Goal: Information Seeking & Learning: Check status

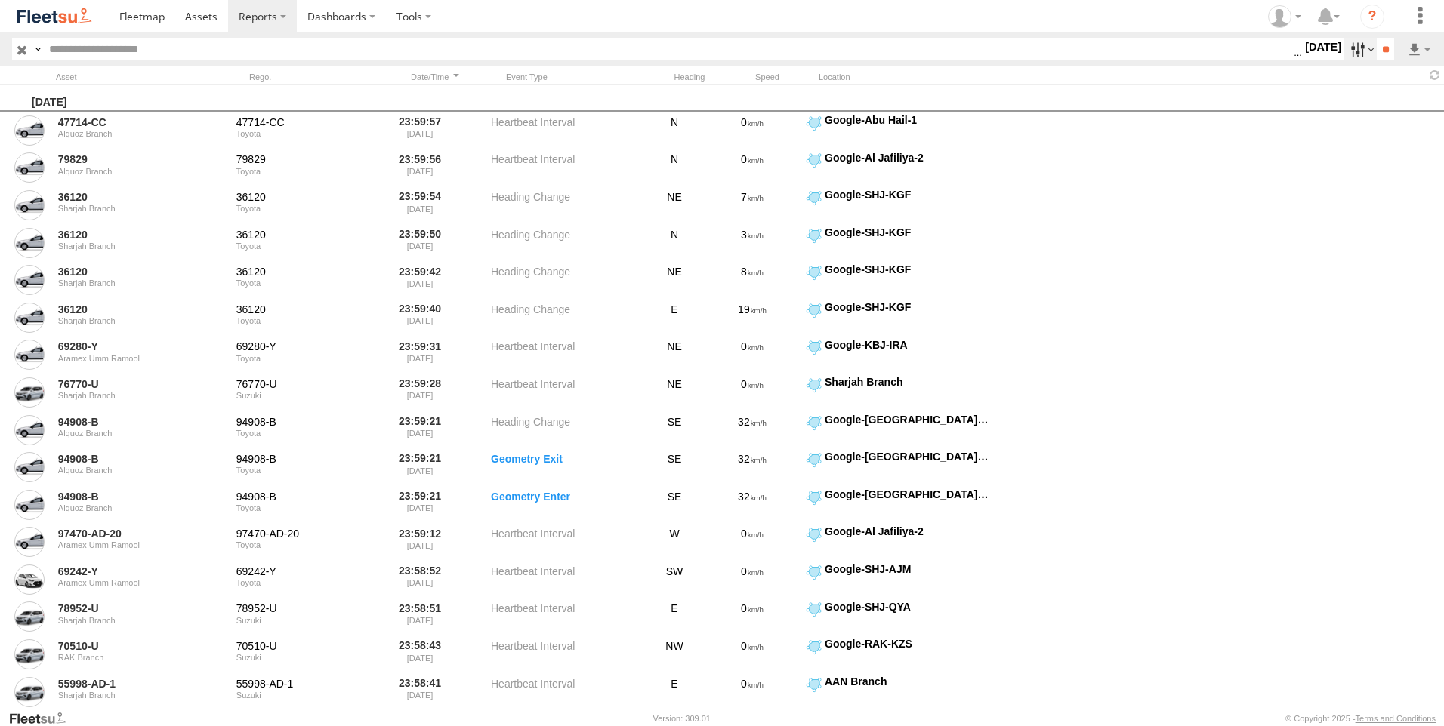
click at [1345, 51] on label at bounding box center [1360, 50] width 32 height 22
click at [182, 54] on input "text" at bounding box center [668, 50] width 1250 height 22
click at [204, 48] on input "text" at bounding box center [668, 50] width 1250 height 22
paste input "*******"
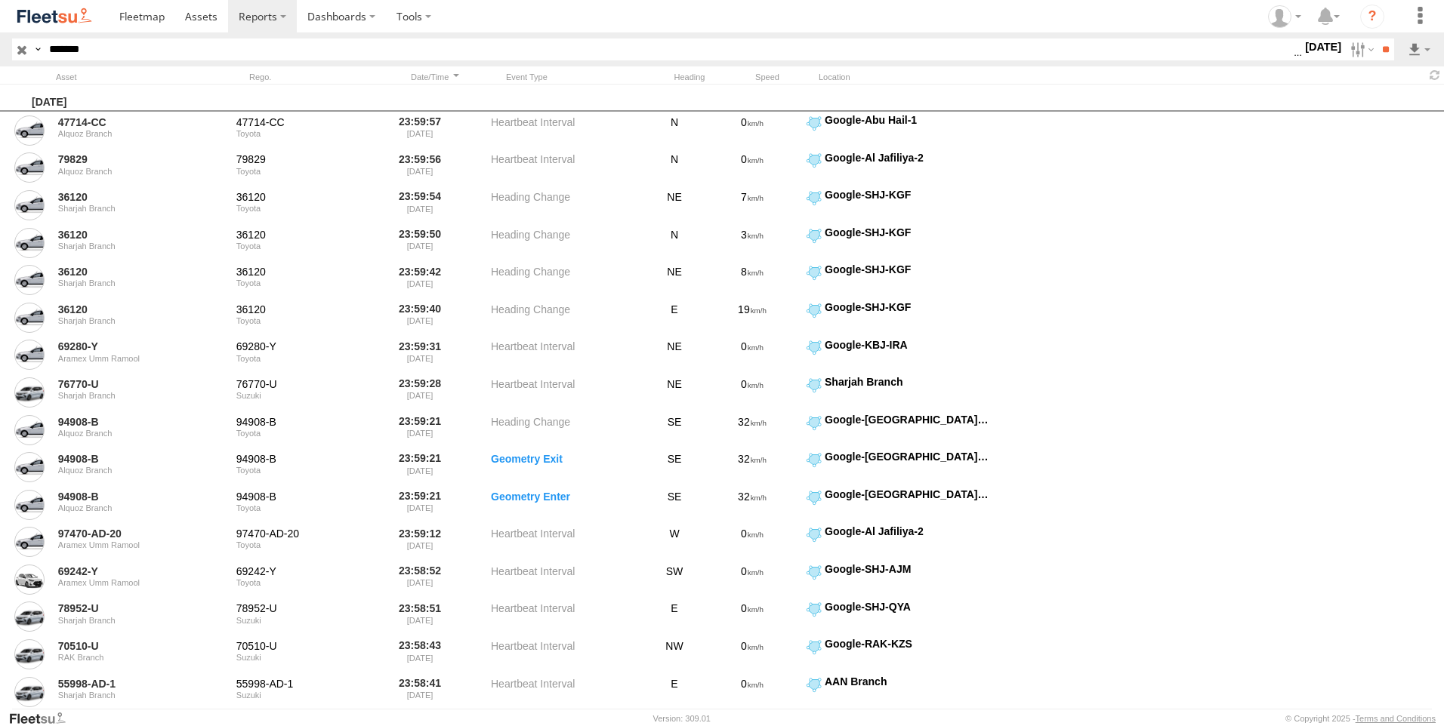
type input "*******"
click at [1376, 39] on input "**" at bounding box center [1384, 50] width 17 height 22
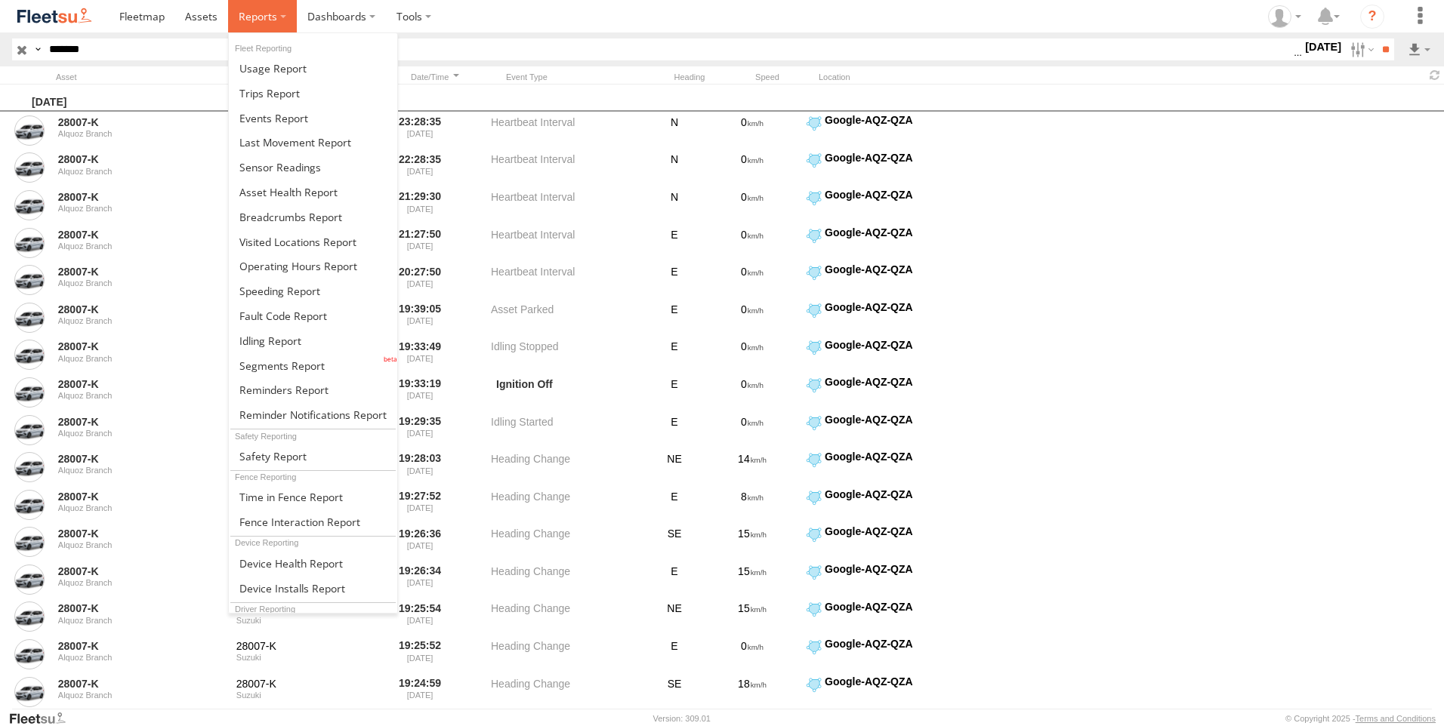
click at [277, 14] on label at bounding box center [262, 16] width 69 height 32
click at [277, 91] on span at bounding box center [269, 93] width 60 height 14
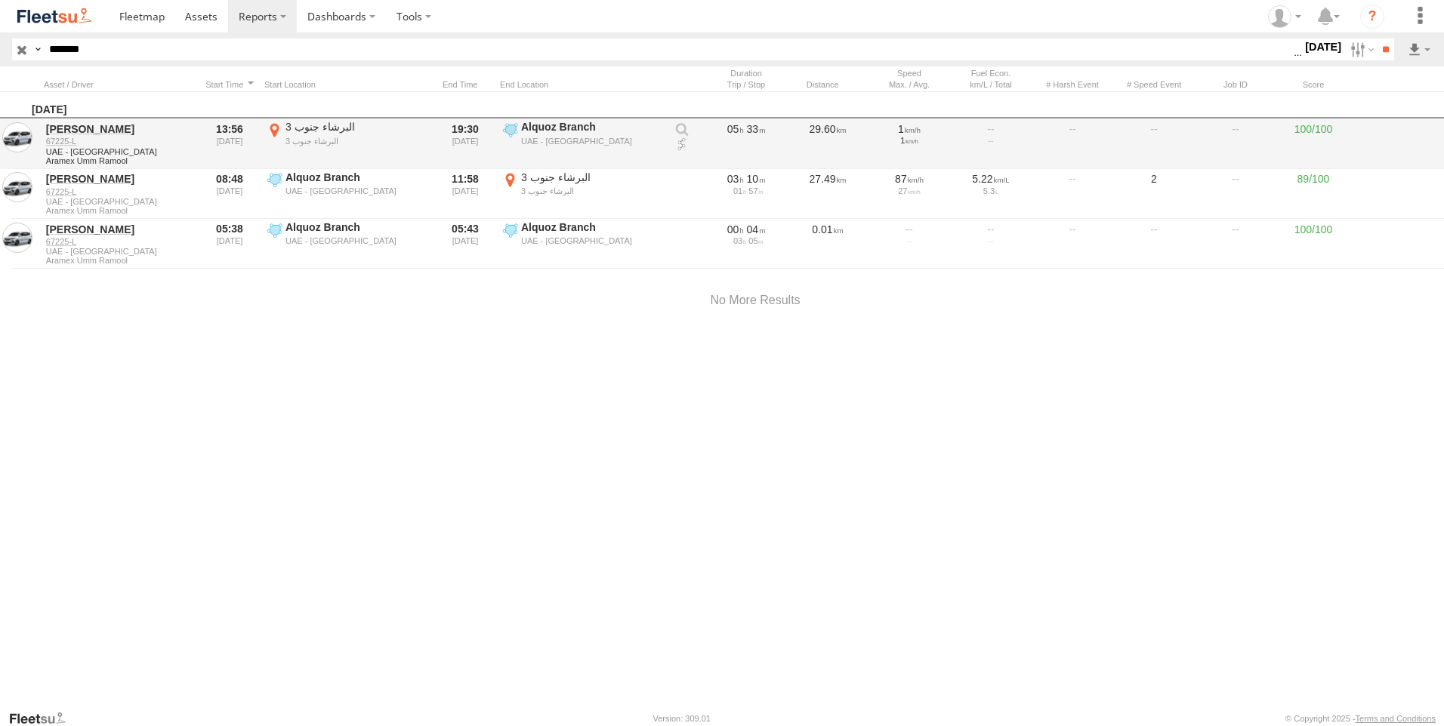
click at [682, 149] on link at bounding box center [681, 144] width 15 height 15
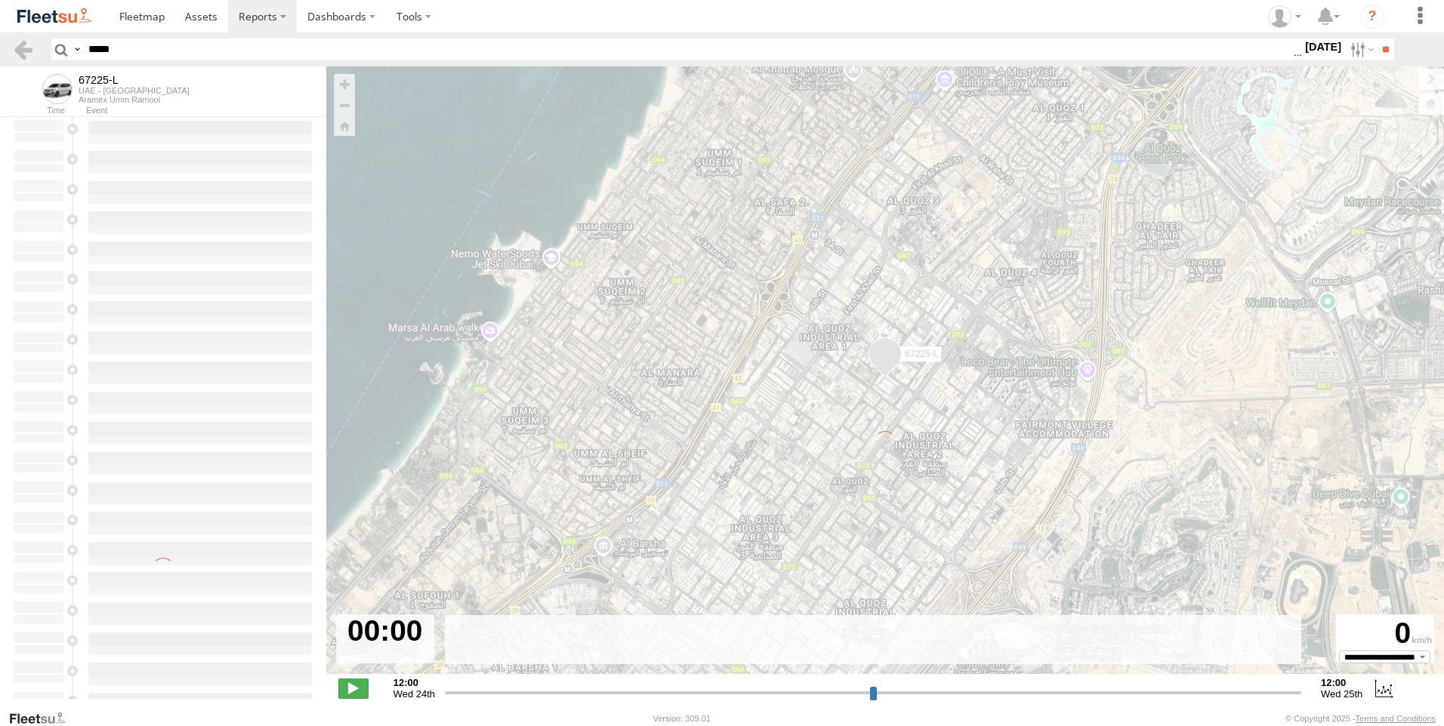
click at [1430, 108] on div "← Move left → Move right ↑ Move up ↓ Move down + Zoom in - Zoom out Home Jump l…" at bounding box center [884, 378] width 1117 height 624
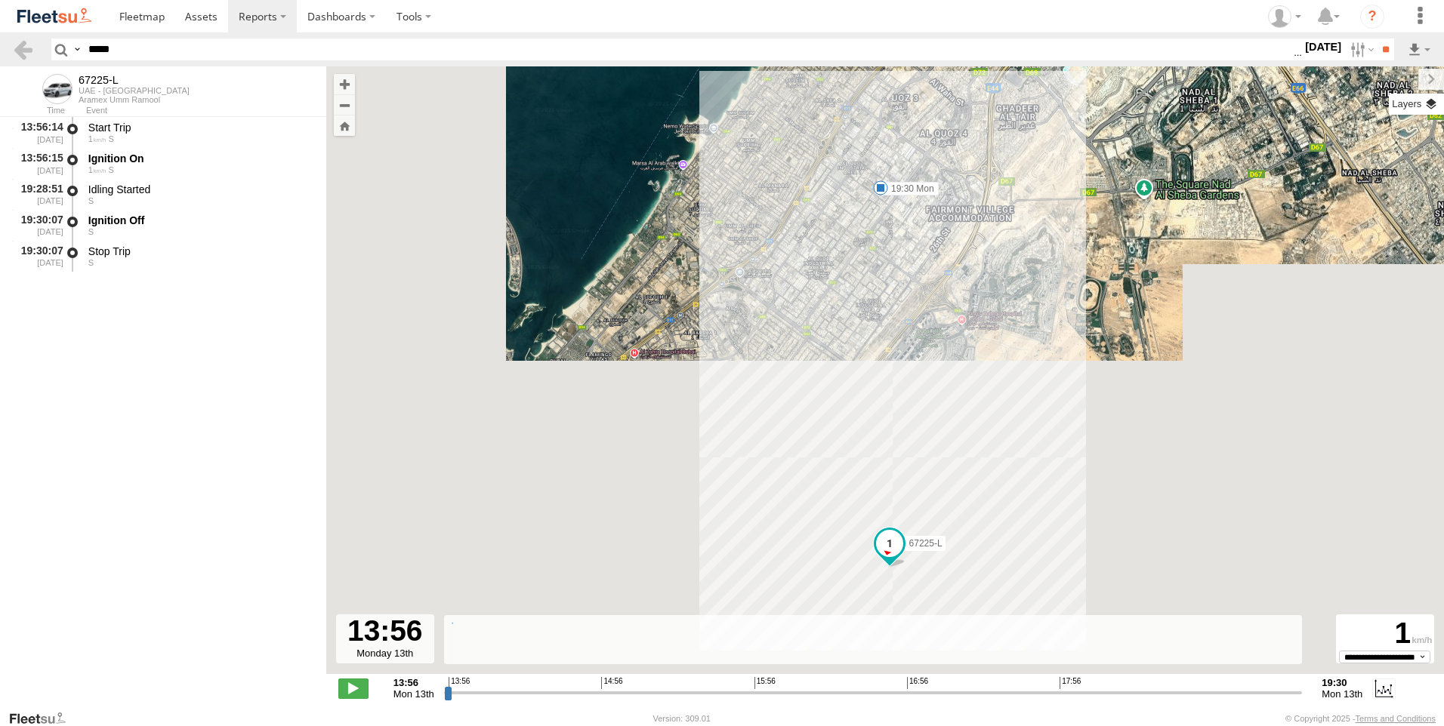
click at [1425, 107] on label at bounding box center [1415, 104] width 55 height 21
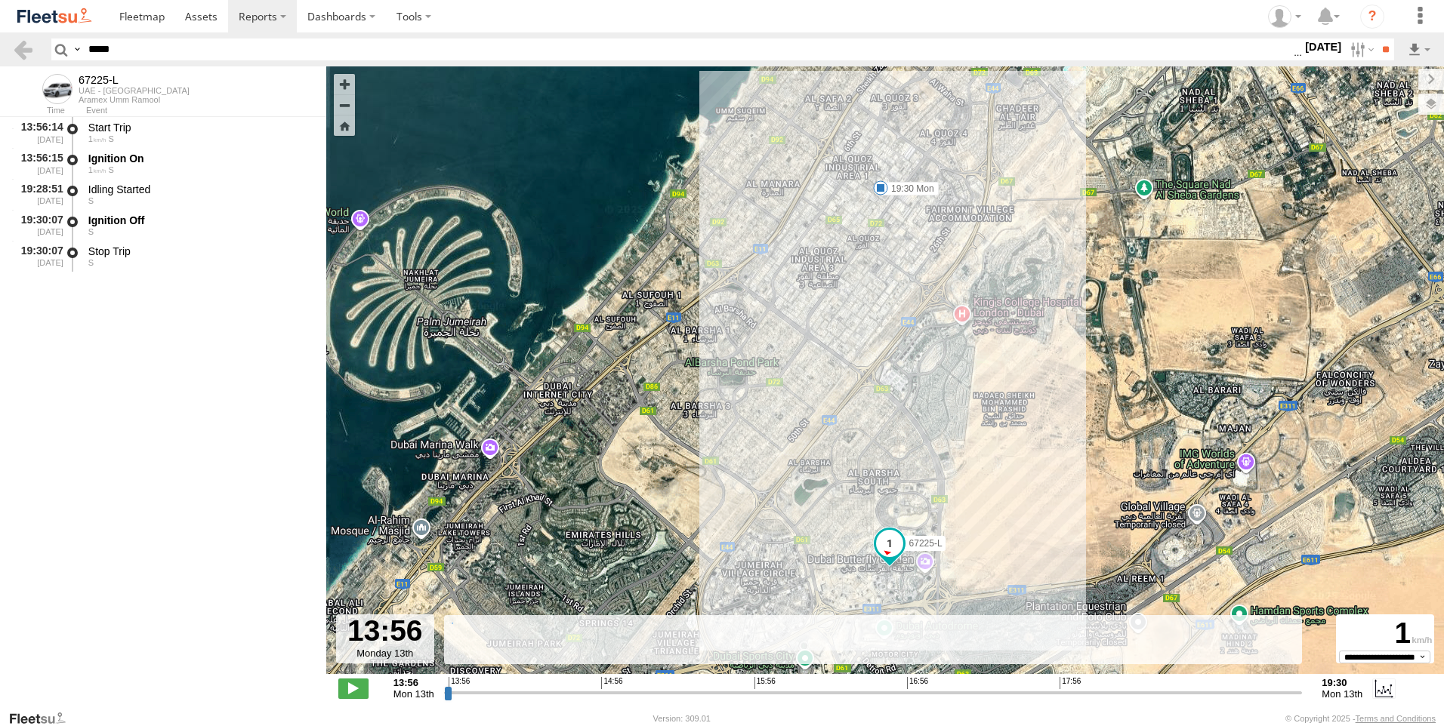
click at [0, 0] on span "Overlays" at bounding box center [0, 0] width 0 height 0
click at [0, 0] on span "Assets" at bounding box center [0, 0] width 0 height 0
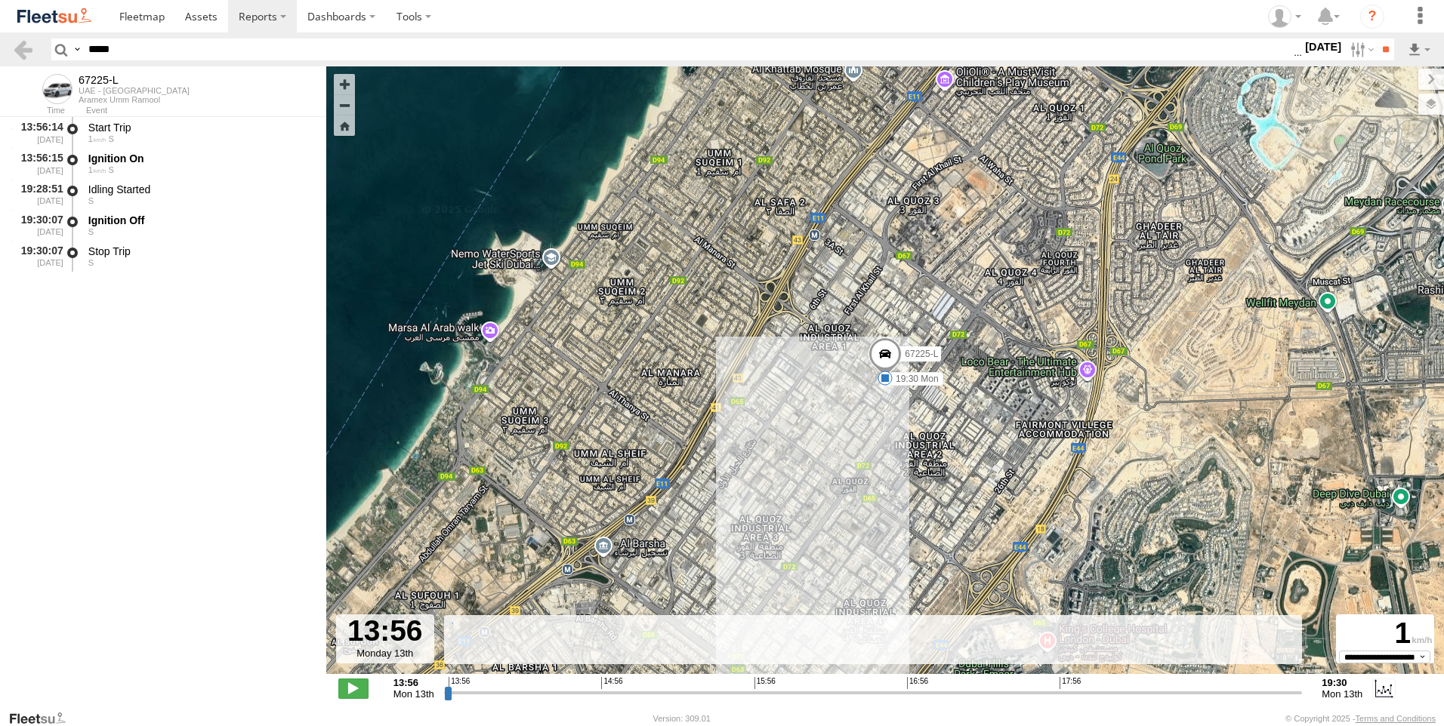
drag, startPoint x: 1277, startPoint y: 123, endPoint x: 1237, endPoint y: 80, distance: 58.8
click at [1418, 80] on label at bounding box center [1431, 79] width 26 height 21
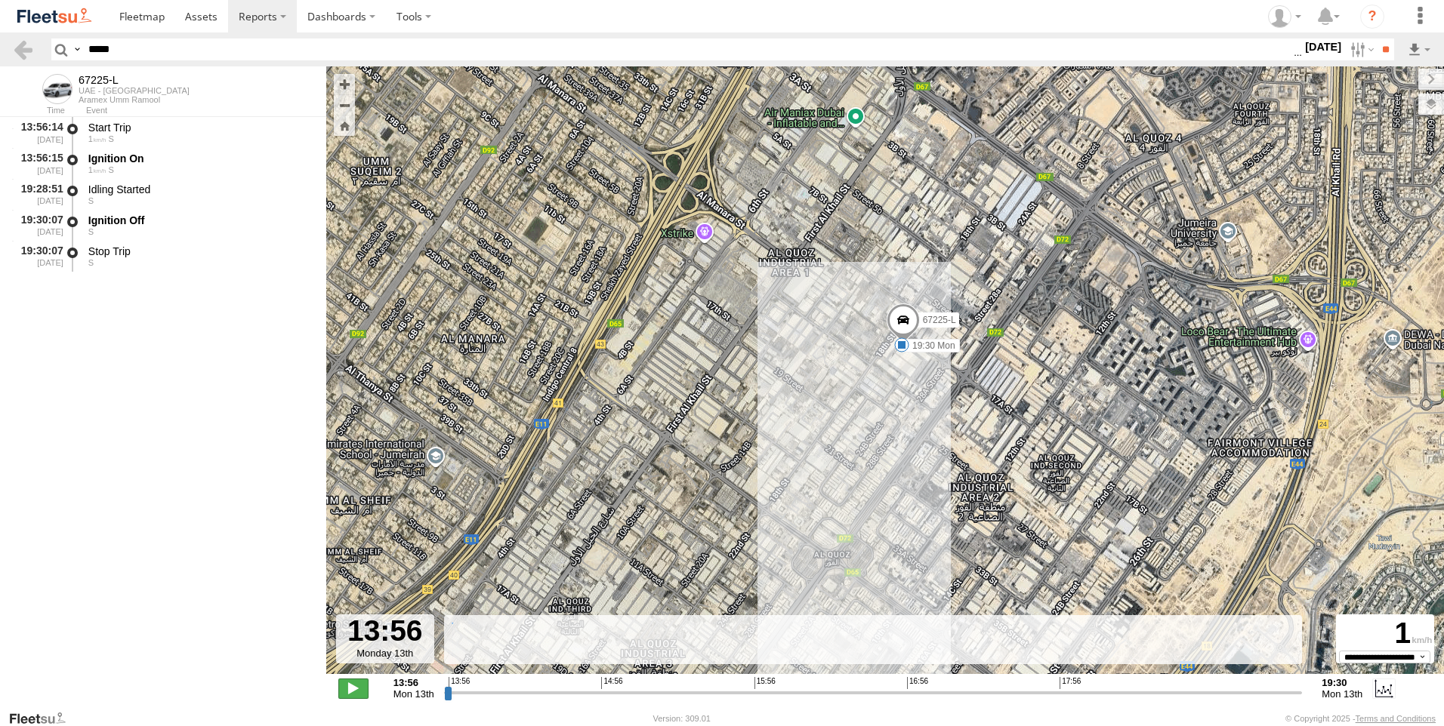
click at [350, 689] on span at bounding box center [353, 689] width 30 height 20
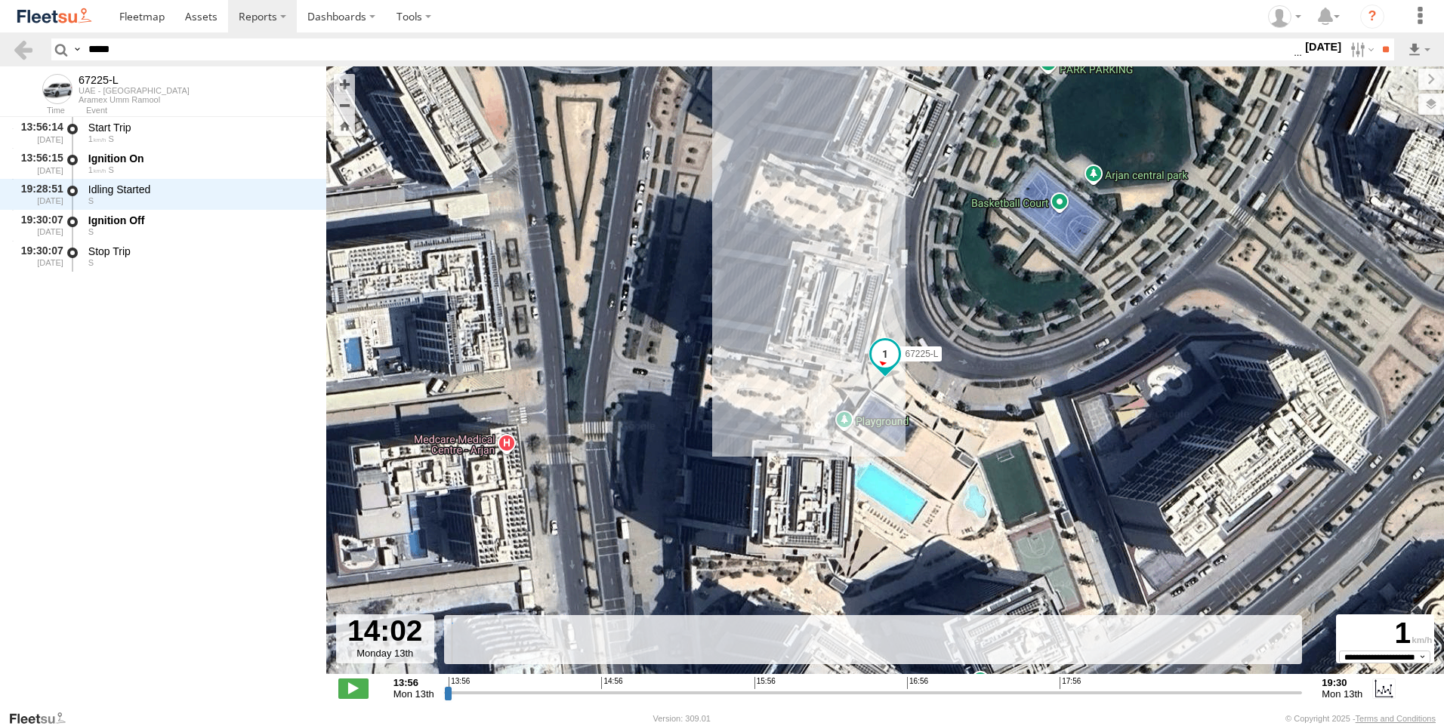
click at [888, 356] on span at bounding box center [884, 353] width 27 height 27
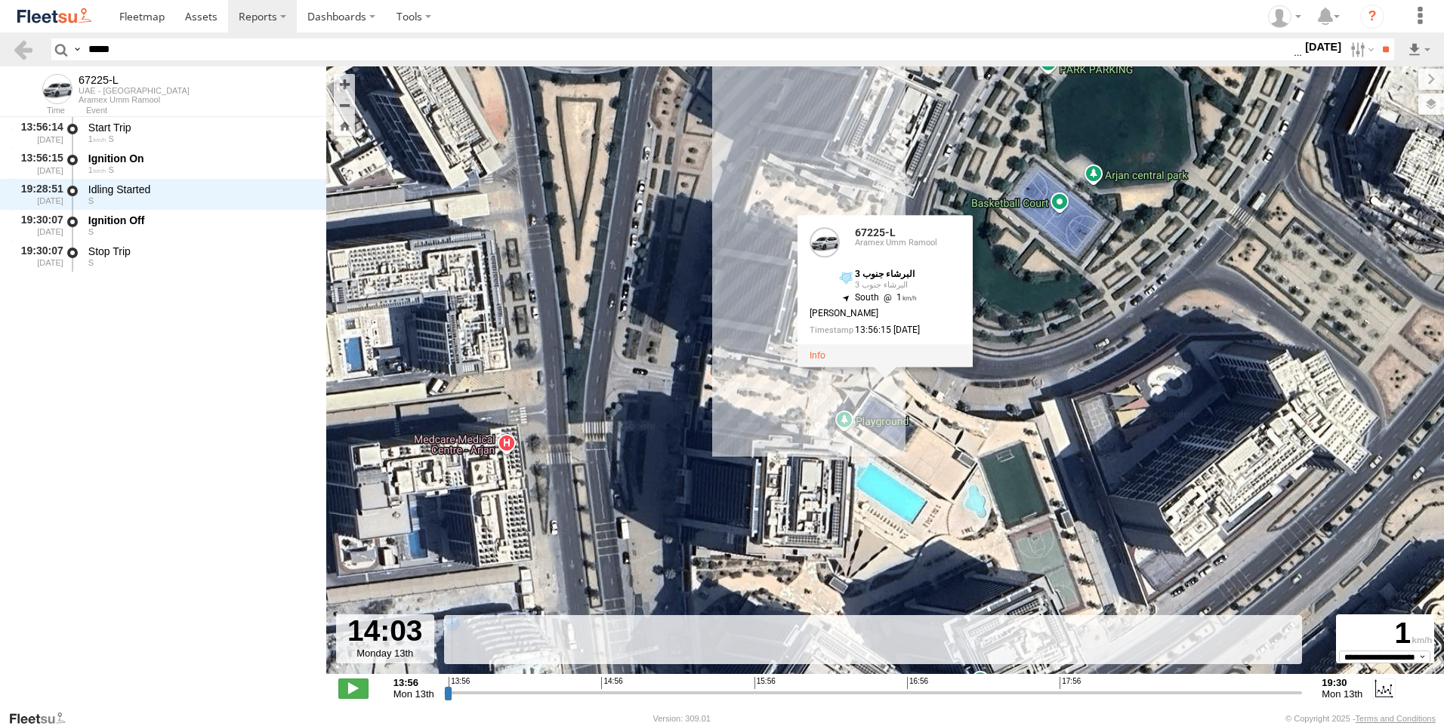
drag, startPoint x: 466, startPoint y: 695, endPoint x: 407, endPoint y: 689, distance: 59.1
click at [444, 686] on input "range" at bounding box center [873, 693] width 858 height 14
click at [860, 691] on input "range" at bounding box center [873, 693] width 858 height 14
click at [932, 693] on input "range" at bounding box center [873, 693] width 858 height 14
click at [1039, 695] on input "range" at bounding box center [873, 693] width 858 height 14
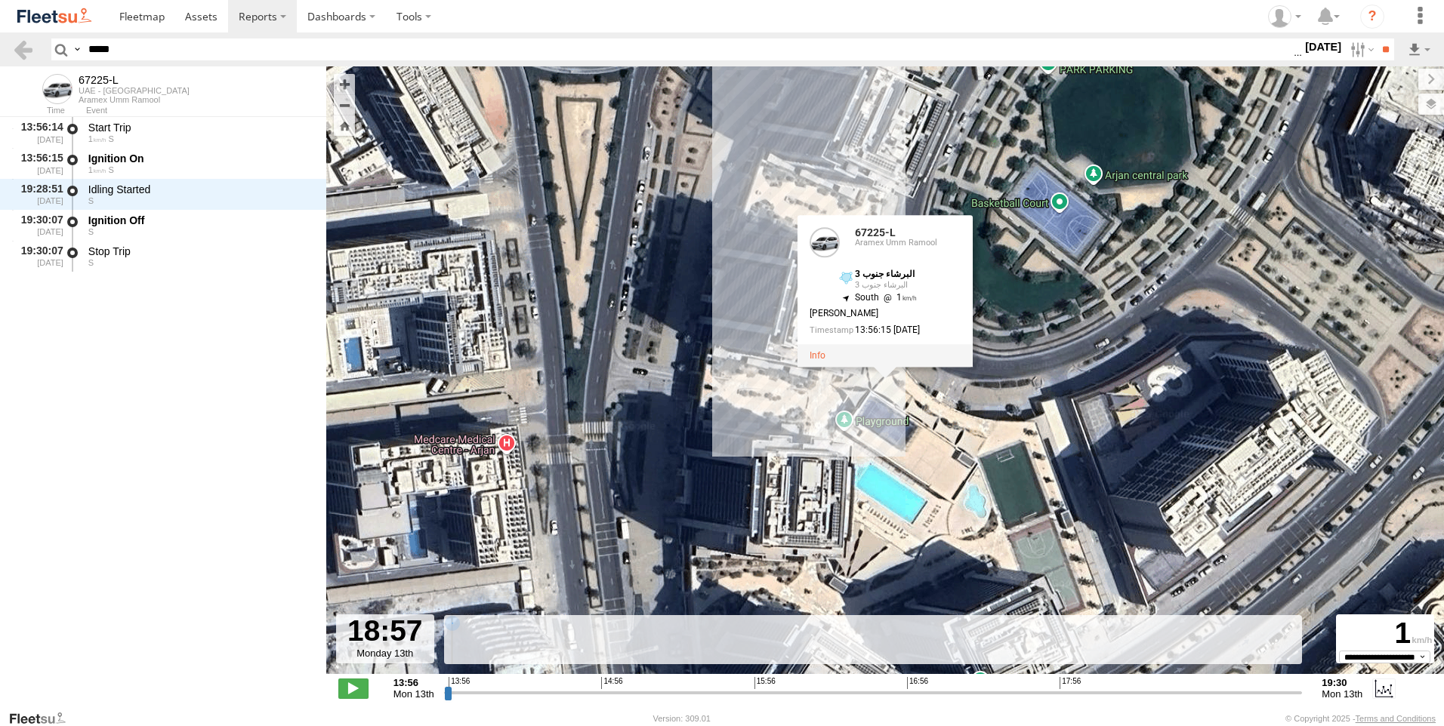
click at [644, 689] on input "range" at bounding box center [873, 693] width 858 height 14
click at [516, 682] on div "13:56 14:56 15:56 16:56 17:56" at bounding box center [872, 682] width 849 height 11
click at [482, 685] on div "13:56 14:56 15:56 16:56 17:56" at bounding box center [872, 682] width 849 height 11
click at [458, 692] on input "range" at bounding box center [873, 693] width 858 height 14
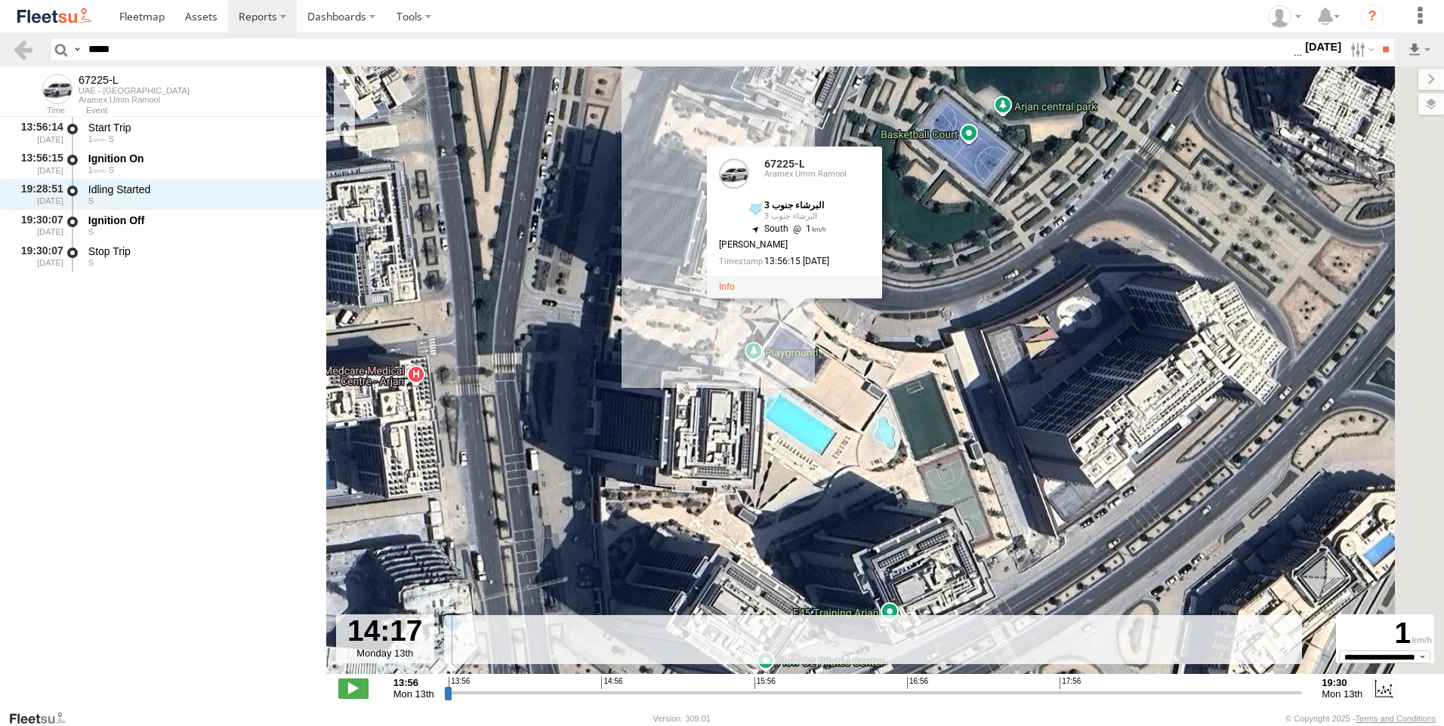
drag, startPoint x: 932, startPoint y: 487, endPoint x: 840, endPoint y: 418, distance: 114.3
click at [840, 418] on div "67225-L 19:30 Mon 67225-L 67225-L Aramex Umm Ramool البرشاء جنوب 3 البرشاء جنوب…" at bounding box center [884, 378] width 1117 height 624
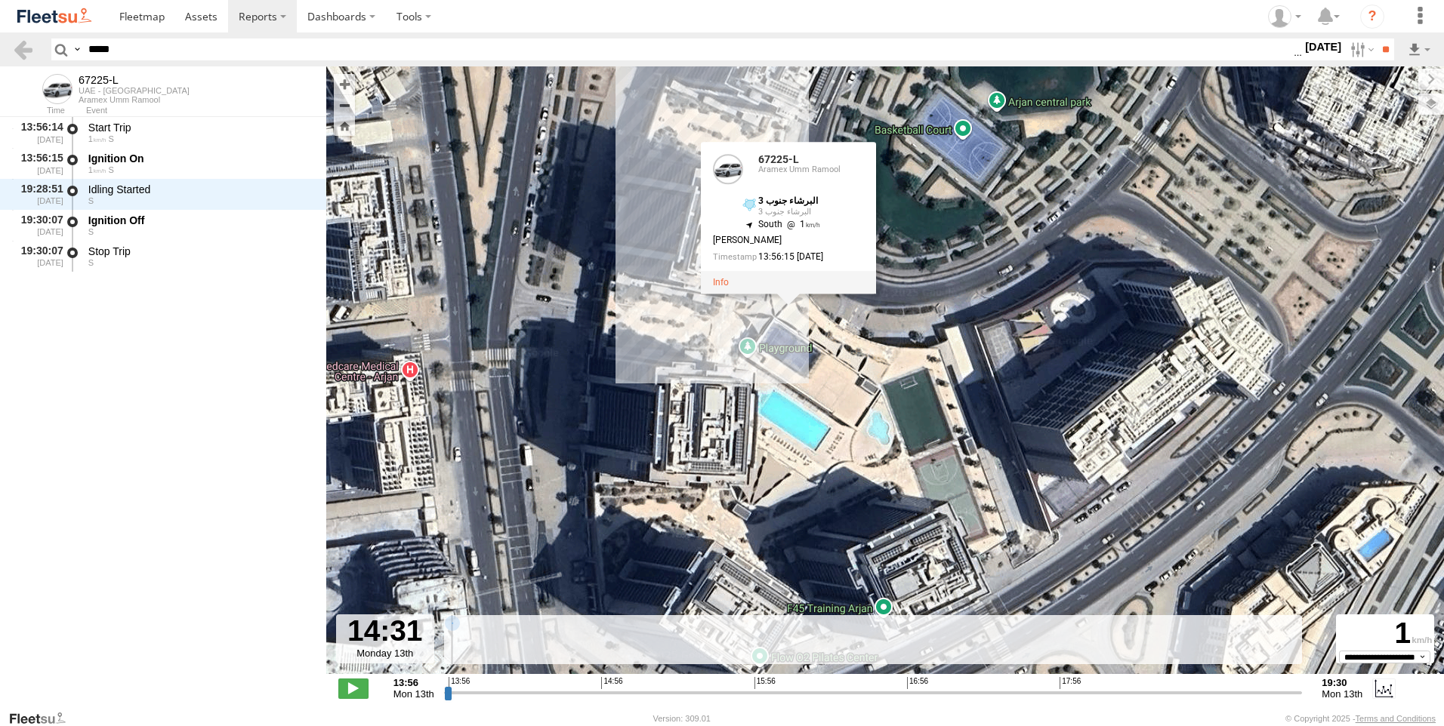
click at [833, 692] on input "range" at bounding box center [873, 693] width 858 height 14
click at [935, 689] on input "range" at bounding box center [873, 693] width 858 height 14
click at [1009, 697] on input "range" at bounding box center [873, 693] width 858 height 14
click at [1035, 698] on input "range" at bounding box center [873, 693] width 858 height 14
click at [1101, 694] on input "range" at bounding box center [873, 693] width 858 height 14
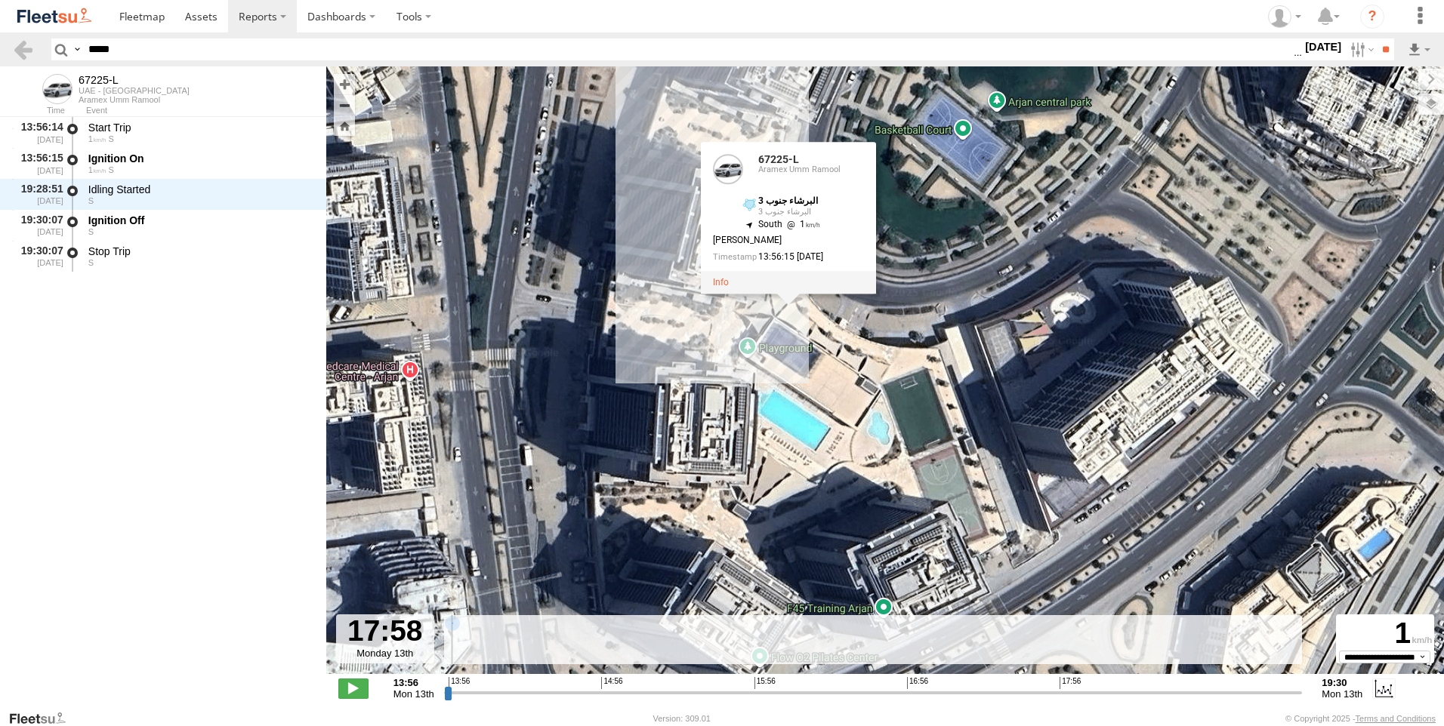
click at [1062, 691] on input "range" at bounding box center [873, 693] width 858 height 14
type input "**********"
click at [359, 695] on span at bounding box center [353, 689] width 30 height 20
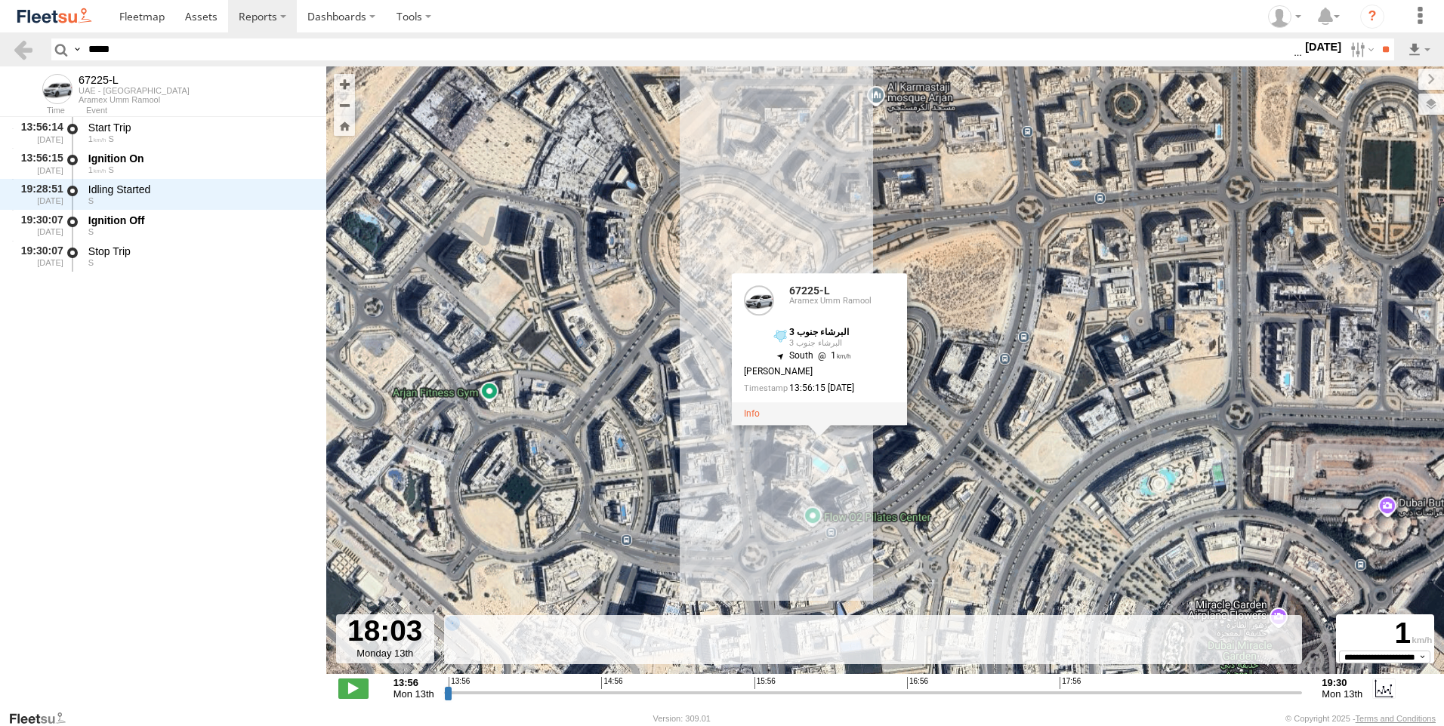
drag, startPoint x: 854, startPoint y: 519, endPoint x: 835, endPoint y: 474, distance: 49.1
click at [835, 474] on div "67225-L 19:30 Mon 67225-L 67225-L Aramex Umm Ramool البرشاء جنوب 3 البرشاء جنوب…" at bounding box center [884, 378] width 1117 height 624
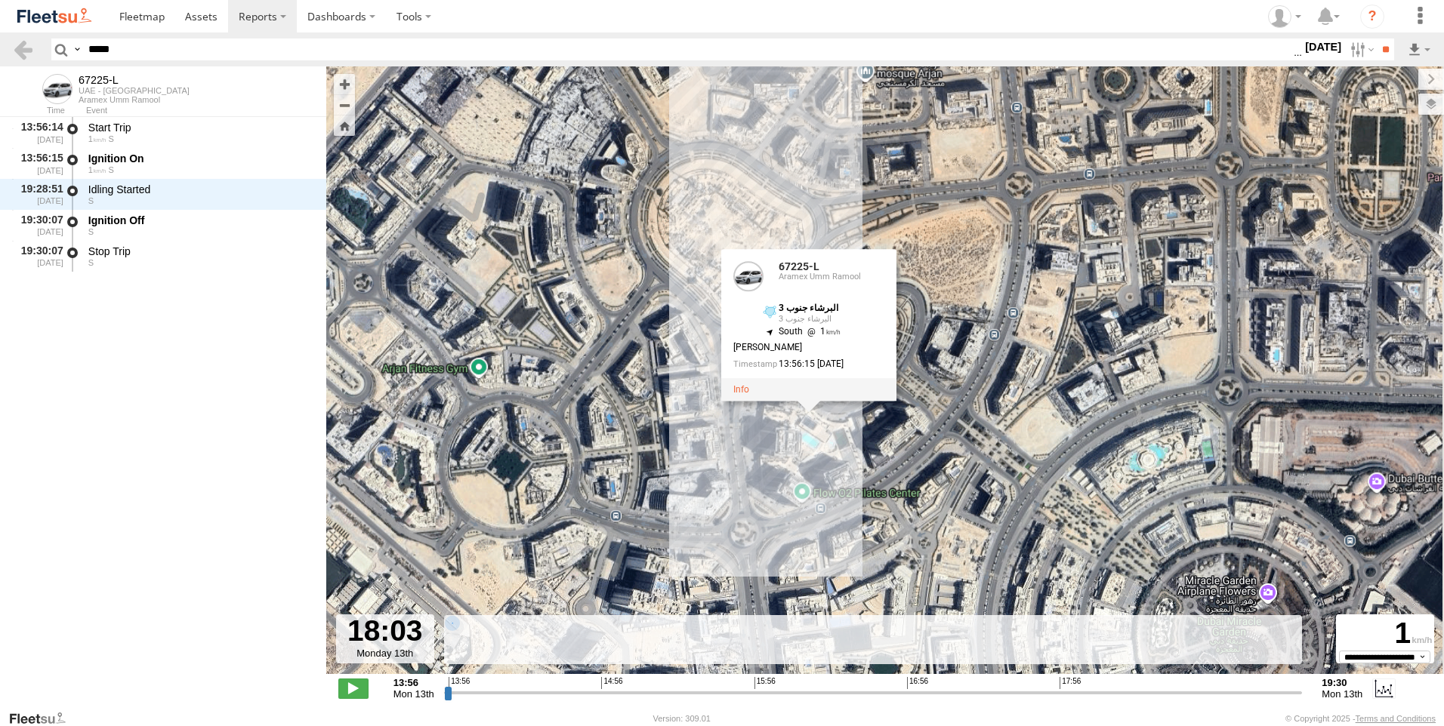
drag, startPoint x: 857, startPoint y: 507, endPoint x: 840, endPoint y: 486, distance: 26.3
click at [840, 486] on div "67225-L 19:30 Mon 67225-L 67225-L Aramex Umm Ramool البرشاء جنوب 3 البرشاء جنوب…" at bounding box center [884, 378] width 1117 height 624
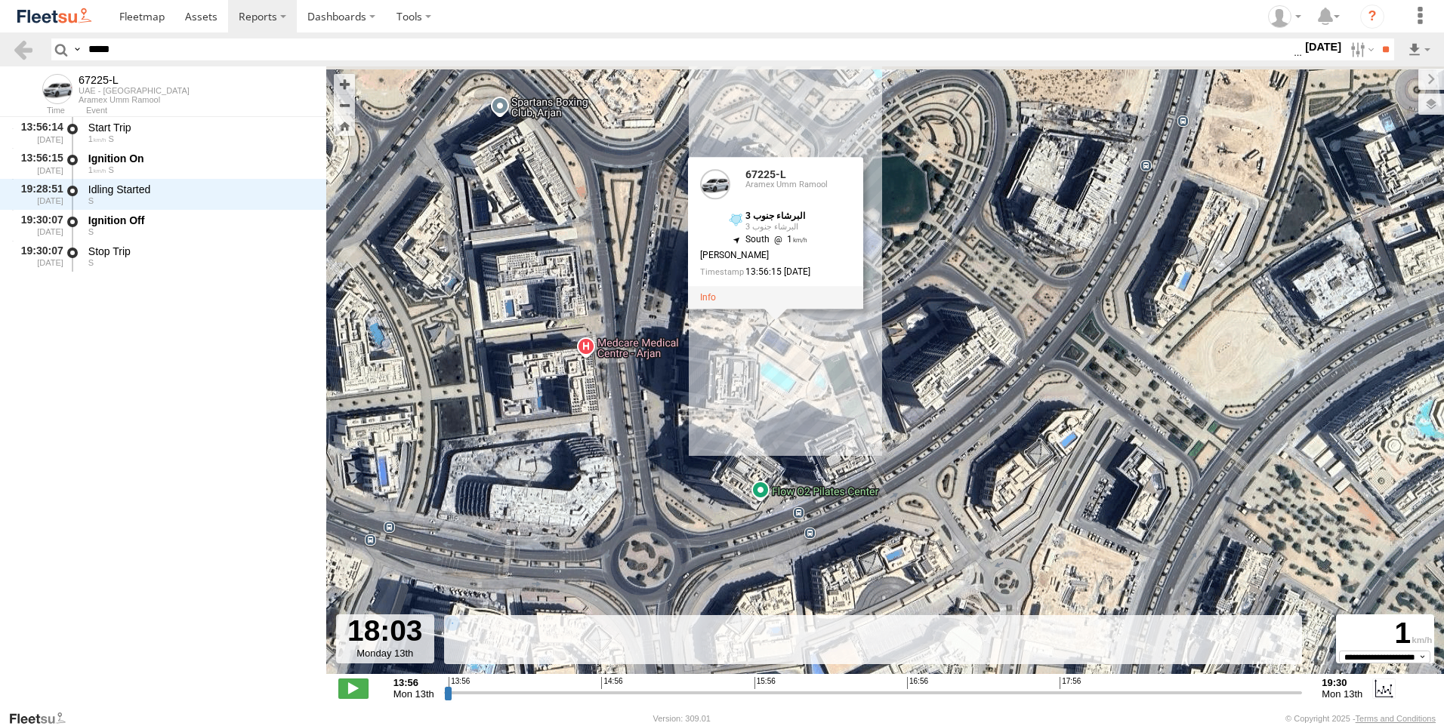
drag, startPoint x: 841, startPoint y: 487, endPoint x: 866, endPoint y: 509, distance: 33.2
click at [866, 509] on div "67225-L 19:30 Mon 67225-L 67225-L Aramex Umm Ramool البرشاء جنوب 3 البرشاء جنوب…" at bounding box center [884, 378] width 1117 height 624
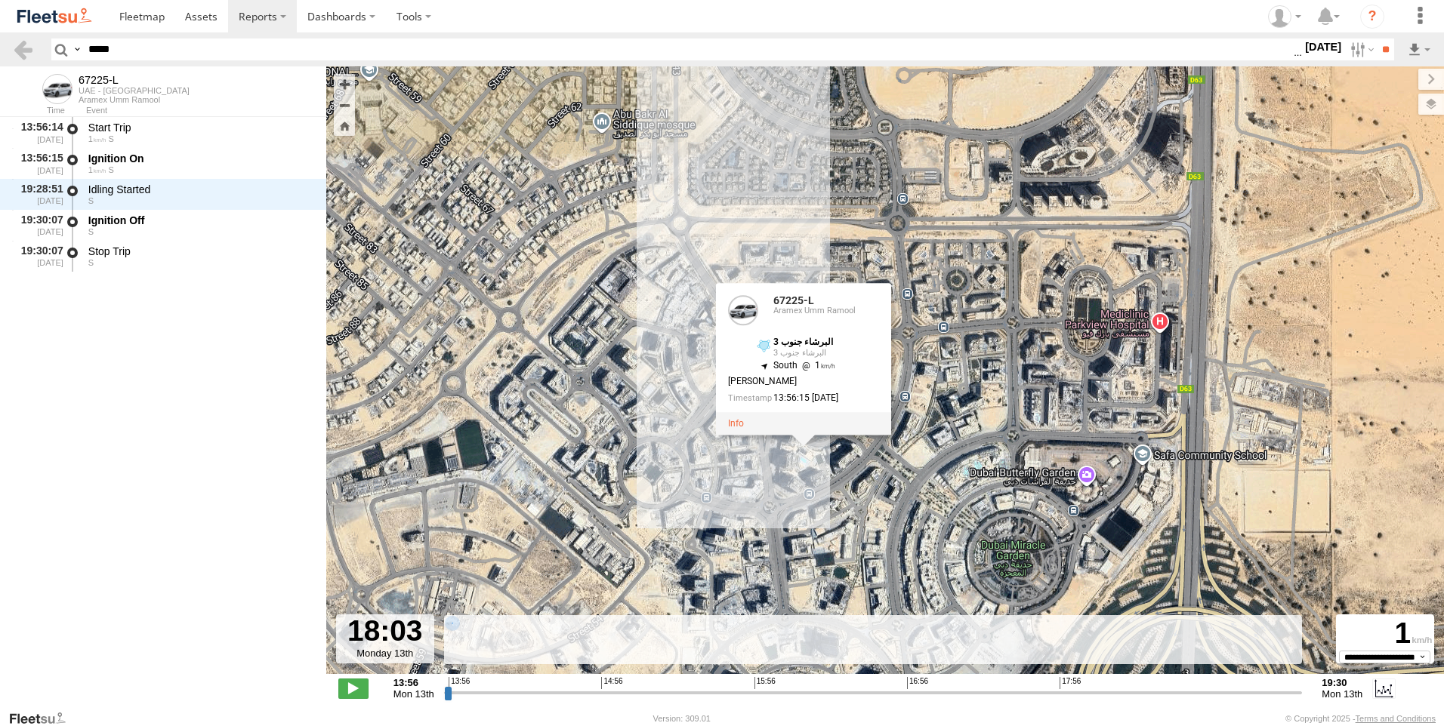
drag, startPoint x: 808, startPoint y: 487, endPoint x: 803, endPoint y: 473, distance: 15.0
click at [803, 473] on div "67225-L 19:30 Mon 67225-L 67225-L Aramex Umm Ramool البرشاء جنوب 3 البرشاء جنوب…" at bounding box center [884, 378] width 1117 height 624
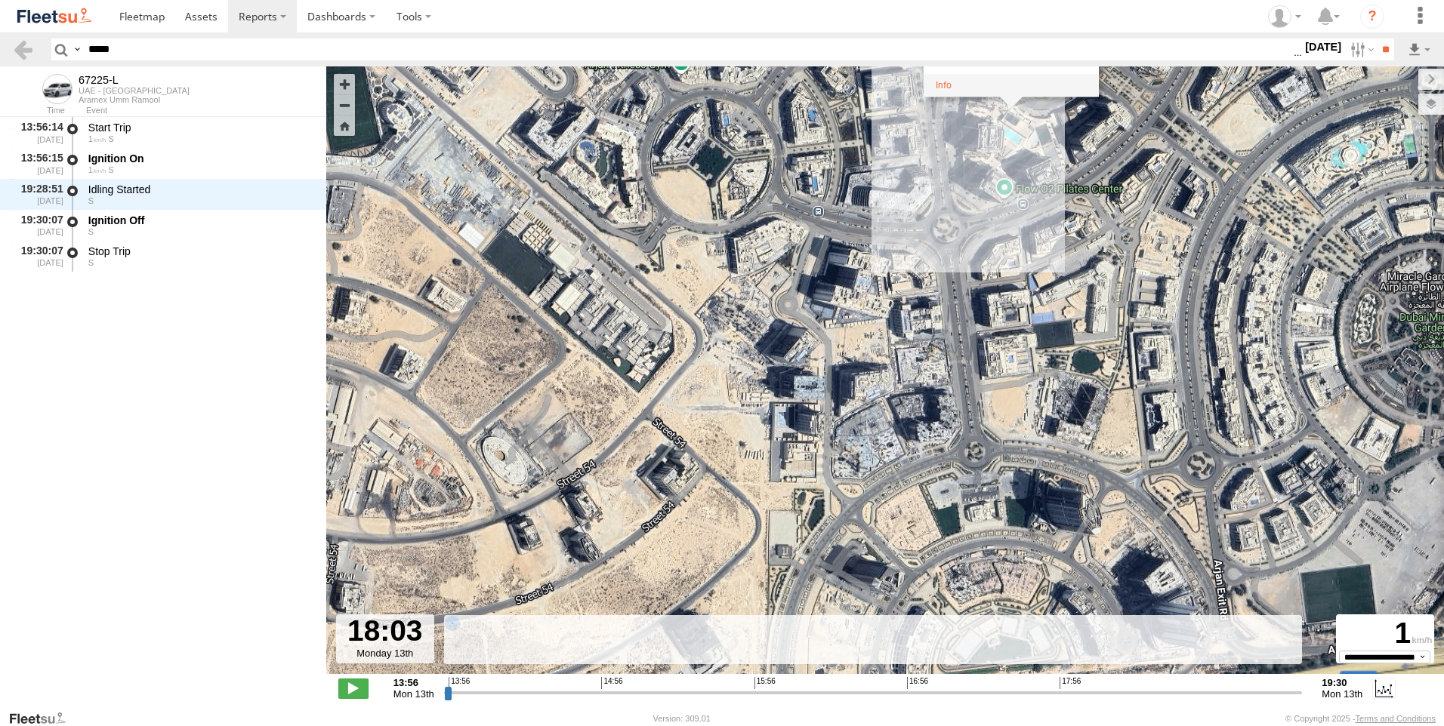
drag, startPoint x: 883, startPoint y: 452, endPoint x: 793, endPoint y: 615, distance: 186.2
click at [793, 615] on div "← Move left → Move right ↑ Move up ↓ Move down + Zoom in - Zoom out Home Jump l…" at bounding box center [884, 387] width 1117 height 643
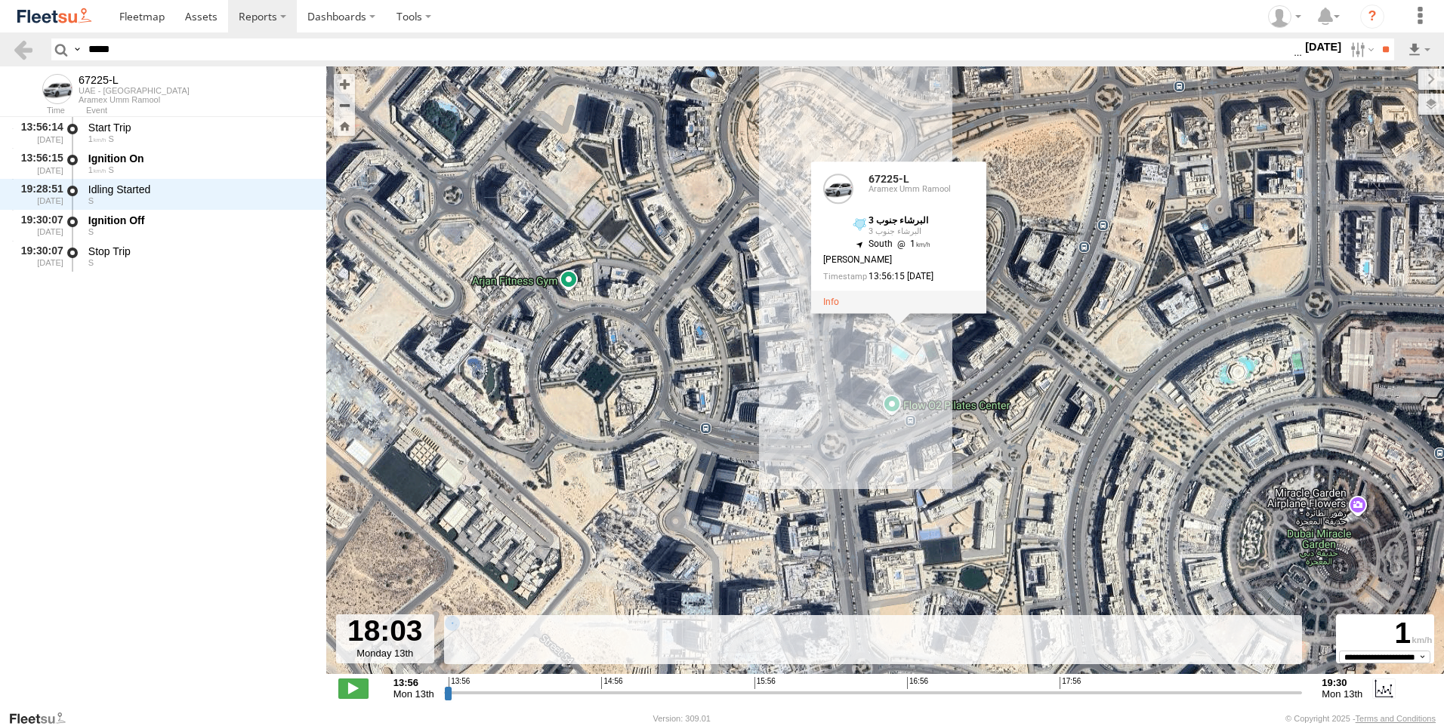
drag, startPoint x: 877, startPoint y: 514, endPoint x: 893, endPoint y: 546, distance: 35.8
click at [893, 546] on div "67225-L 19:30 Mon 67225-L 67225-L Aramex Umm Ramool البرشاء جنوب 3 البرشاء جنوب…" at bounding box center [884, 378] width 1117 height 624
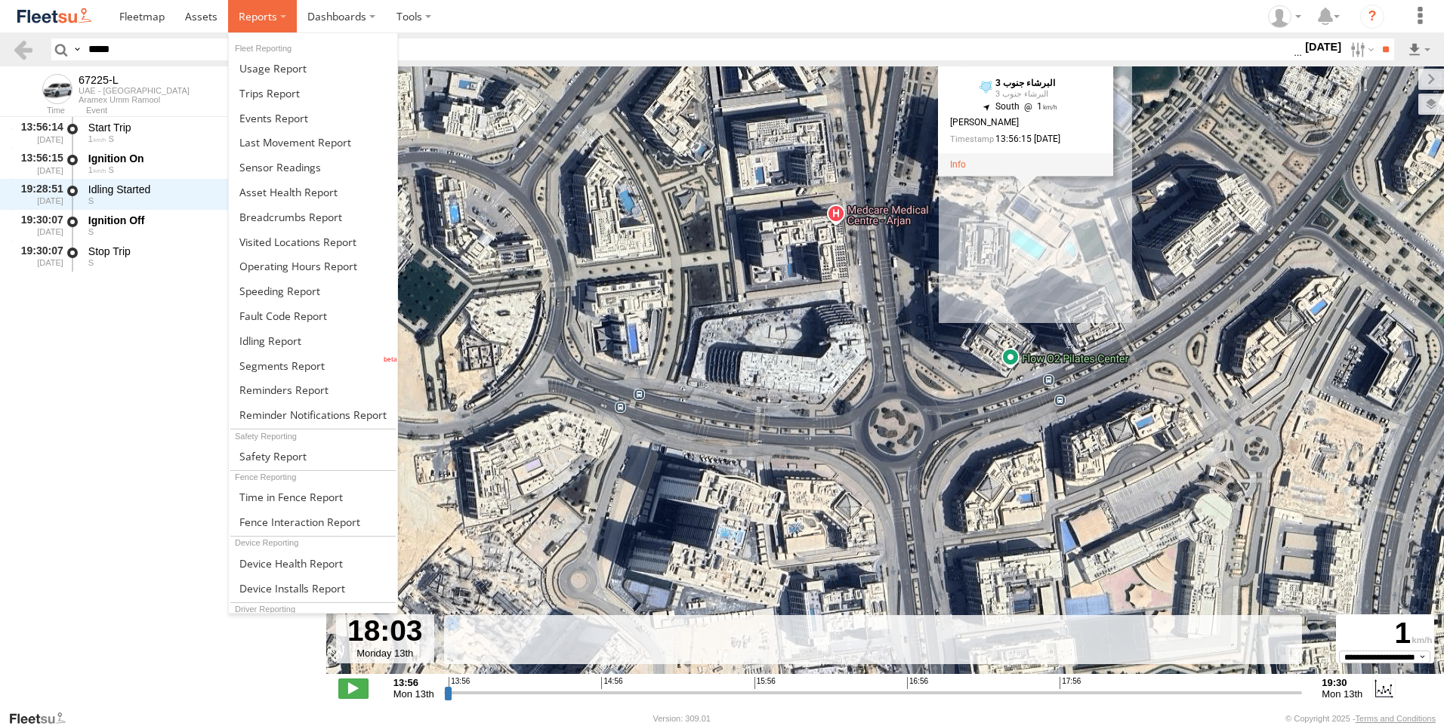
click at [248, 24] on label at bounding box center [262, 16] width 69 height 32
click at [282, 99] on span at bounding box center [269, 93] width 60 height 14
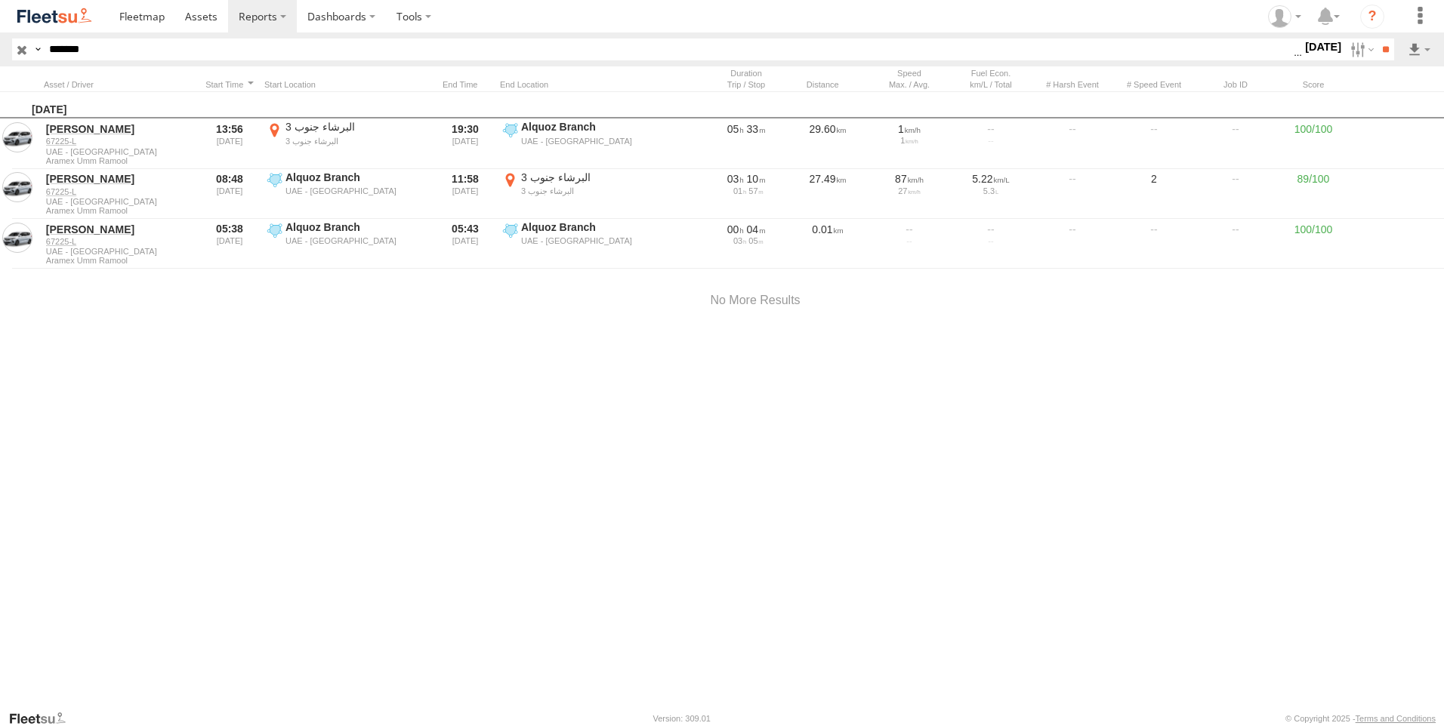
click at [1354, 51] on label at bounding box center [1360, 50] width 32 height 22
drag, startPoint x: 145, startPoint y: 45, endPoint x: -3, endPoint y: 54, distance: 148.3
click at [0, 54] on html at bounding box center [722, 363] width 1444 height 726
paste input "*"
type input "********"
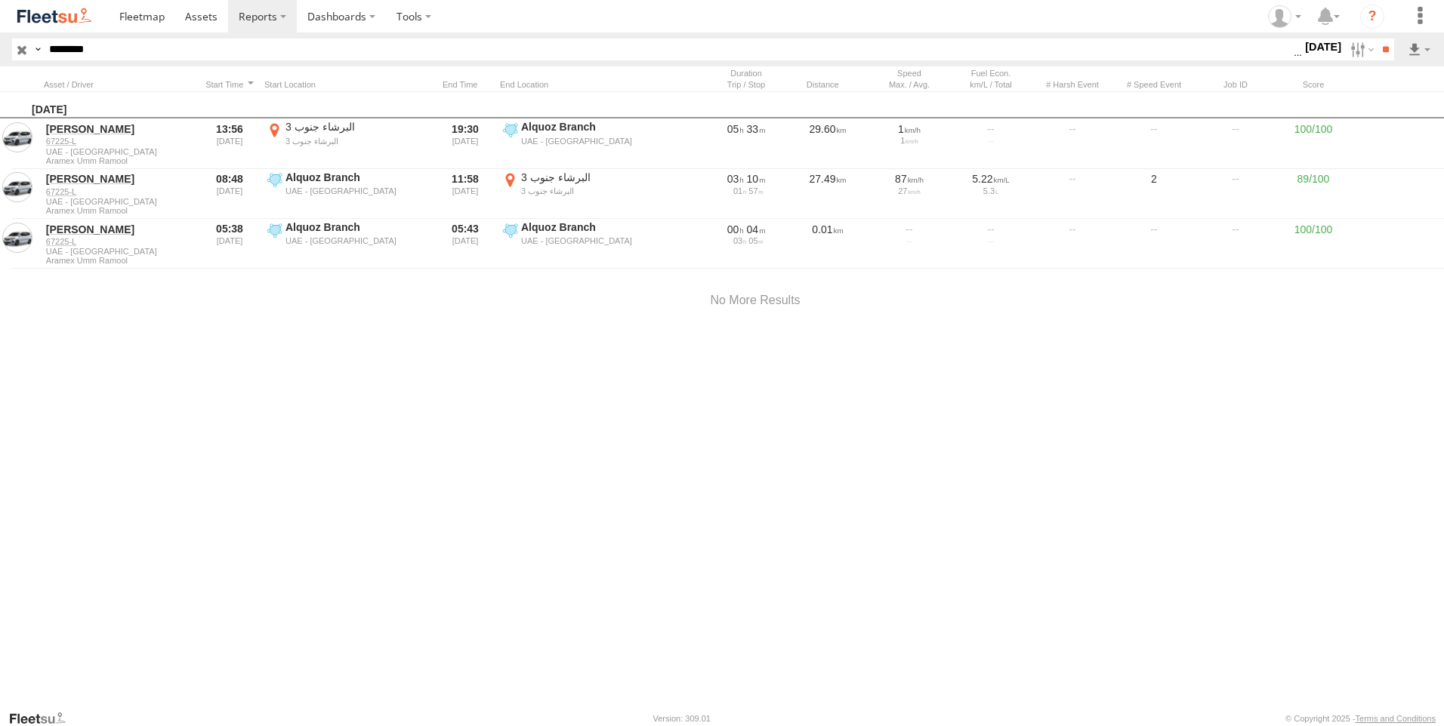
click at [1376, 39] on input "**" at bounding box center [1384, 50] width 17 height 22
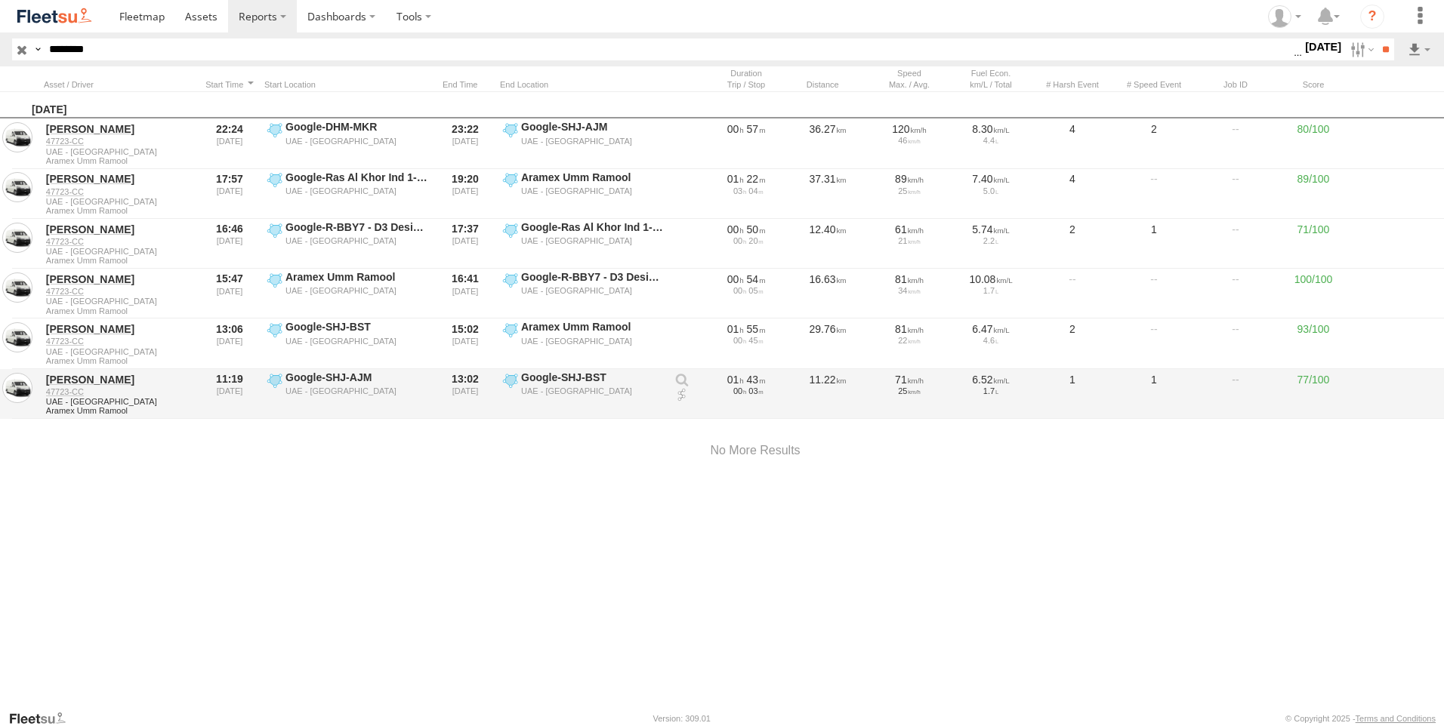
click at [686, 396] on link at bounding box center [681, 395] width 15 height 15
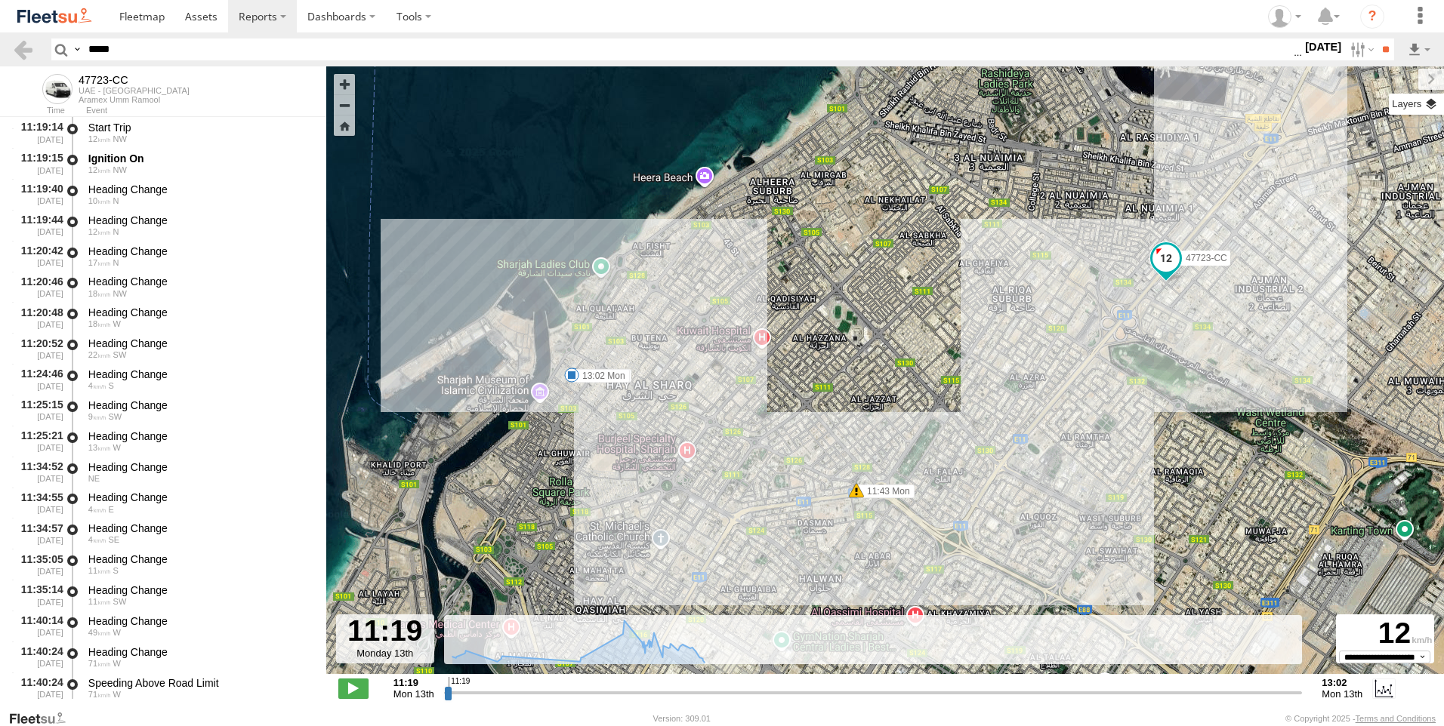
click at [1427, 106] on label at bounding box center [1415, 104] width 55 height 21
click at [0, 0] on span "Basemaps" at bounding box center [0, 0] width 0 height 0
click at [0, 0] on span "Overlays" at bounding box center [0, 0] width 0 height 0
click at [0, 0] on span "Assets" at bounding box center [0, 0] width 0 height 0
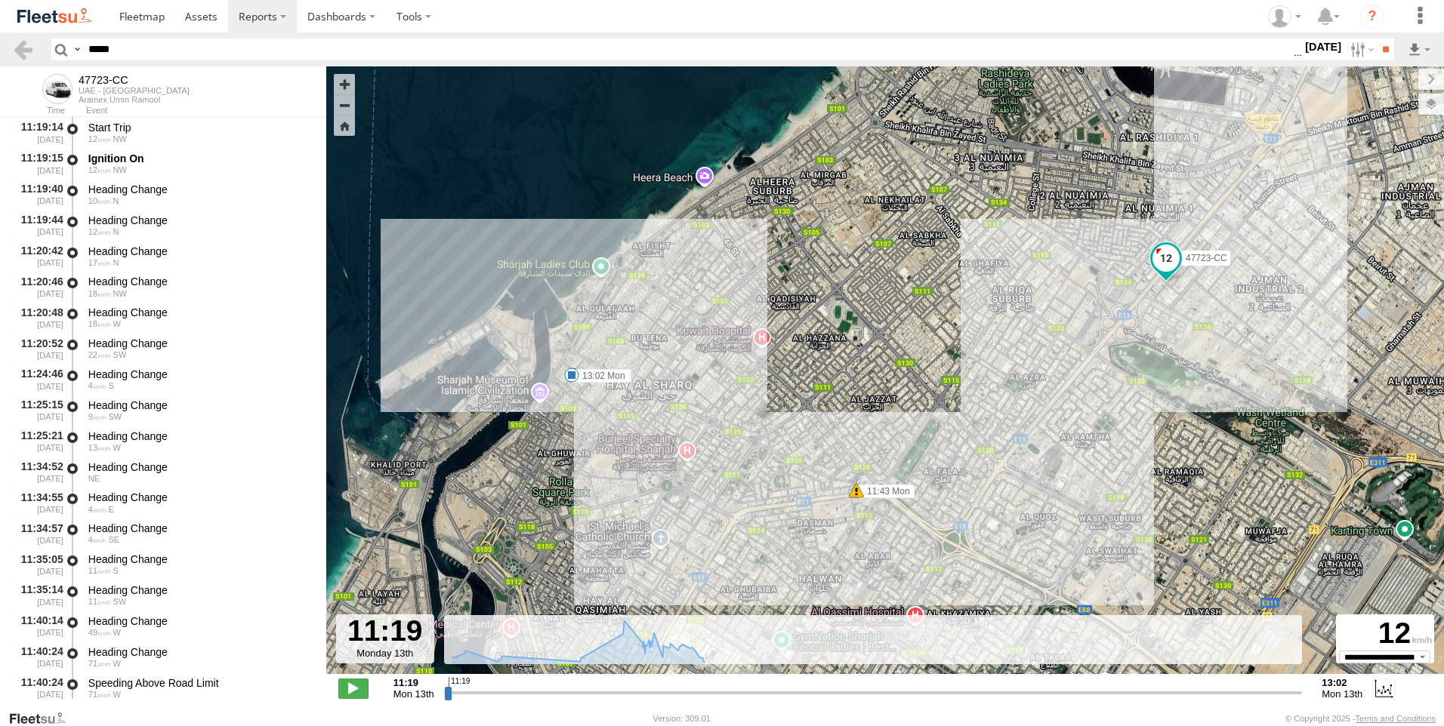
click at [0, 0] on span "Assets" at bounding box center [0, 0] width 0 height 0
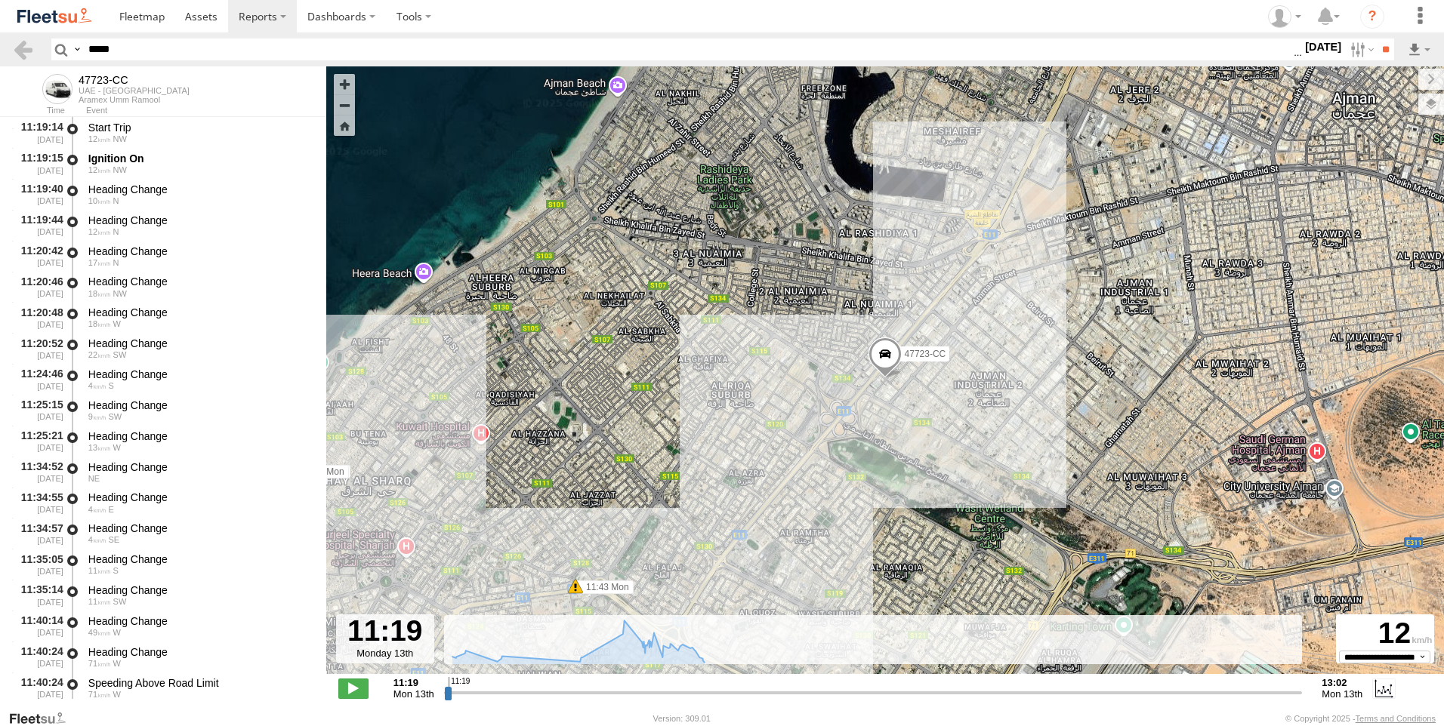
click at [0, 0] on span "Overlays" at bounding box center [0, 0] width 0 height 0
click at [1393, 77] on label at bounding box center [1418, 79] width 51 height 21
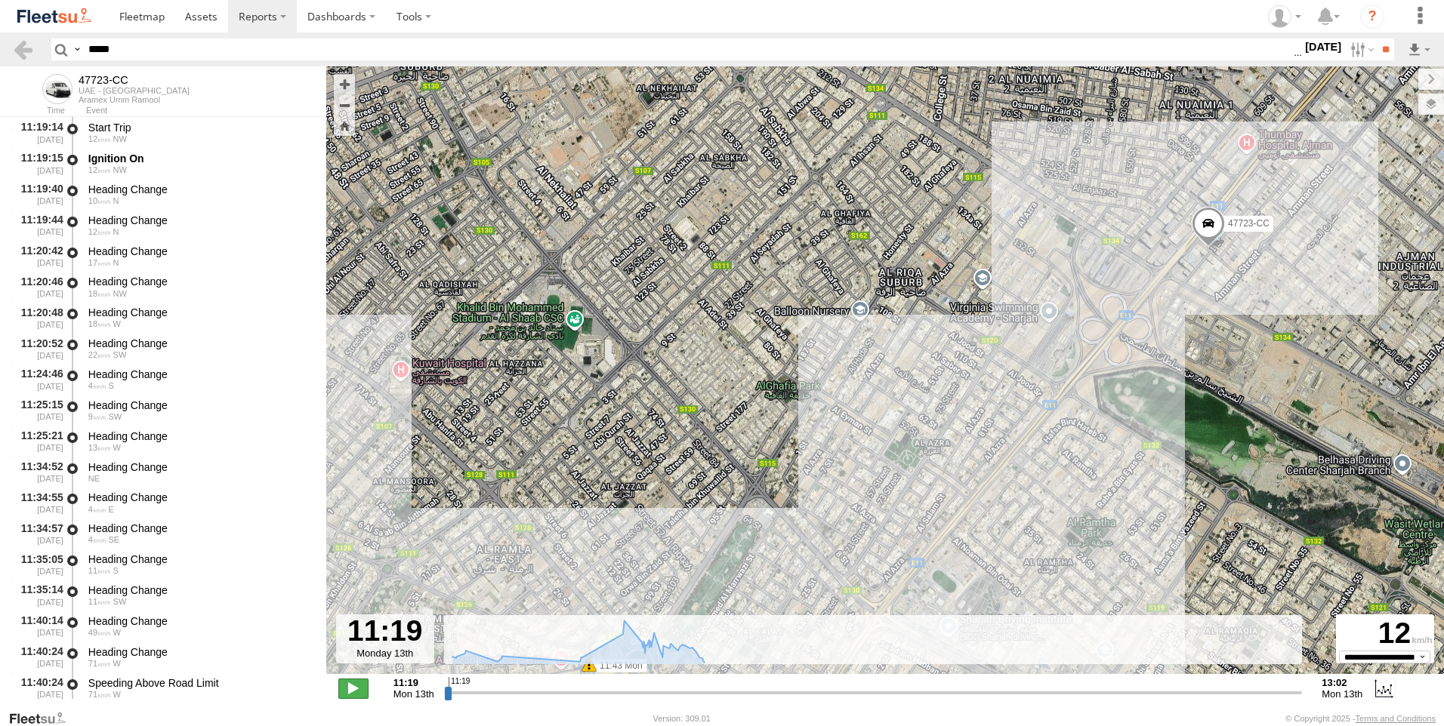
click at [350, 688] on span at bounding box center [353, 689] width 30 height 20
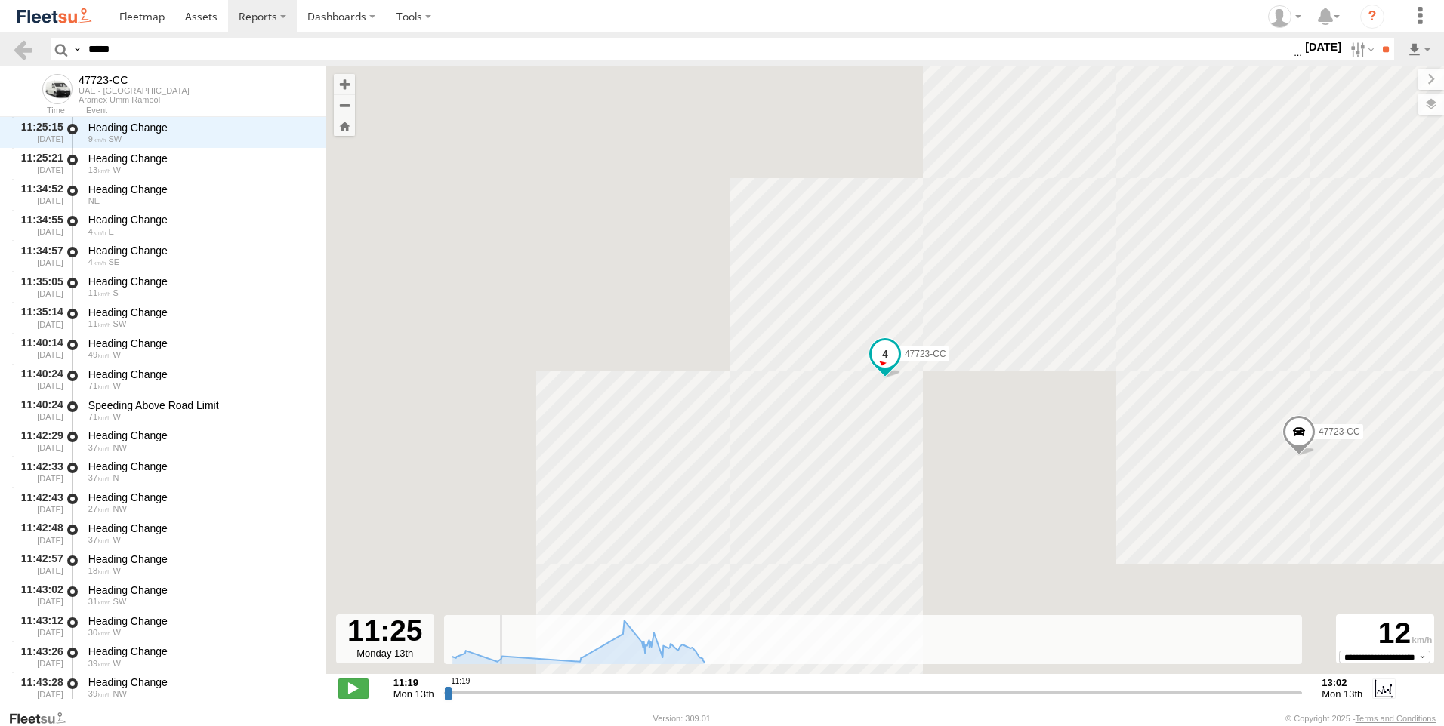
click at [787, 212] on div "47723-CC 11:43 Mon 11:54 Mon 13:02 Mon 47723-CC" at bounding box center [884, 378] width 1117 height 624
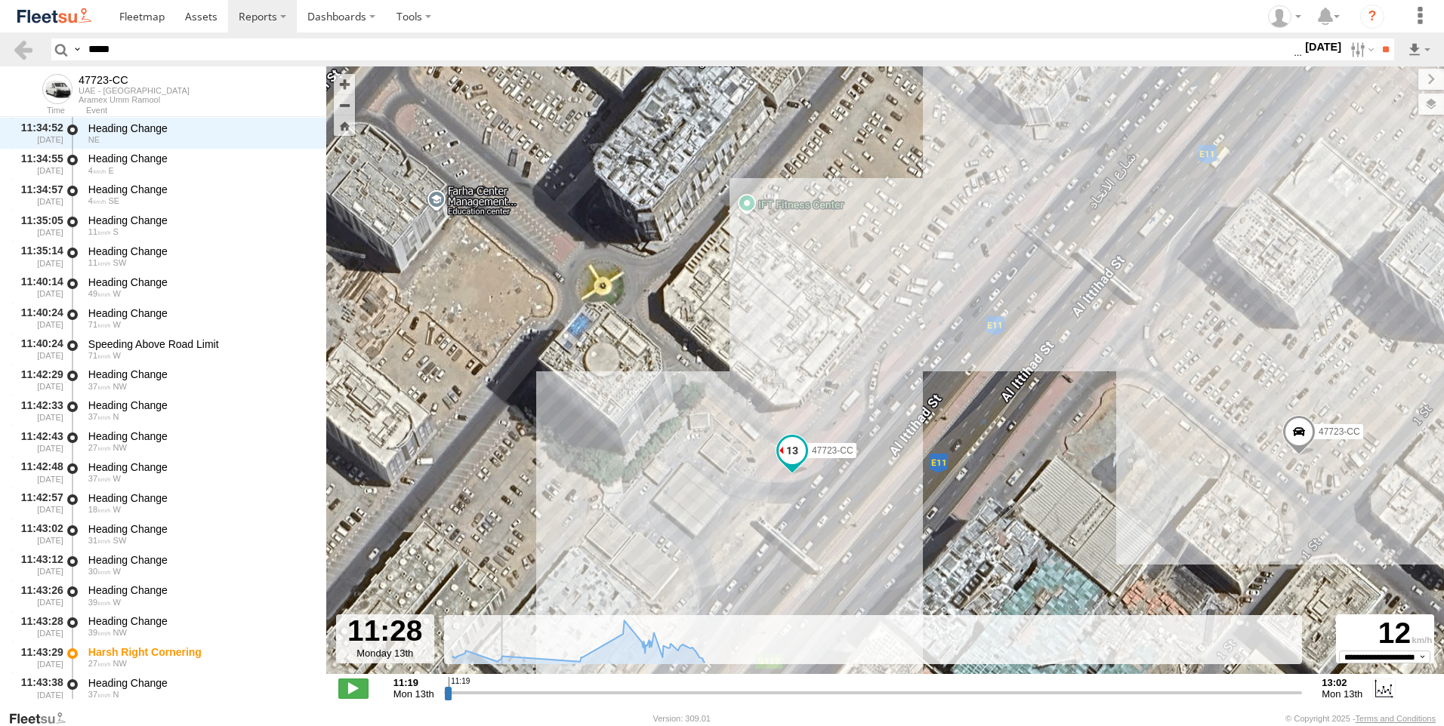
click at [792, 454] on span at bounding box center [791, 450] width 27 height 27
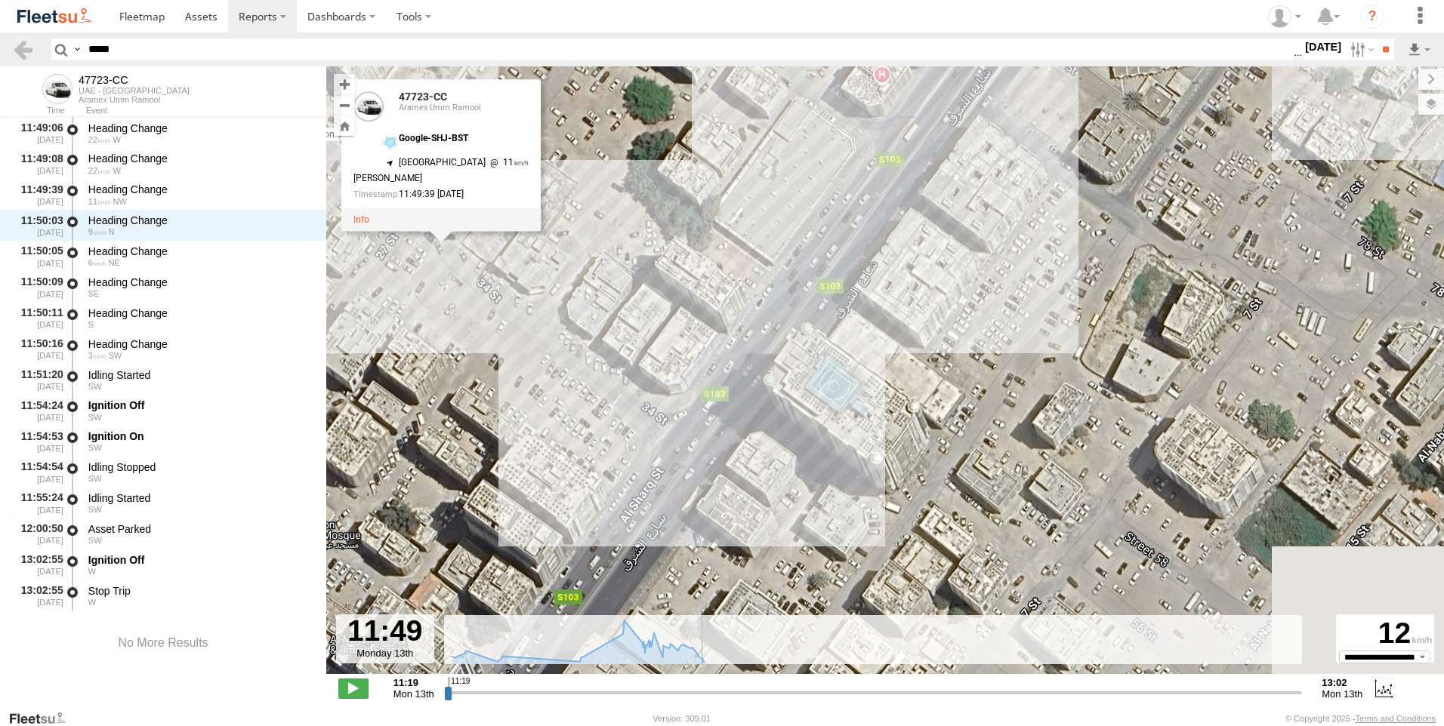
scroll to position [1419, 0]
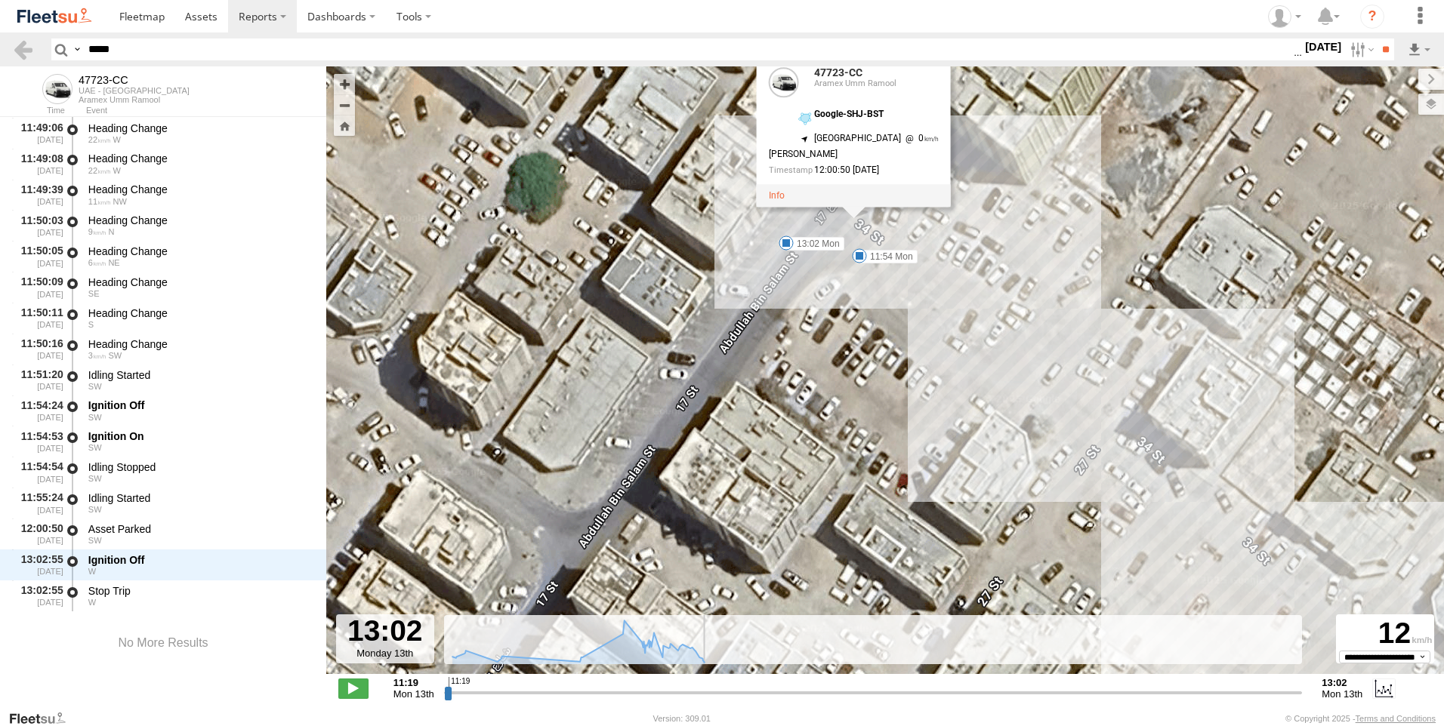
type input "**********"
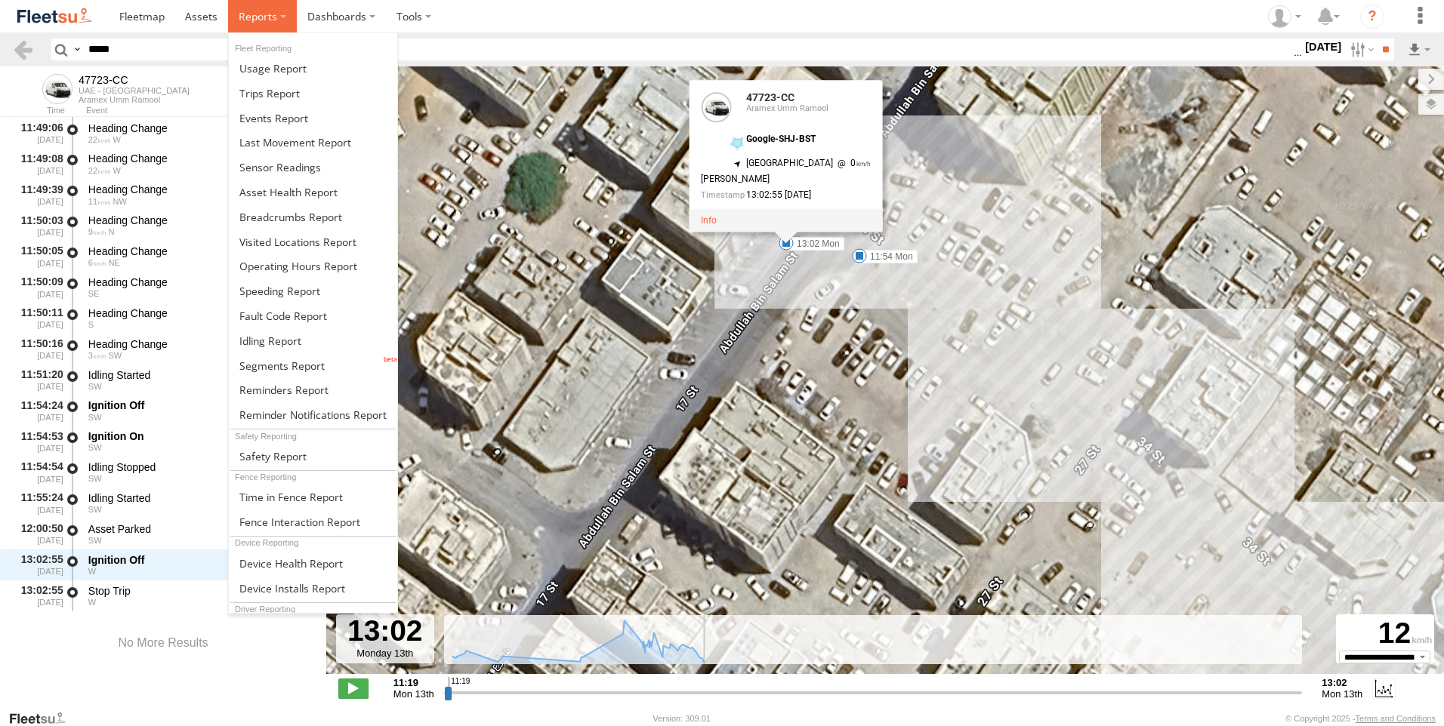
drag, startPoint x: 263, startPoint y: 18, endPoint x: 270, endPoint y: 39, distance: 22.2
click at [264, 20] on span at bounding box center [258, 16] width 39 height 14
click at [291, 95] on span at bounding box center [269, 93] width 60 height 14
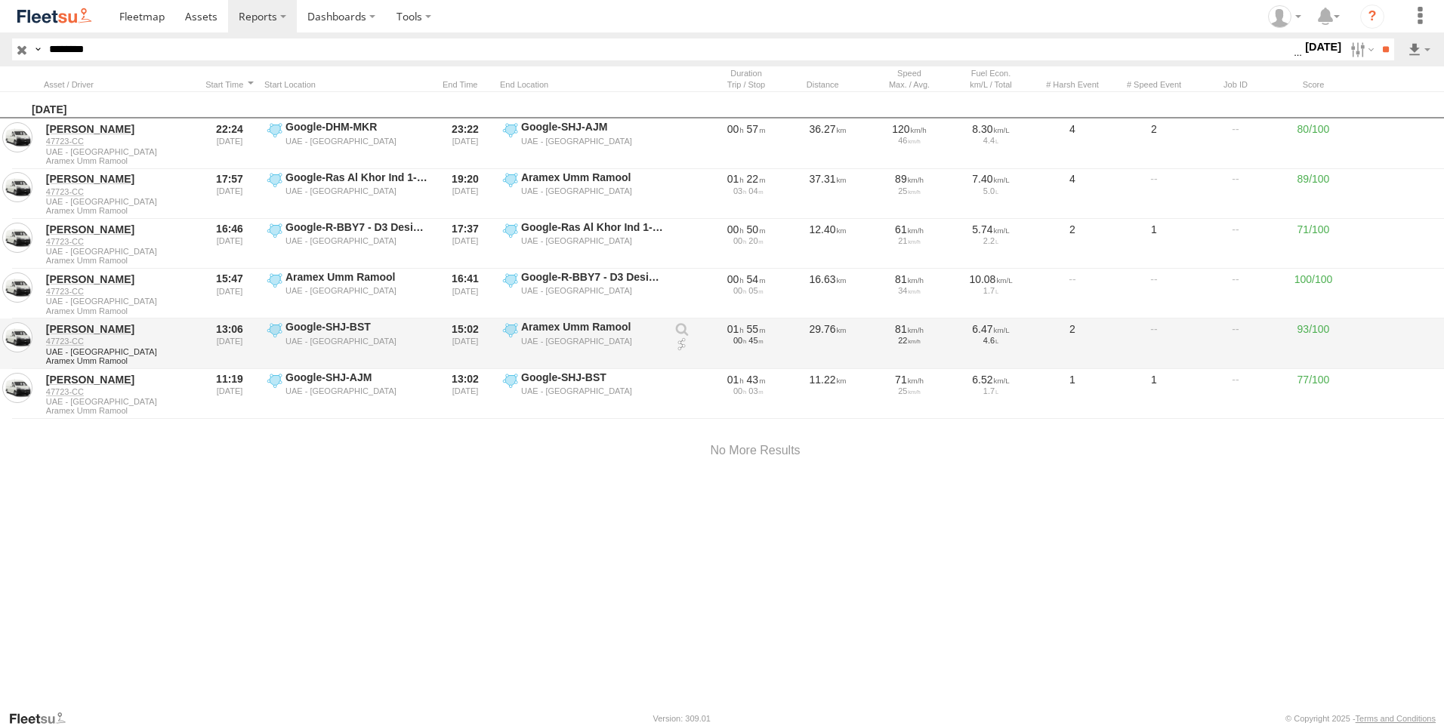
click at [686, 340] on link at bounding box center [681, 344] width 15 height 15
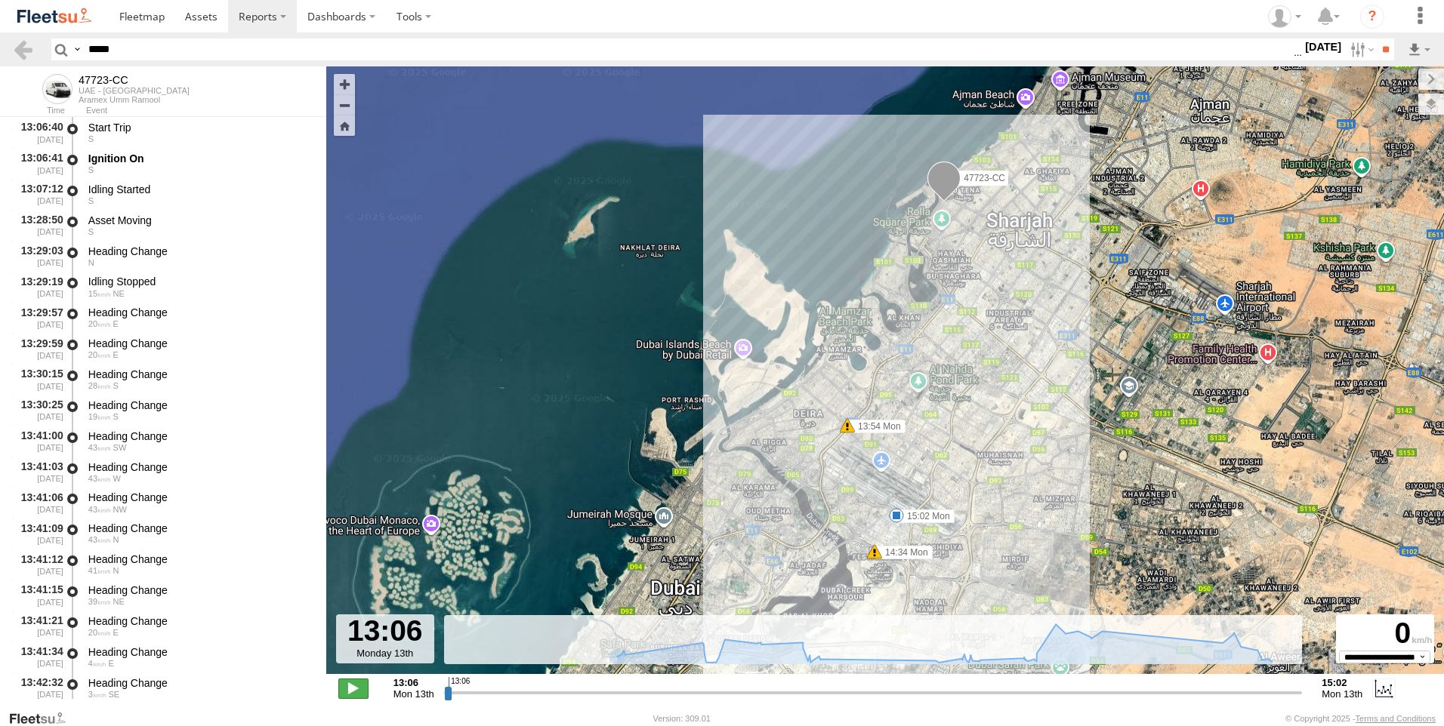
click at [357, 686] on span at bounding box center [353, 689] width 30 height 20
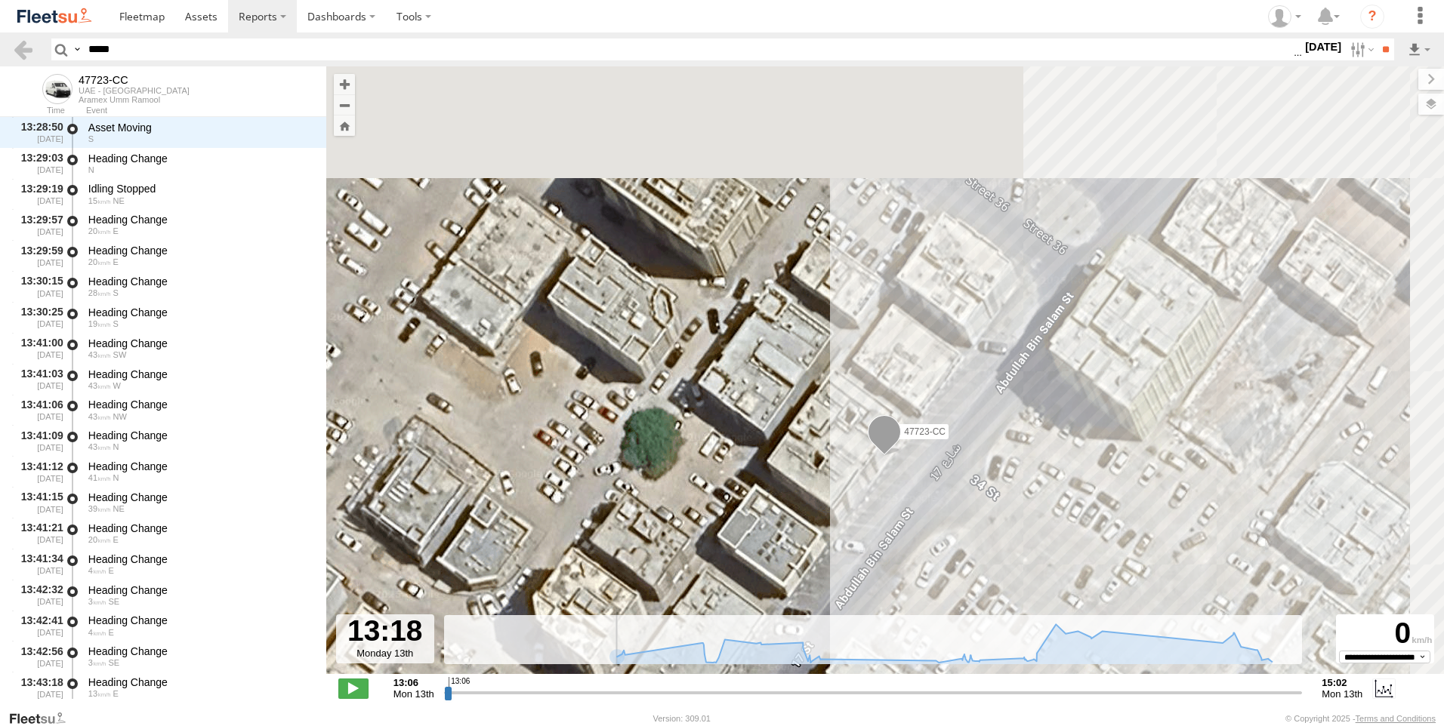
drag, startPoint x: 1008, startPoint y: 372, endPoint x: 806, endPoint y: 572, distance: 284.0
click at [806, 572] on div "47723-CC 13:54 Mon 14:34 Mon 15:02 Mon" at bounding box center [884, 378] width 1117 height 624
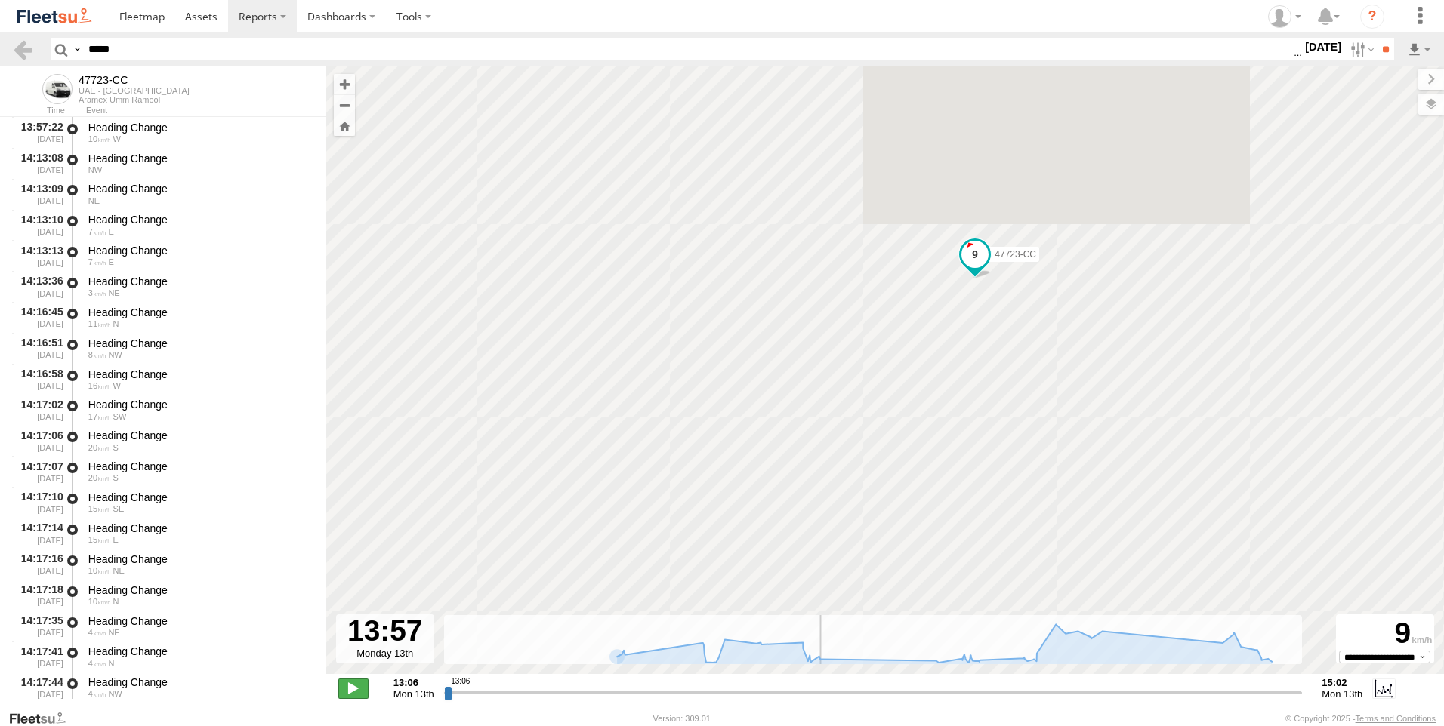
click at [356, 690] on span at bounding box center [353, 689] width 30 height 20
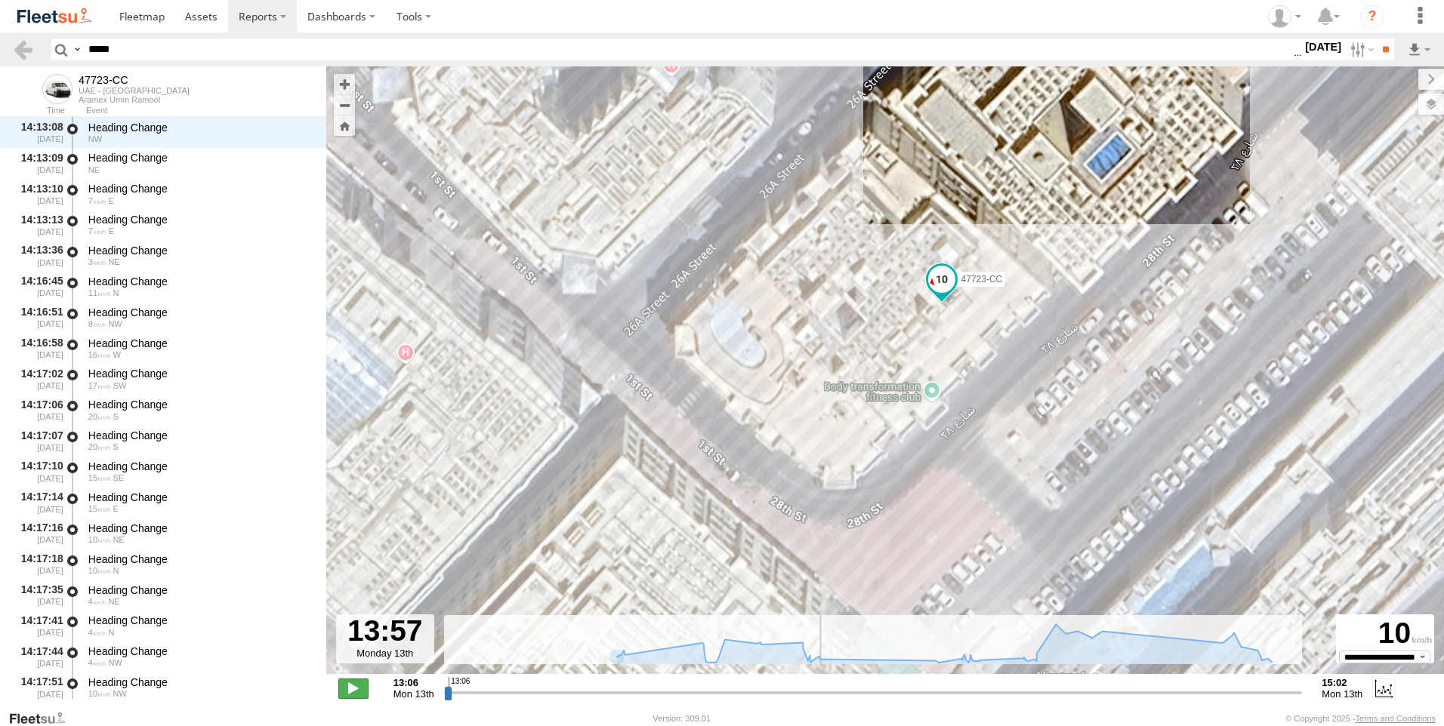
click at [356, 690] on span at bounding box center [353, 689] width 30 height 20
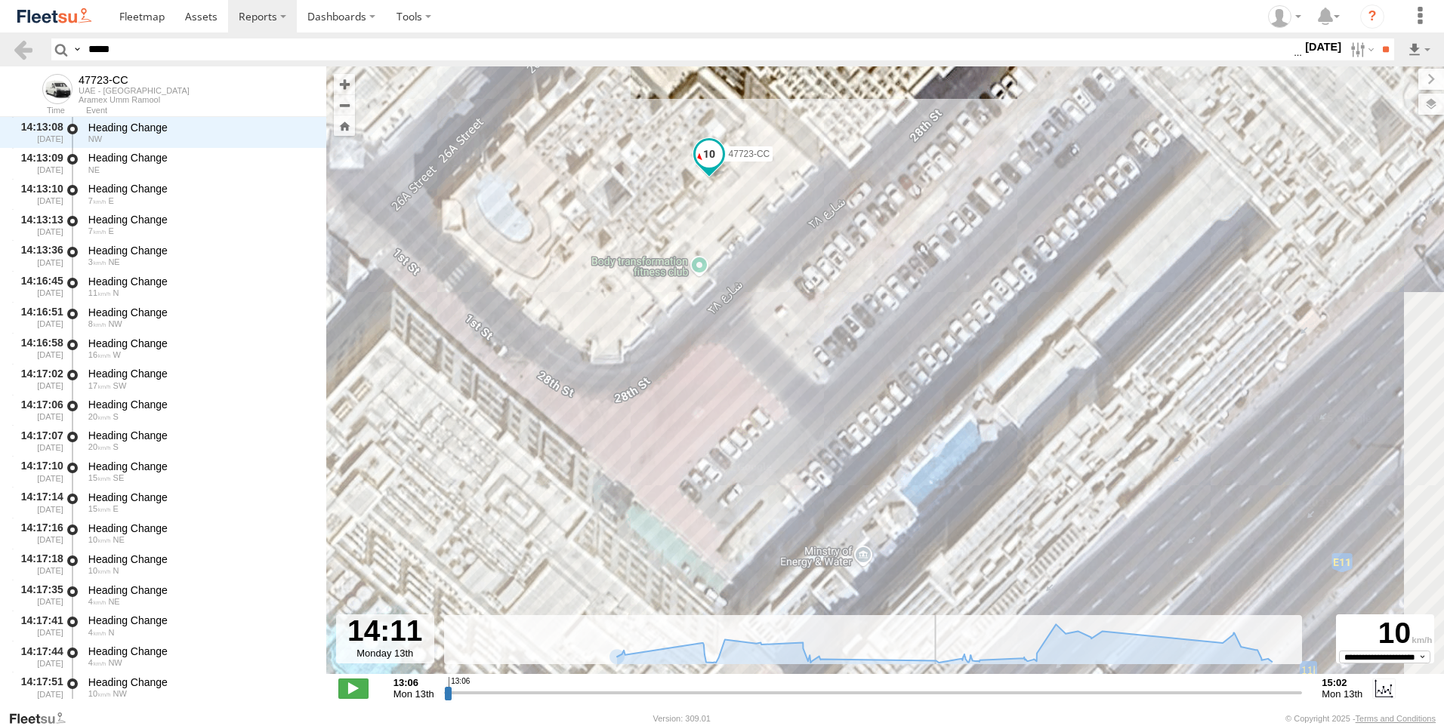
drag, startPoint x: 1059, startPoint y: 497, endPoint x: 824, endPoint y: 371, distance: 266.1
click at [824, 371] on div "47723-CC 13:54 Mon 14:34 Mon 15:02 Mon" at bounding box center [884, 378] width 1117 height 624
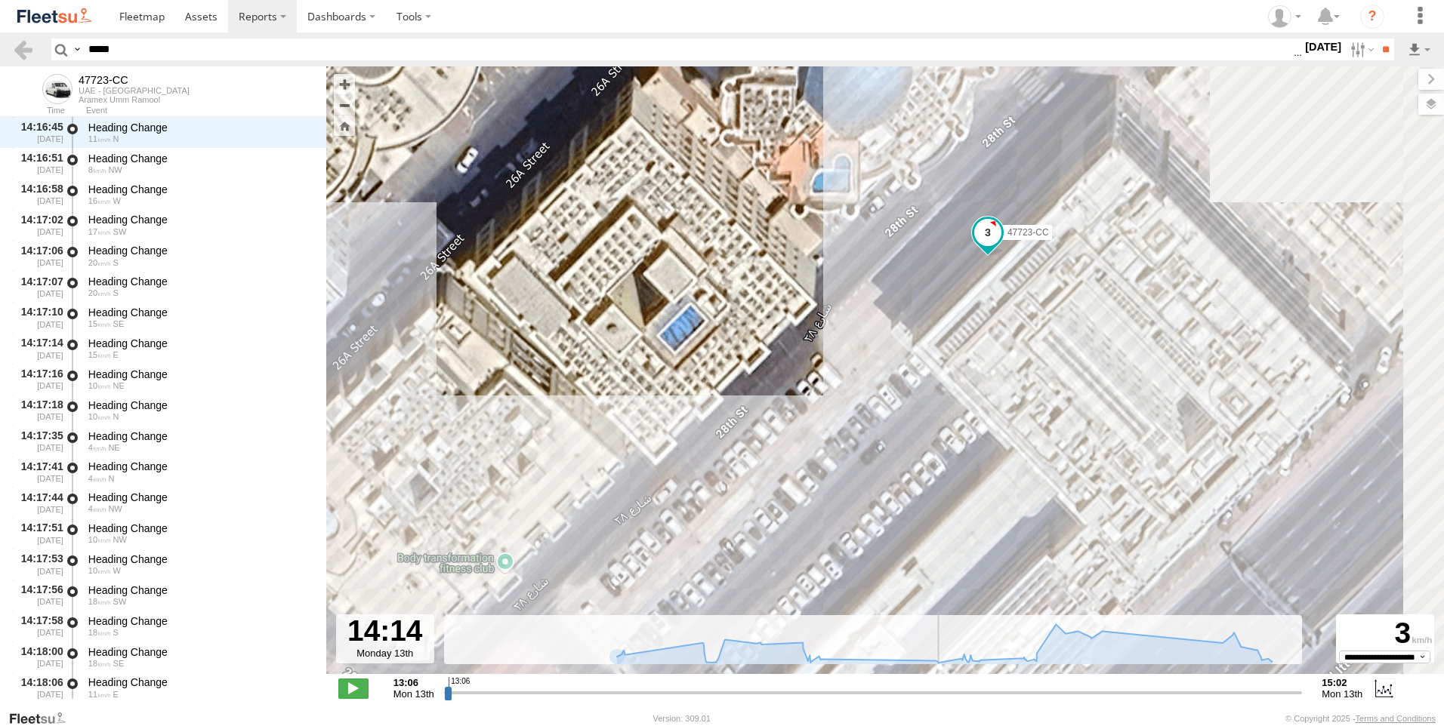
drag, startPoint x: 706, startPoint y: 423, endPoint x: 969, endPoint y: 234, distance: 323.5
click at [969, 234] on div "47723-CC 13:54 Mon 14:34 Mon 15:02 Mon" at bounding box center [884, 378] width 1117 height 624
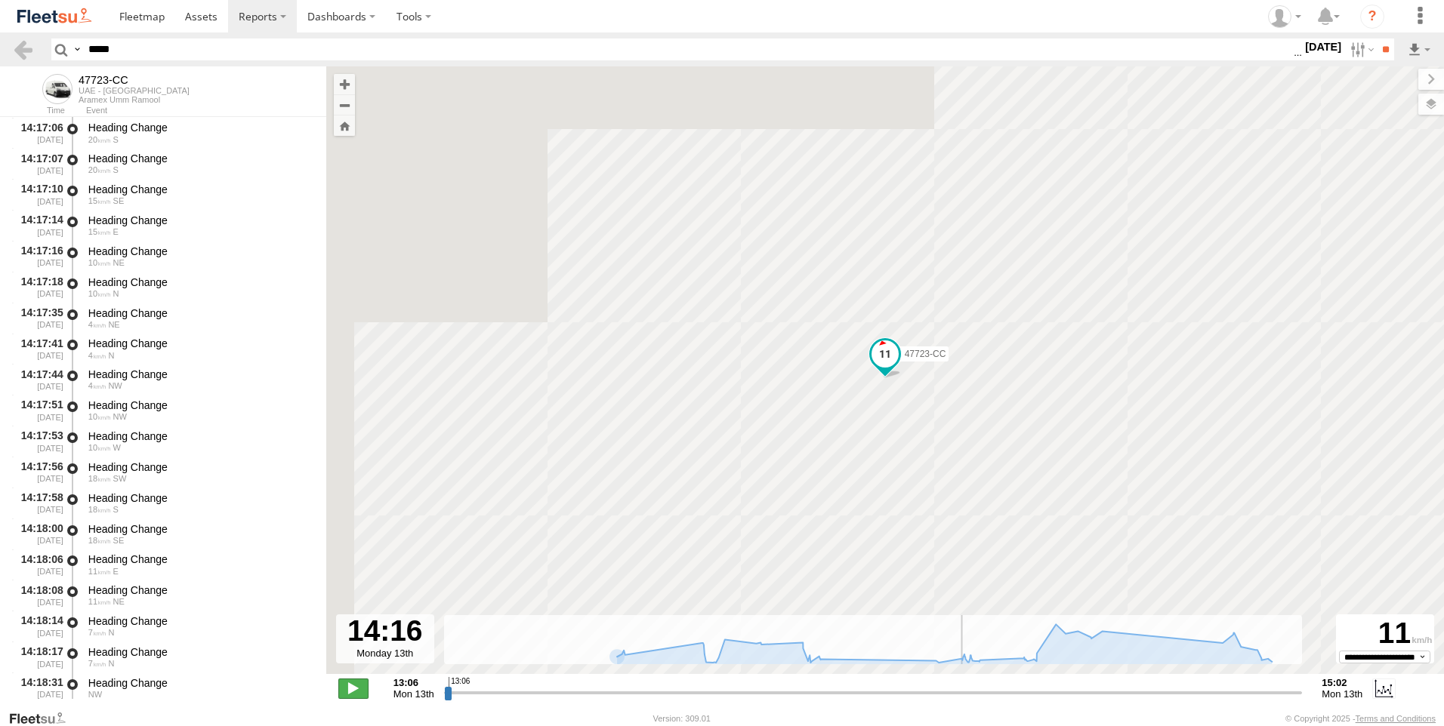
click at [365, 681] on span at bounding box center [353, 689] width 30 height 20
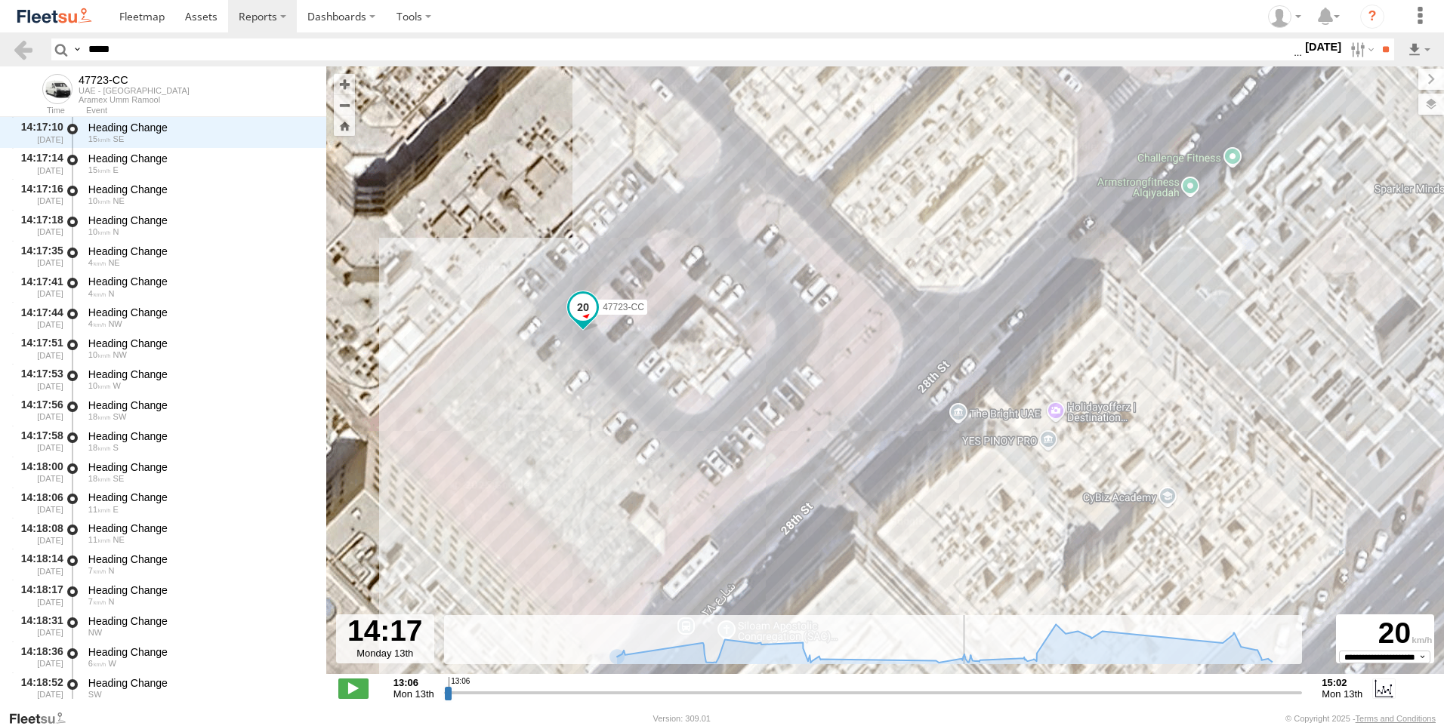
drag, startPoint x: 510, startPoint y: 576, endPoint x: 533, endPoint y: 500, distance: 79.8
click at [537, 495] on div "47723-CC 13:54 Mon 14:34 Mon 15:02 Mon" at bounding box center [884, 378] width 1117 height 624
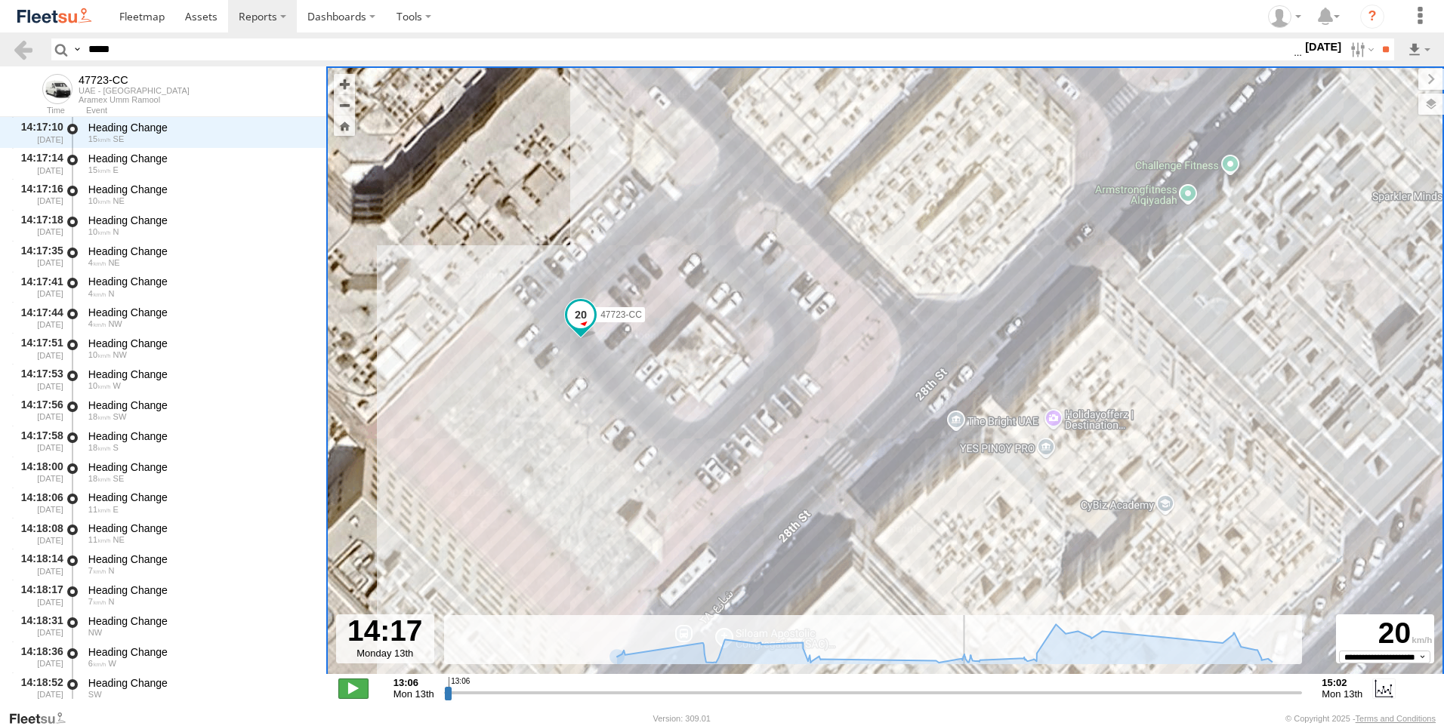
click at [359, 683] on span at bounding box center [353, 689] width 30 height 20
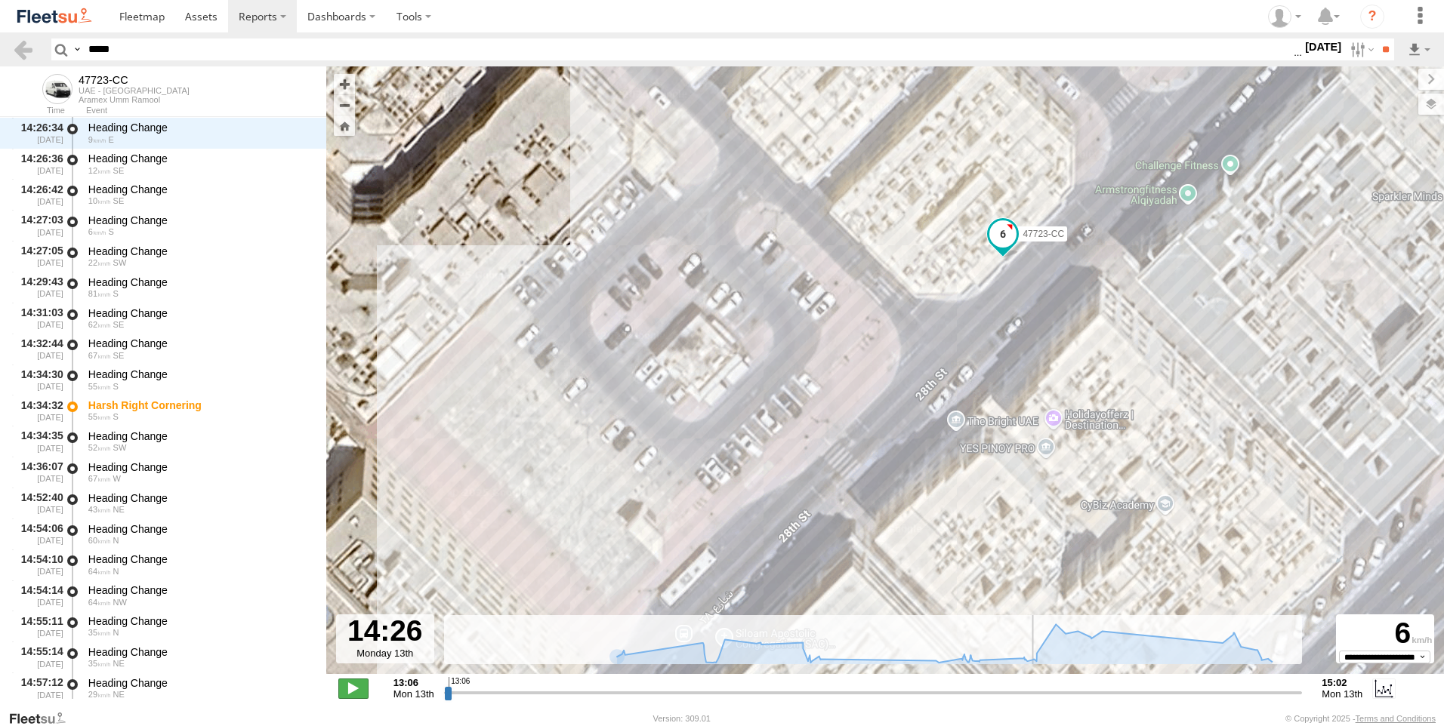
click at [359, 683] on span at bounding box center [353, 689] width 30 height 20
click at [360, 689] on span at bounding box center [353, 689] width 30 height 20
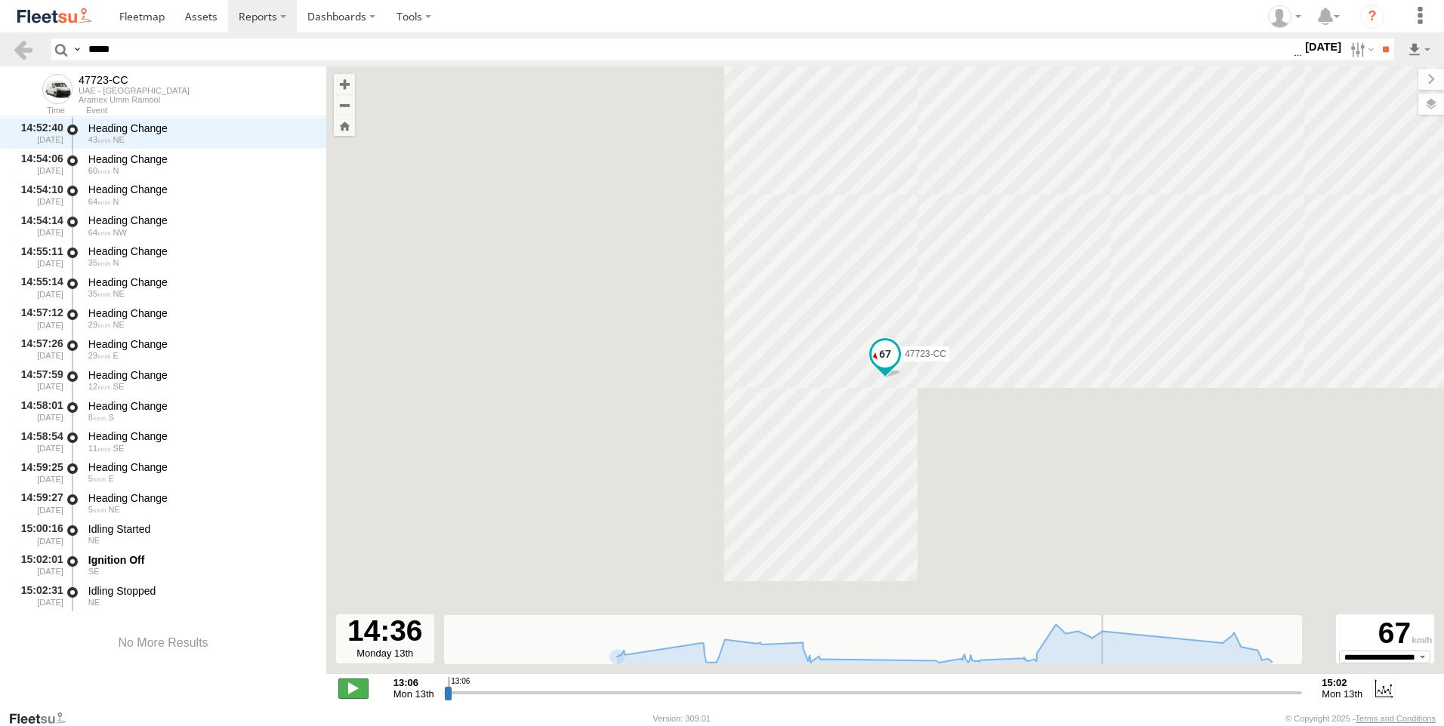
type input "**********"
click at [360, 689] on span at bounding box center [353, 689] width 30 height 20
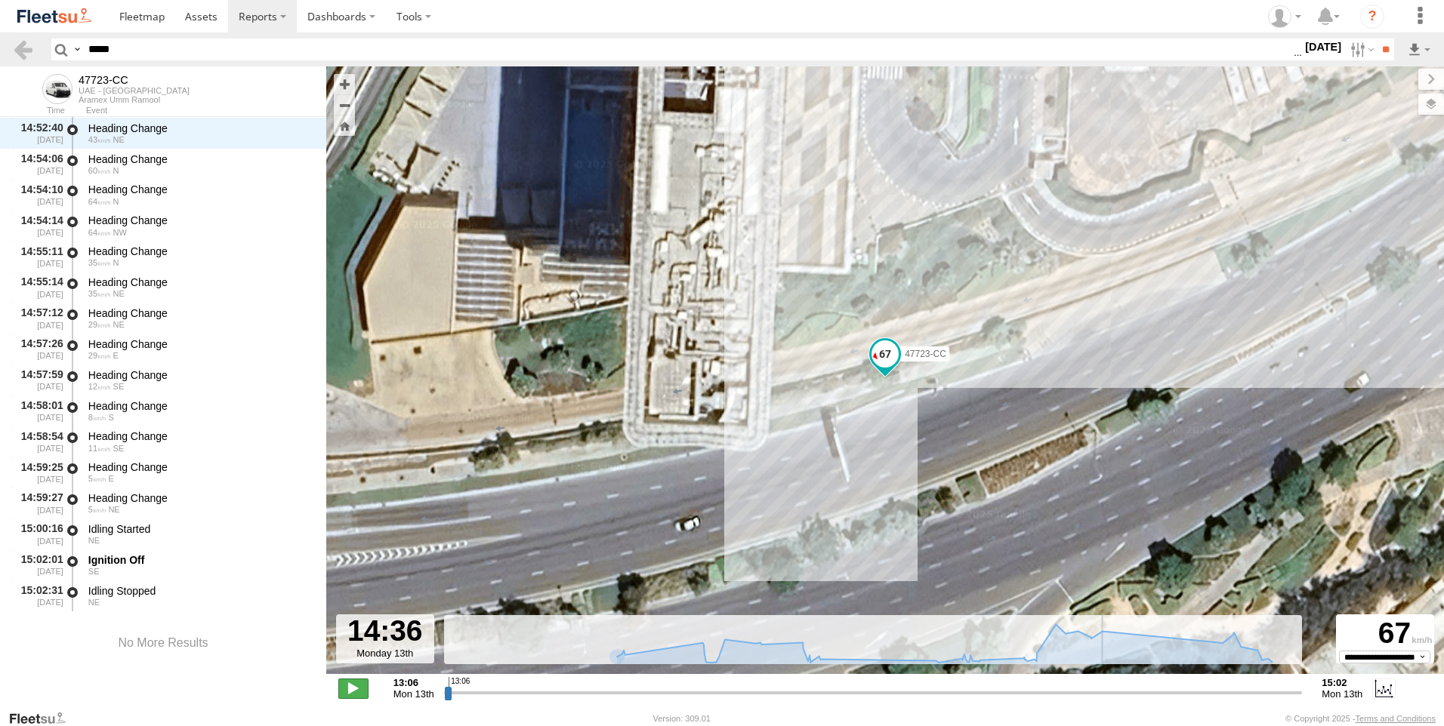
scroll to position [2930, 0]
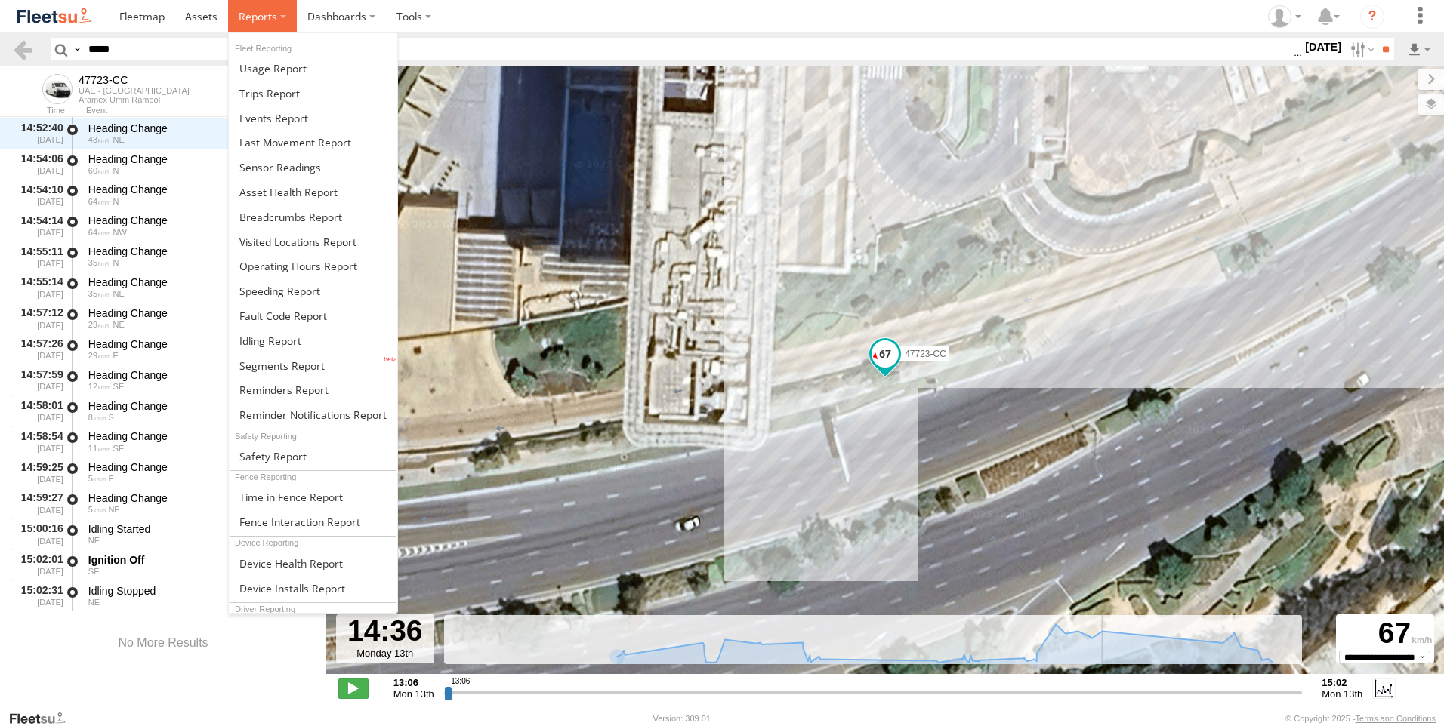
click at [256, 11] on span at bounding box center [258, 16] width 39 height 14
click at [283, 99] on span at bounding box center [269, 93] width 60 height 14
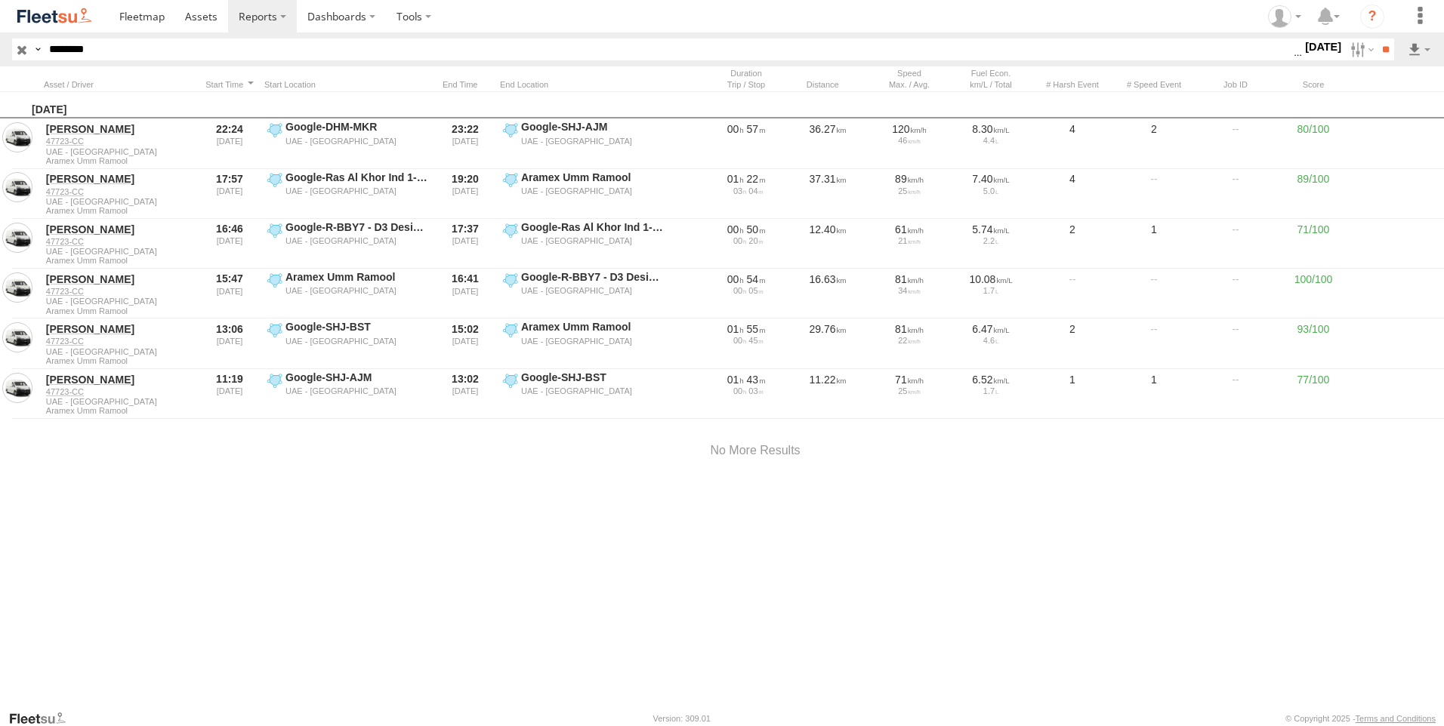
drag, startPoint x: 65, startPoint y: 53, endPoint x: 8, endPoint y: 57, distance: 56.8
click at [8, 56] on header "Search Query Asset ID Asset Label Registration Manufacturer Model VIN Job ID" at bounding box center [722, 49] width 1444 height 34
paste input "text"
type input "*******"
click at [1376, 39] on input "**" at bounding box center [1384, 50] width 17 height 22
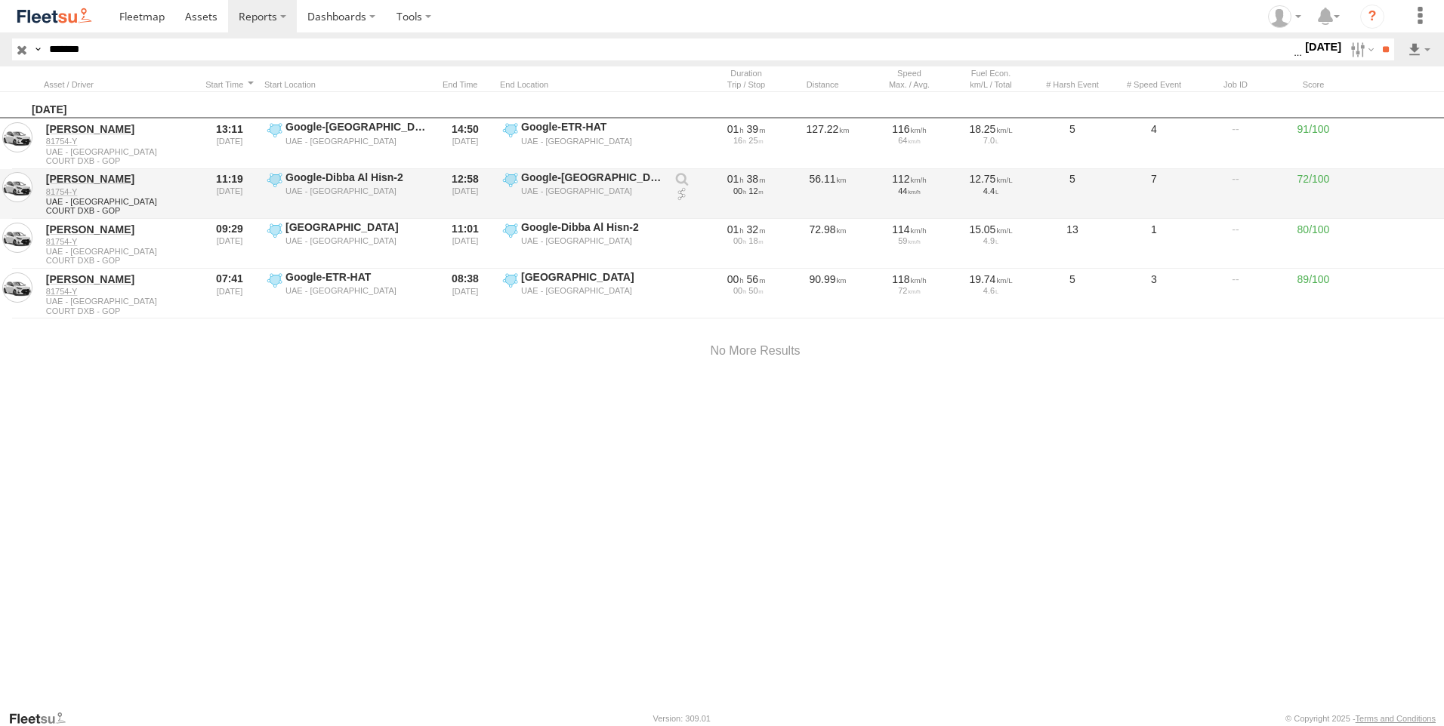
click at [679, 193] on link at bounding box center [681, 194] width 15 height 15
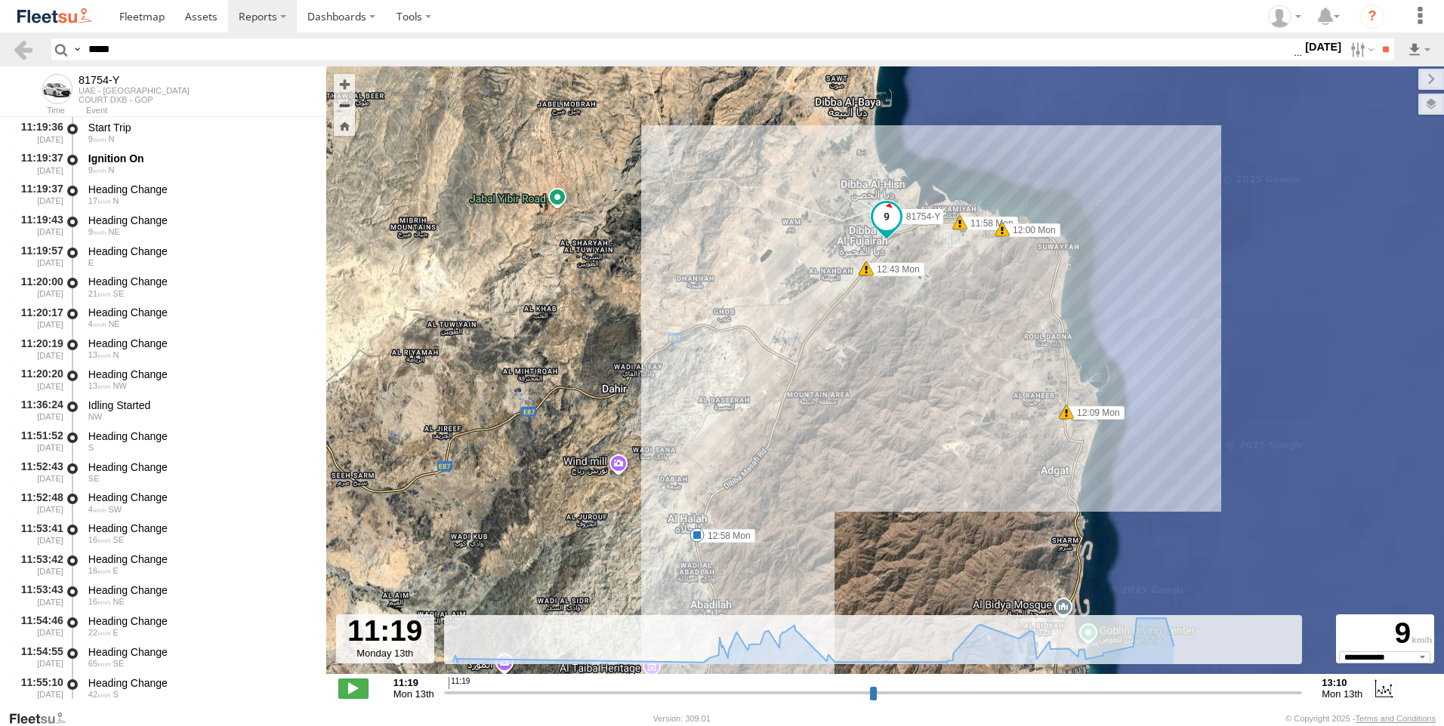
select select "**********"
click at [0, 0] on span "Assets" at bounding box center [0, 0] width 0 height 0
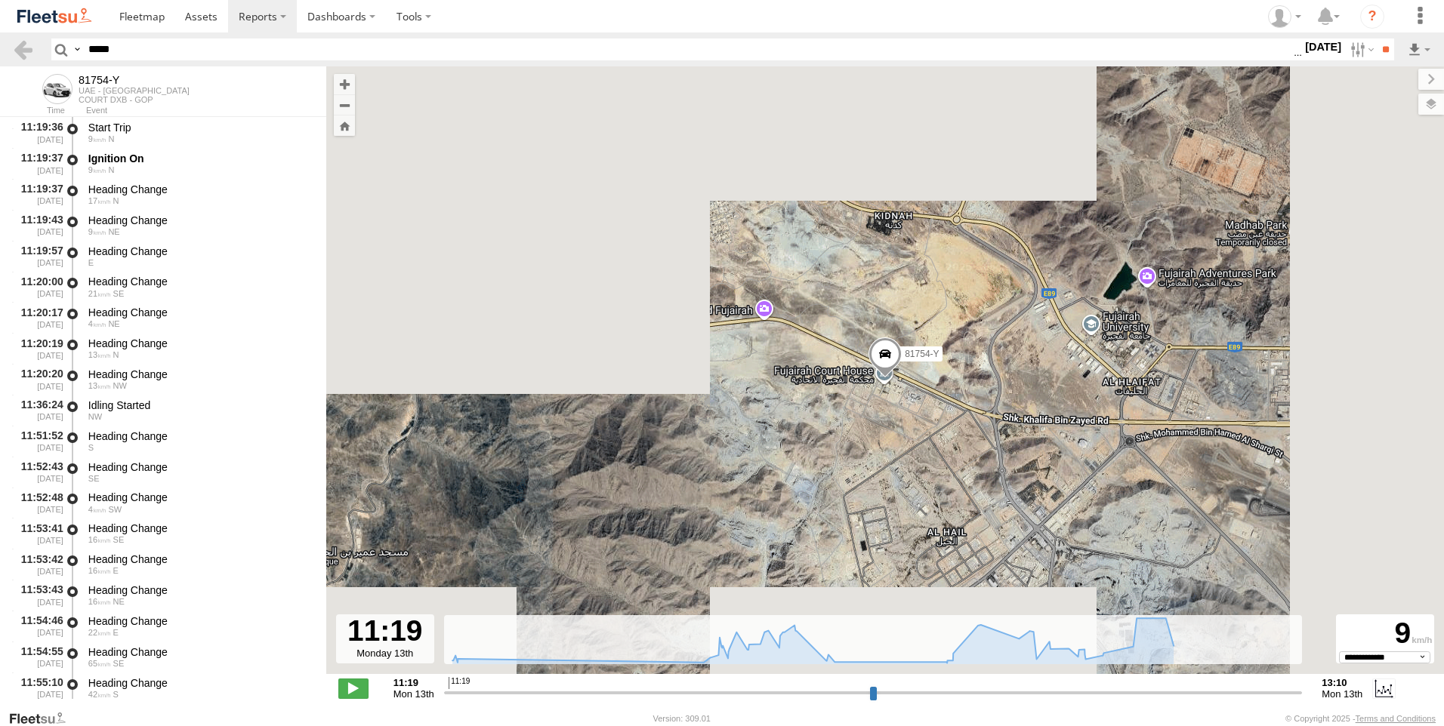
click at [0, 0] on span "Overlays" at bounding box center [0, 0] width 0 height 0
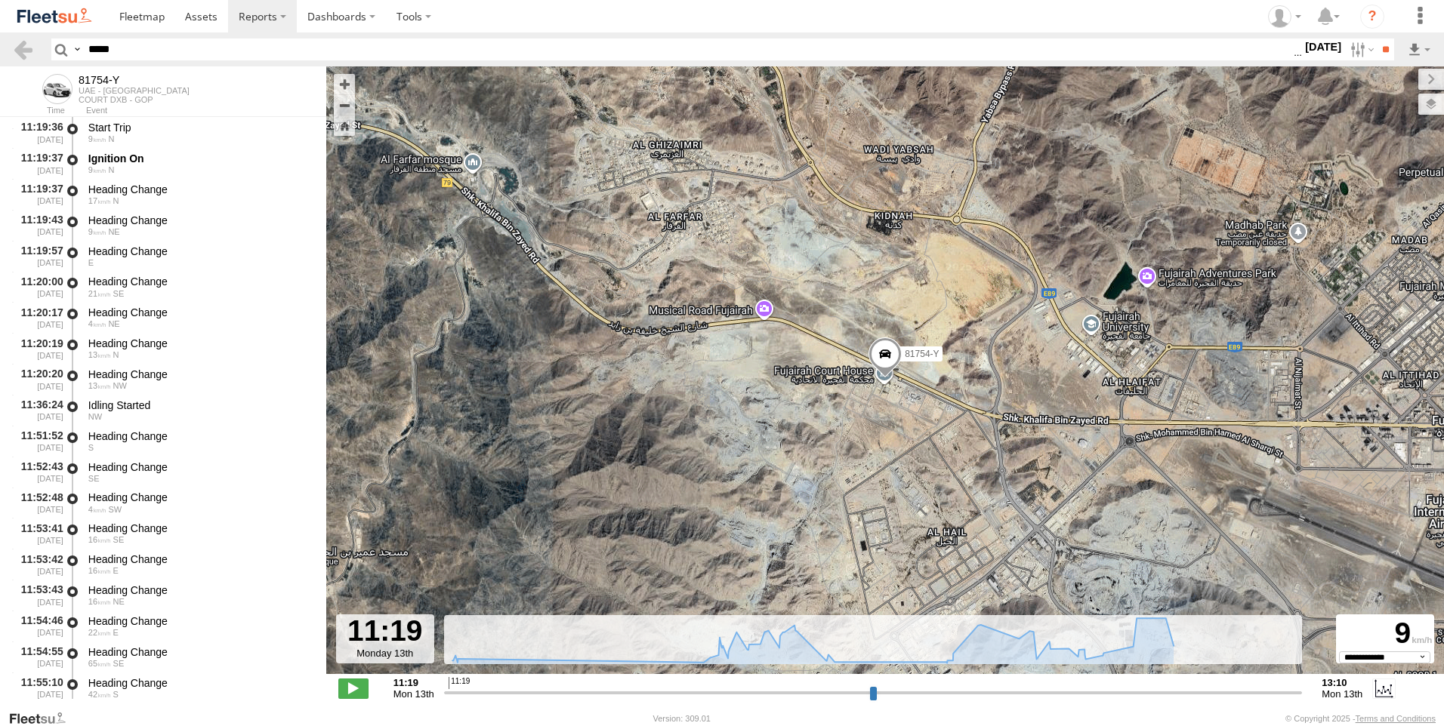
click at [0, 0] on div "Basemaps" at bounding box center [0, 0] width 0 height 0
click at [0, 0] on span "Basemaps" at bounding box center [0, 0] width 0 height 0
click at [1393, 84] on label at bounding box center [1418, 79] width 51 height 21
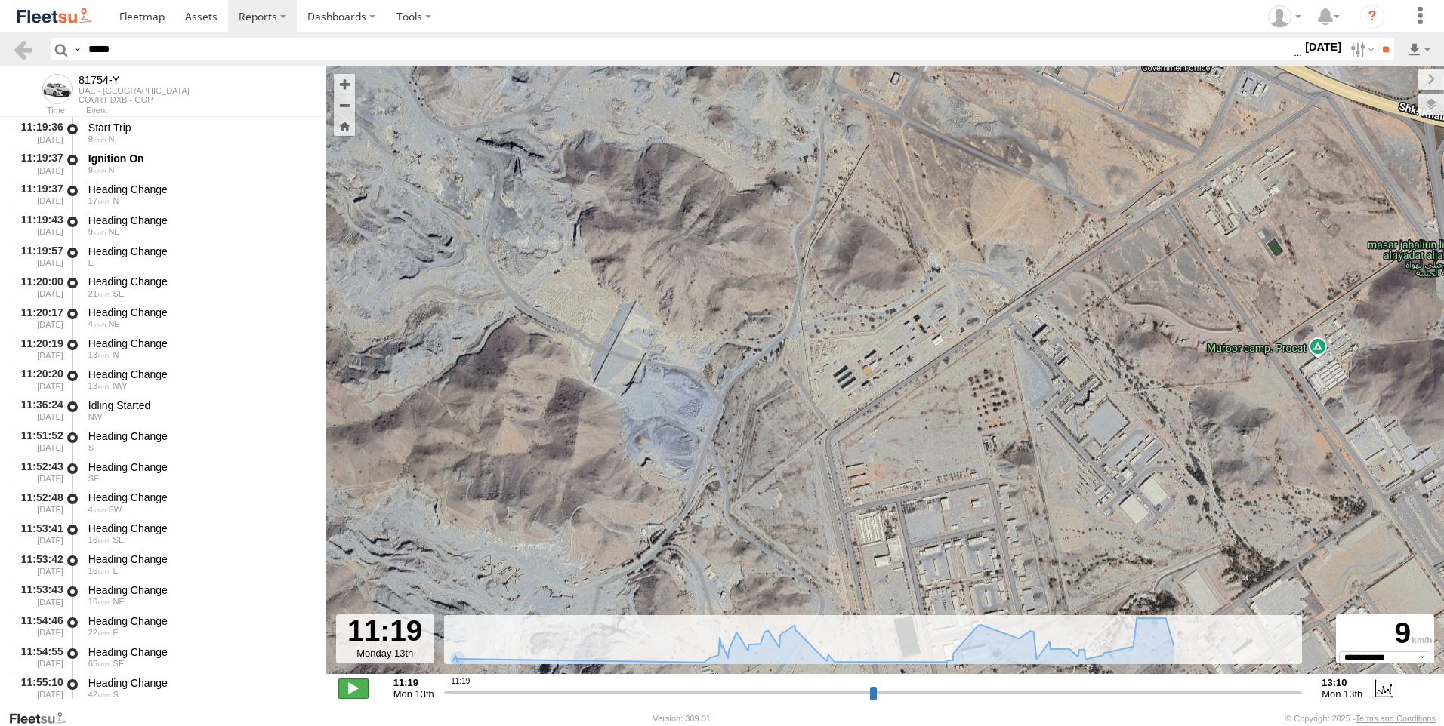
click at [354, 690] on span at bounding box center [353, 689] width 30 height 20
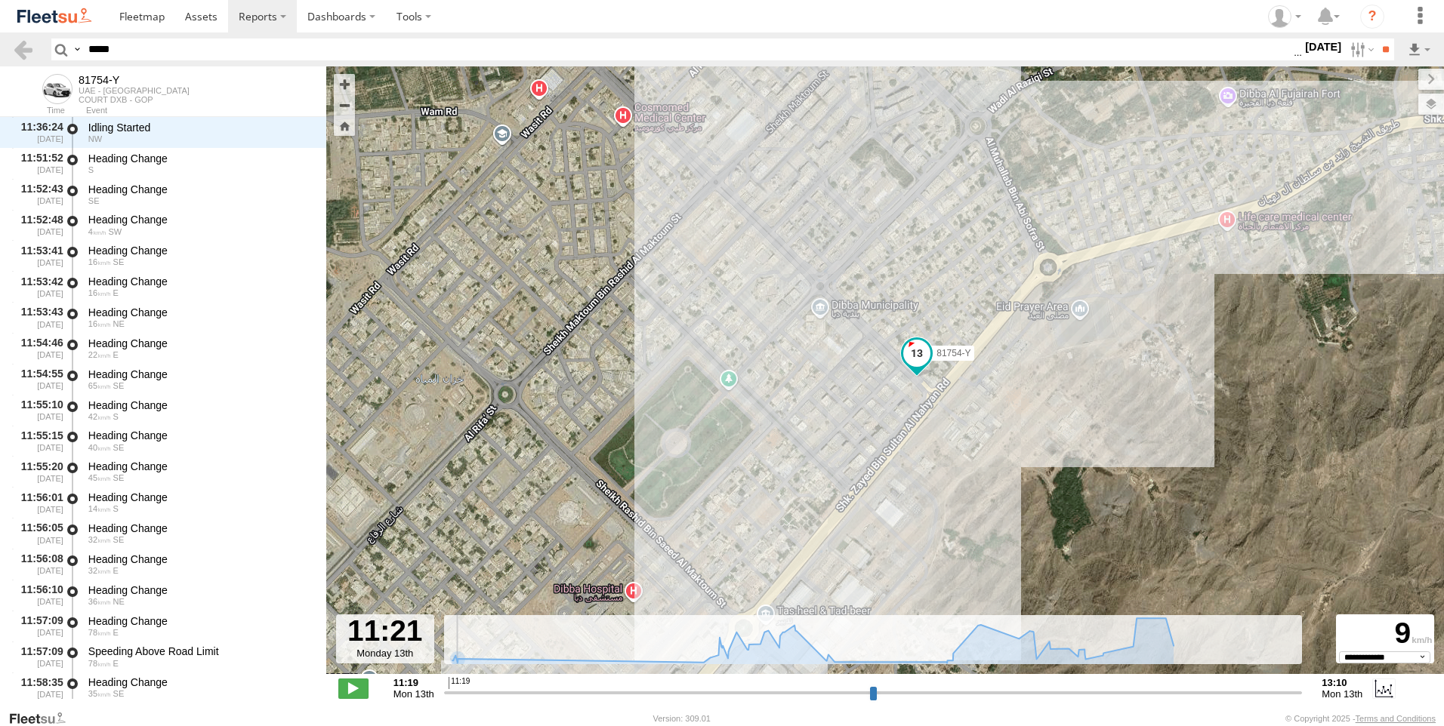
click at [912, 359] on span at bounding box center [916, 353] width 27 height 27
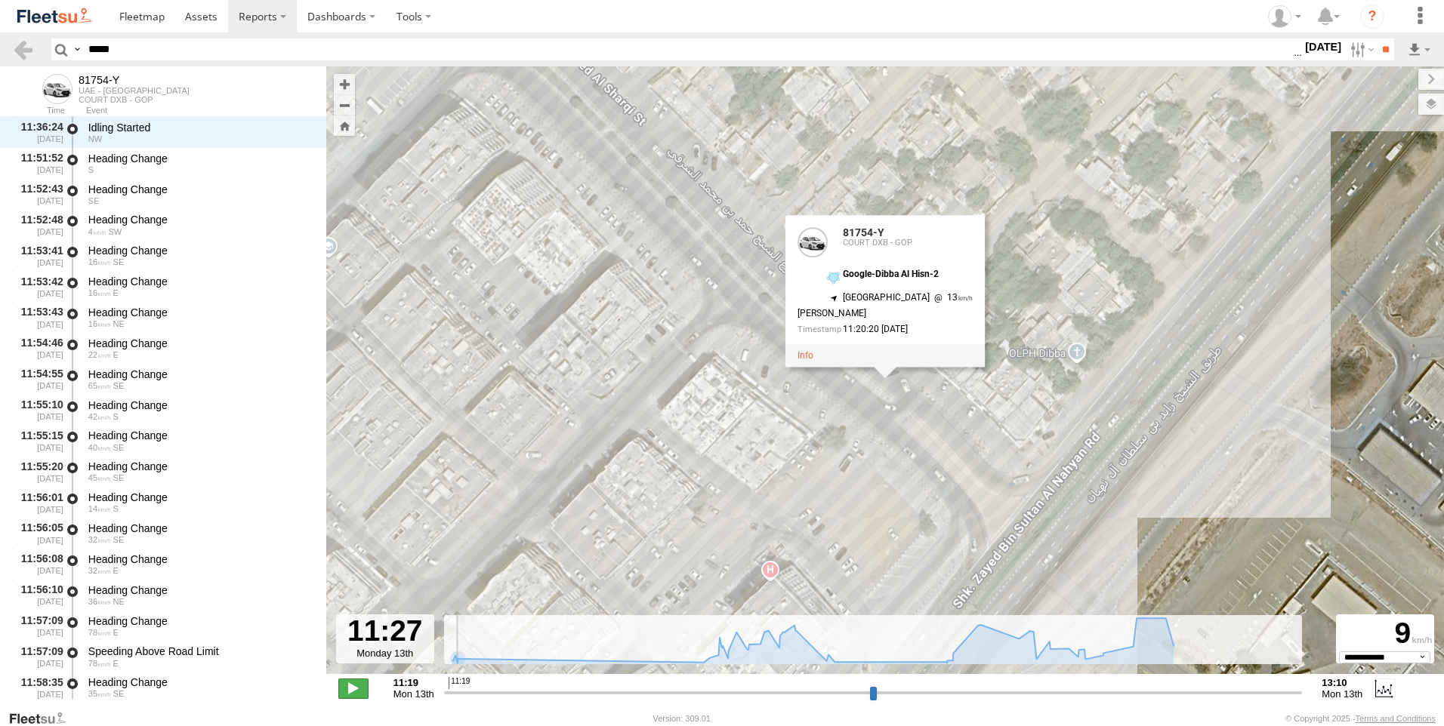
click at [350, 693] on span at bounding box center [353, 689] width 30 height 20
click at [901, 385] on div "81754-Y 11:58 Mon 12:00 Mon 12:09 Mon 12:43 Mon 12:43 Mon 12:58 Mon 81754-Y 817…" at bounding box center [884, 378] width 1117 height 624
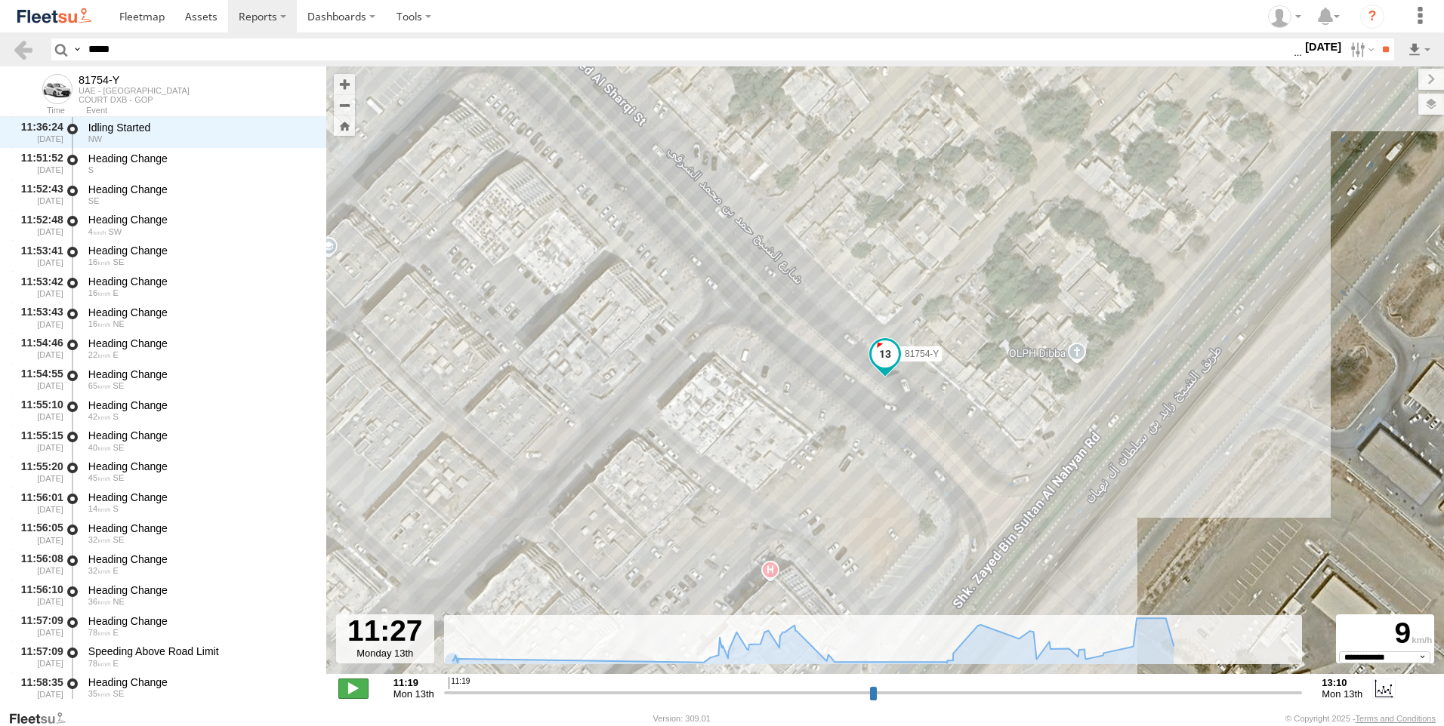
click at [358, 686] on span at bounding box center [353, 689] width 30 height 20
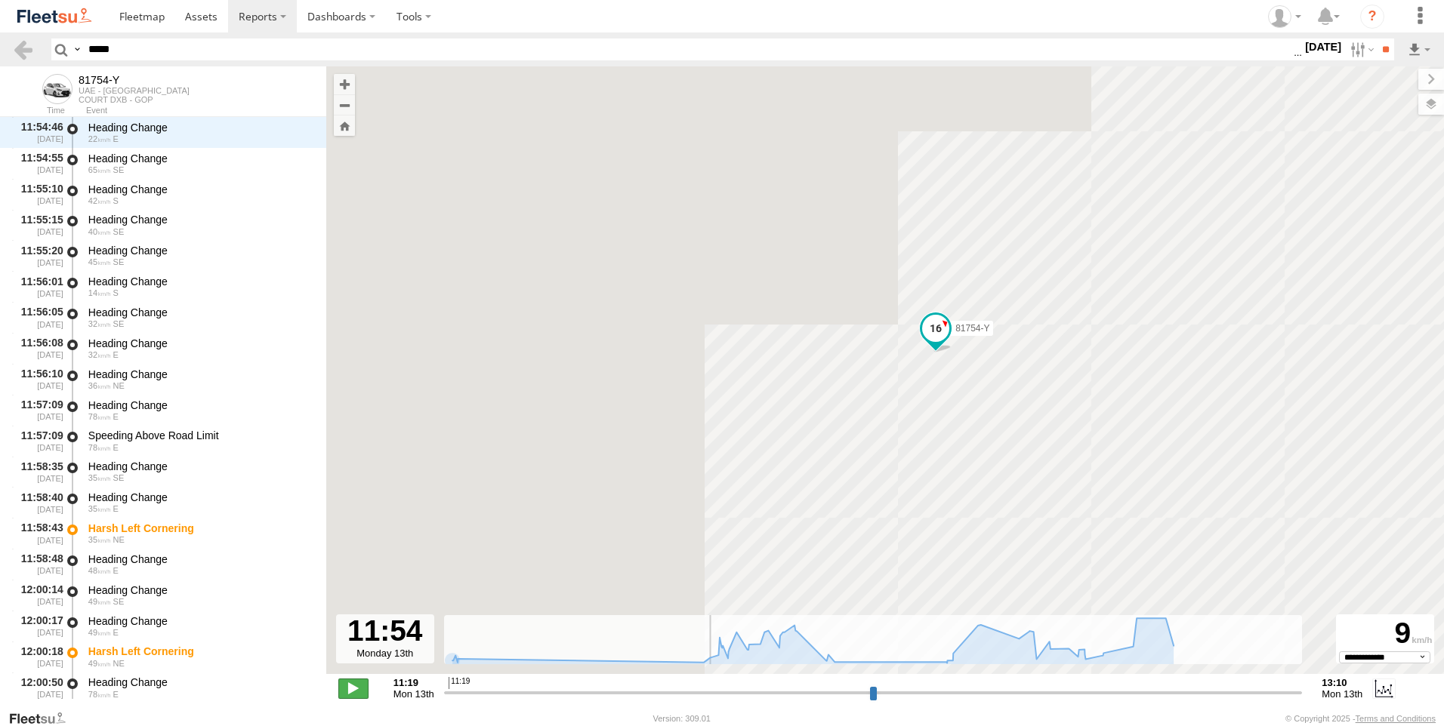
scroll to position [494, 0]
click at [354, 689] on span at bounding box center [353, 689] width 30 height 20
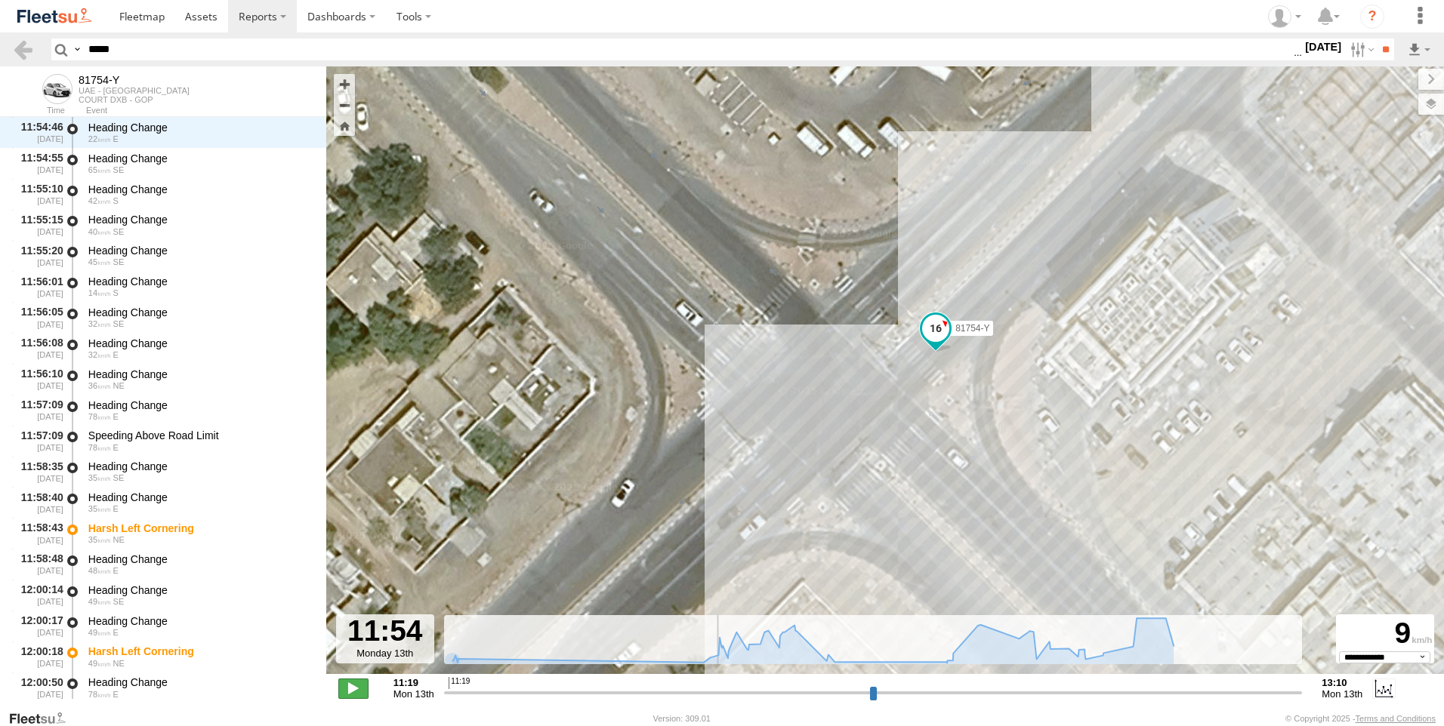
click at [356, 688] on span at bounding box center [353, 689] width 30 height 20
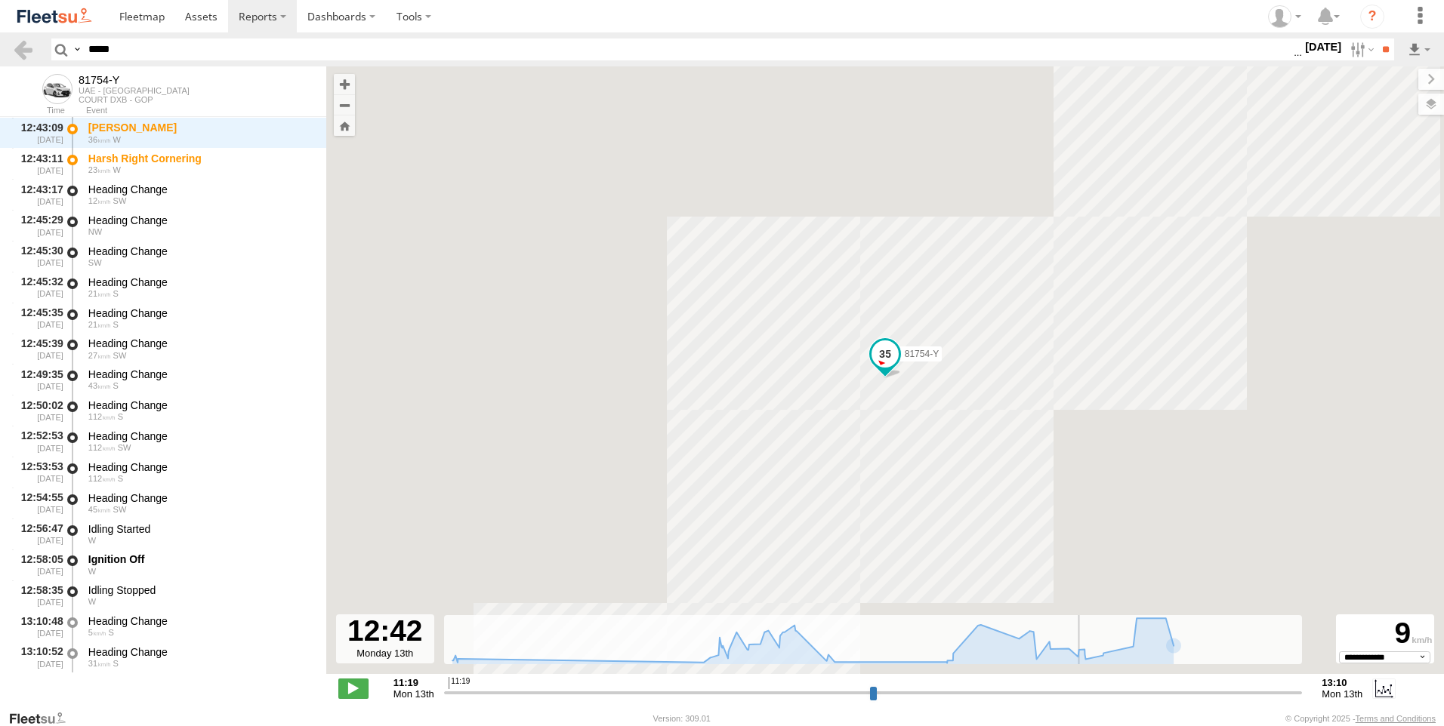
drag, startPoint x: 1080, startPoint y: 699, endPoint x: 1168, endPoint y: 698, distance: 87.6
click at [1087, 700] on input "range" at bounding box center [873, 693] width 858 height 14
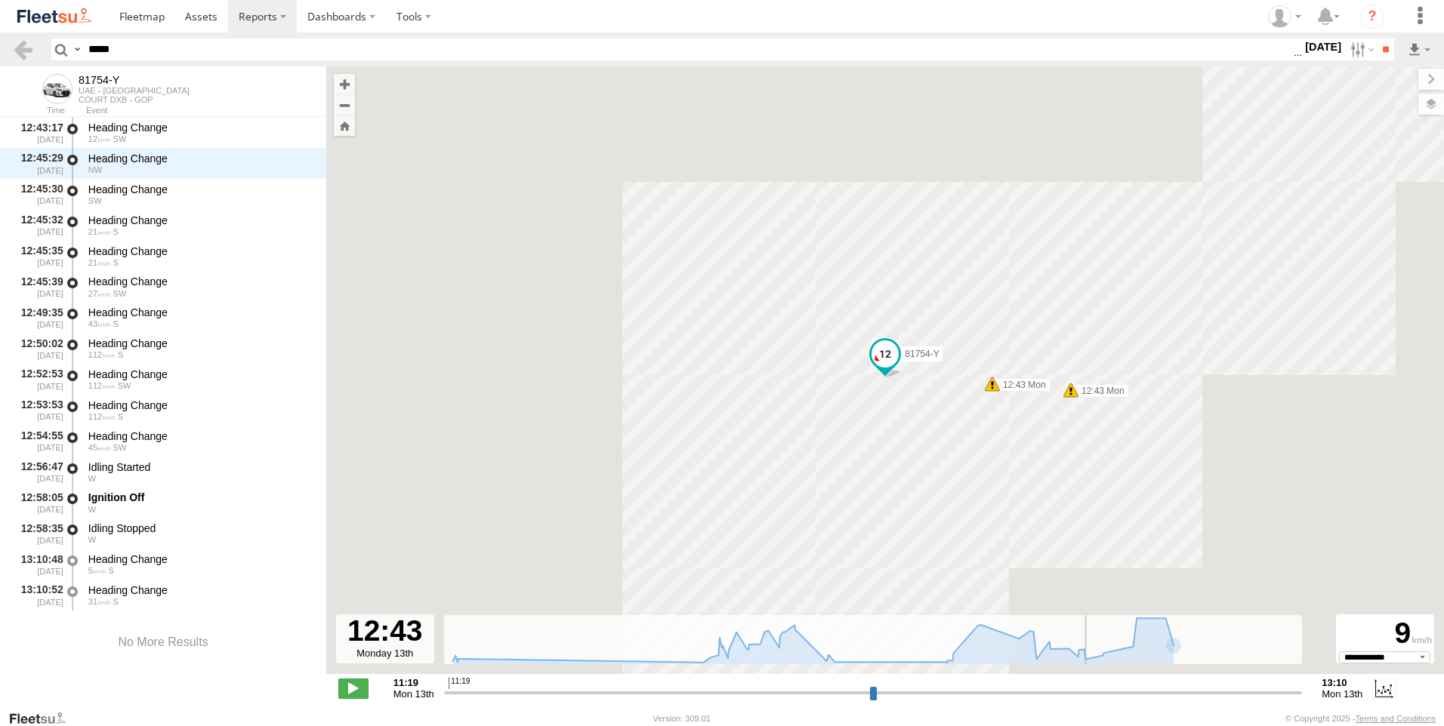
drag, startPoint x: 1169, startPoint y: 698, endPoint x: 1219, endPoint y: 691, distance: 51.1
click at [1169, 698] on input "range" at bounding box center [873, 693] width 858 height 14
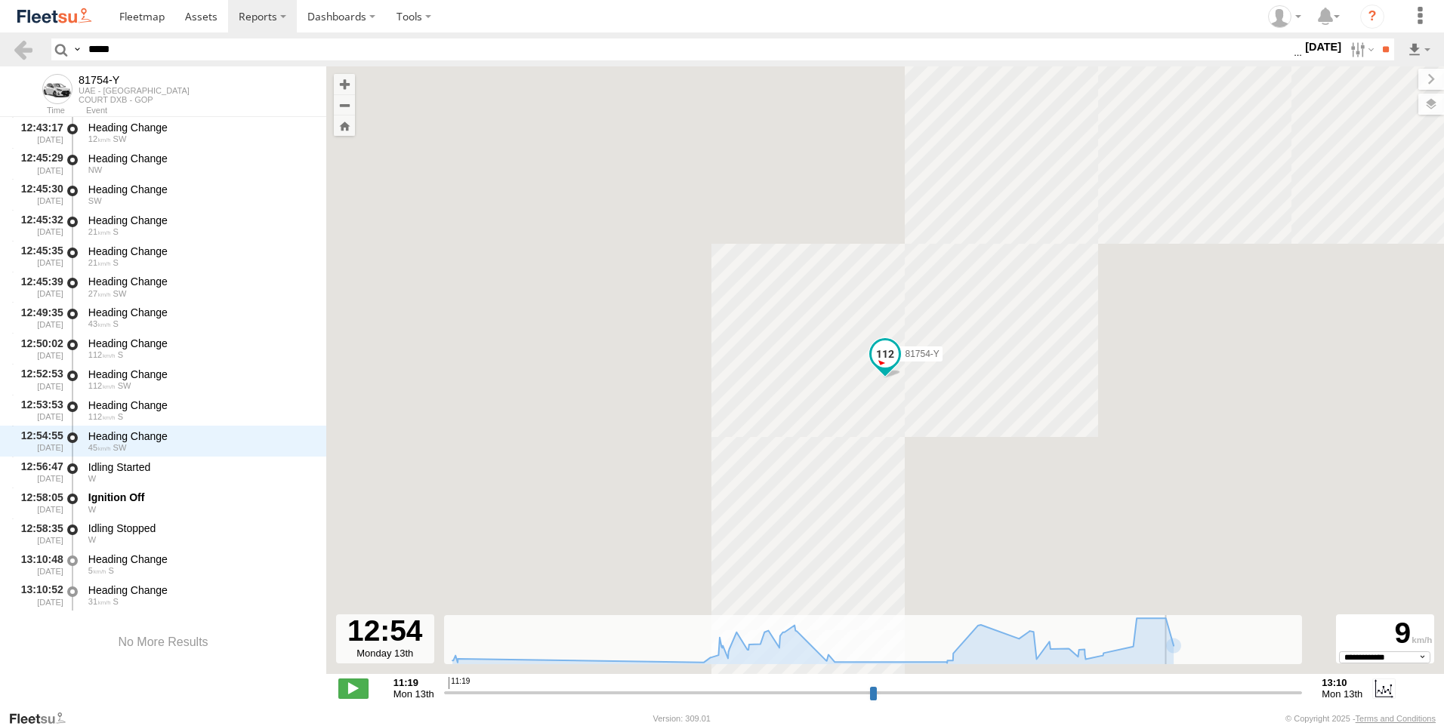
drag, startPoint x: 1220, startPoint y: 691, endPoint x: 1165, endPoint y: 692, distance: 55.1
click at [1216, 692] on input "range" at bounding box center [873, 693] width 858 height 14
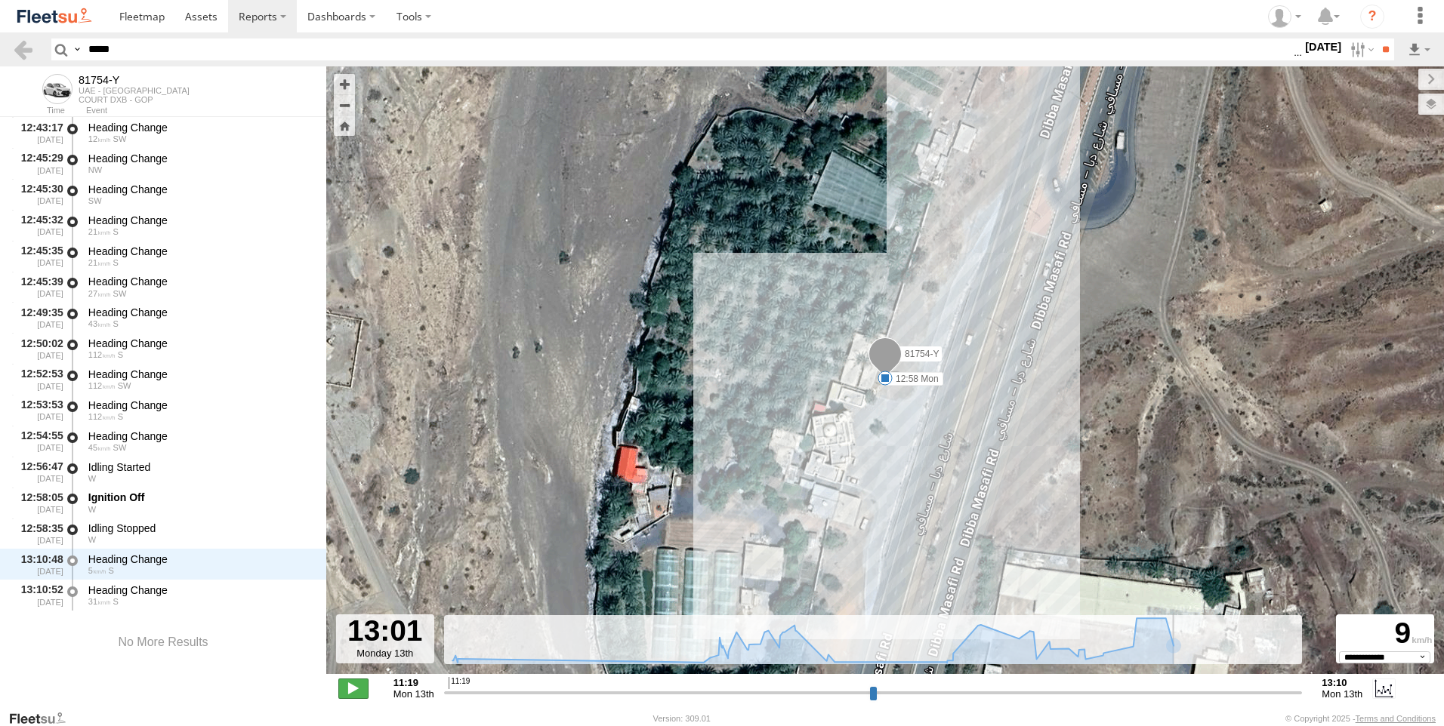
scroll to position [2406, 0]
type input "**********"
click at [357, 686] on span at bounding box center [353, 689] width 30 height 20
drag, startPoint x: 127, startPoint y: 52, endPoint x: 0, endPoint y: 138, distance: 153.3
click at [0, 106] on html at bounding box center [722, 363] width 1444 height 726
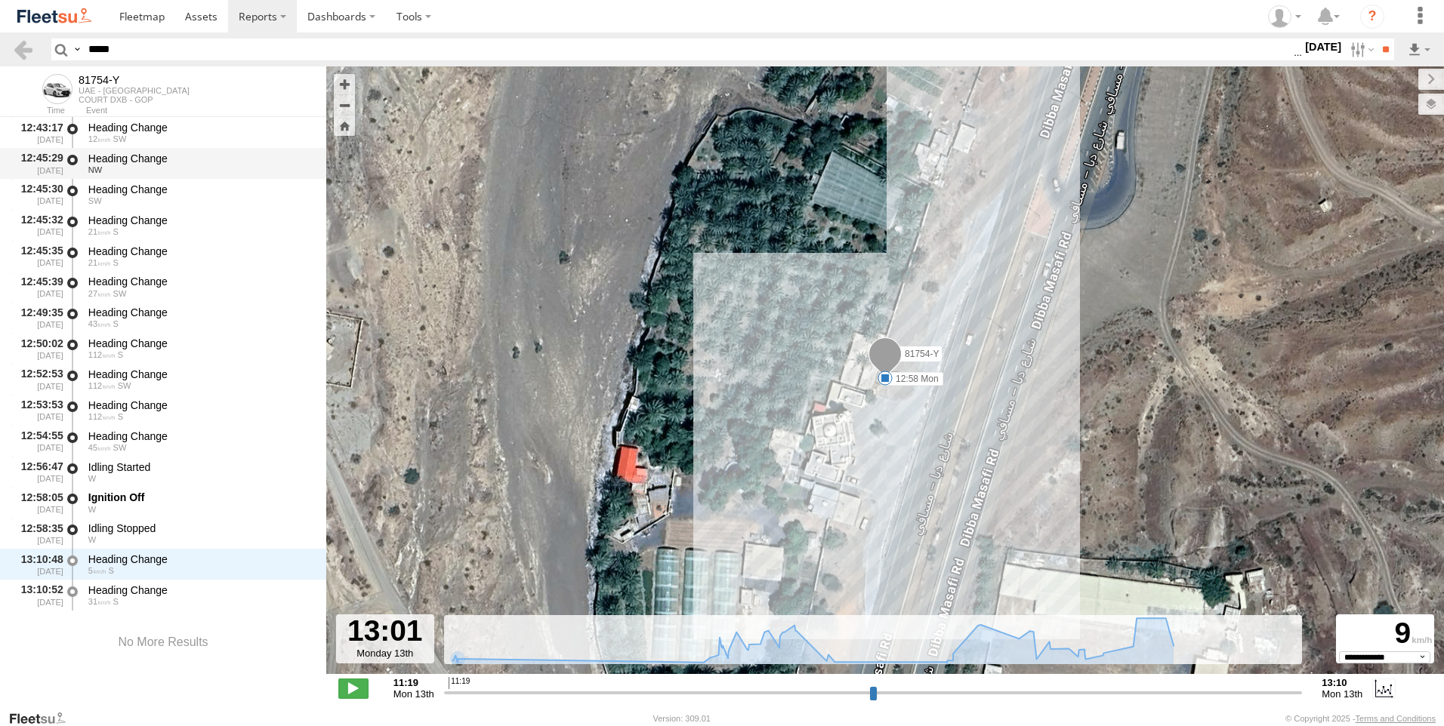
paste input "**"
type input "*******"
click at [1376, 39] on input "**" at bounding box center [1384, 50] width 17 height 22
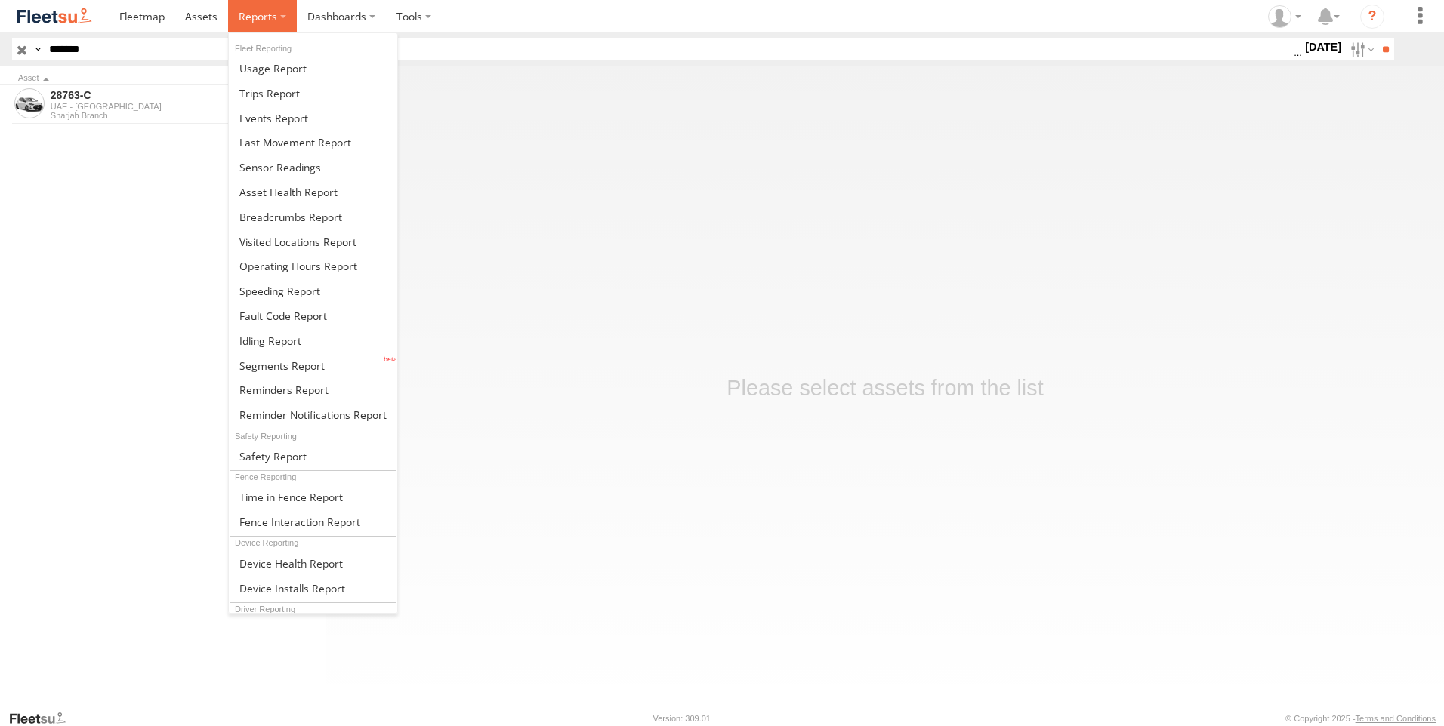
click at [274, 21] on span at bounding box center [258, 16] width 39 height 14
click at [274, 88] on span at bounding box center [269, 93] width 60 height 14
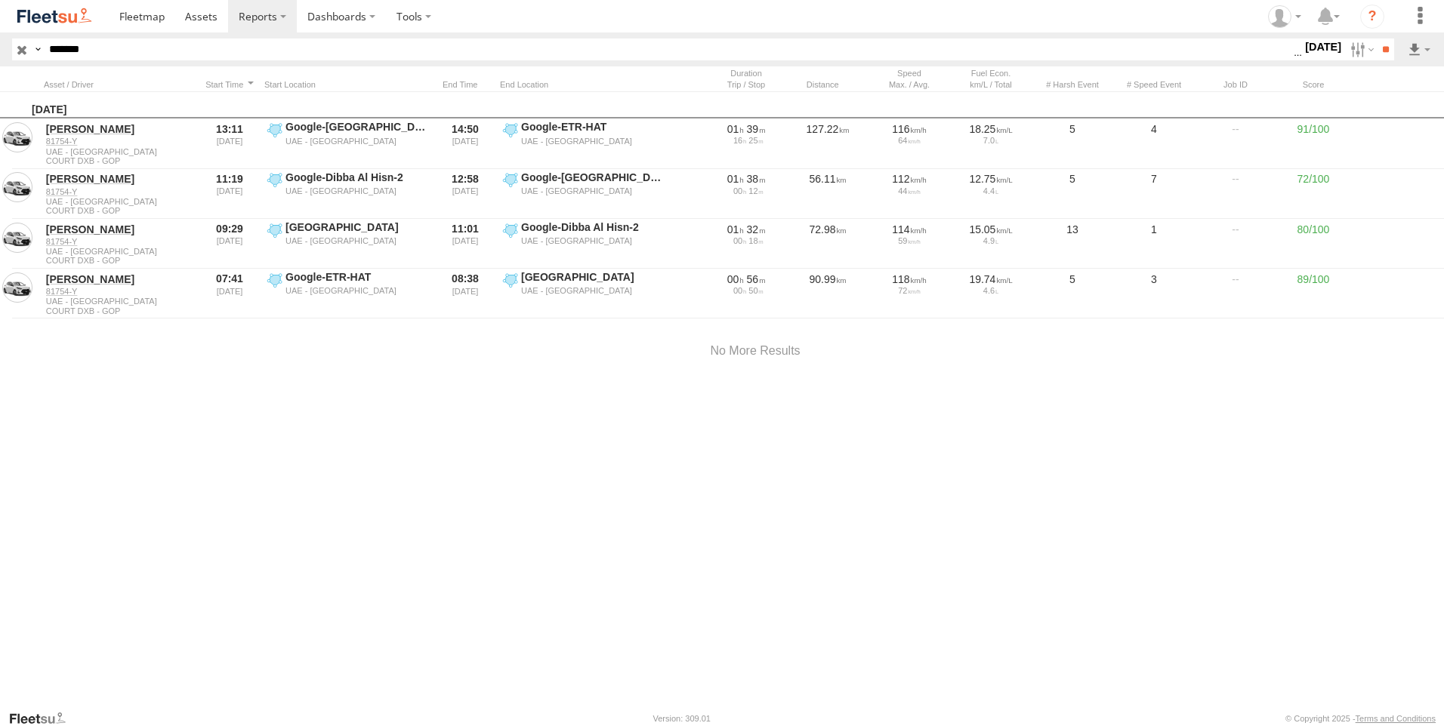
drag, startPoint x: 109, startPoint y: 50, endPoint x: -3, endPoint y: 57, distance: 112.7
click at [0, 57] on html at bounding box center [722, 363] width 1444 height 726
paste input "text"
type input "*******"
click at [1376, 39] on input "**" at bounding box center [1384, 50] width 17 height 22
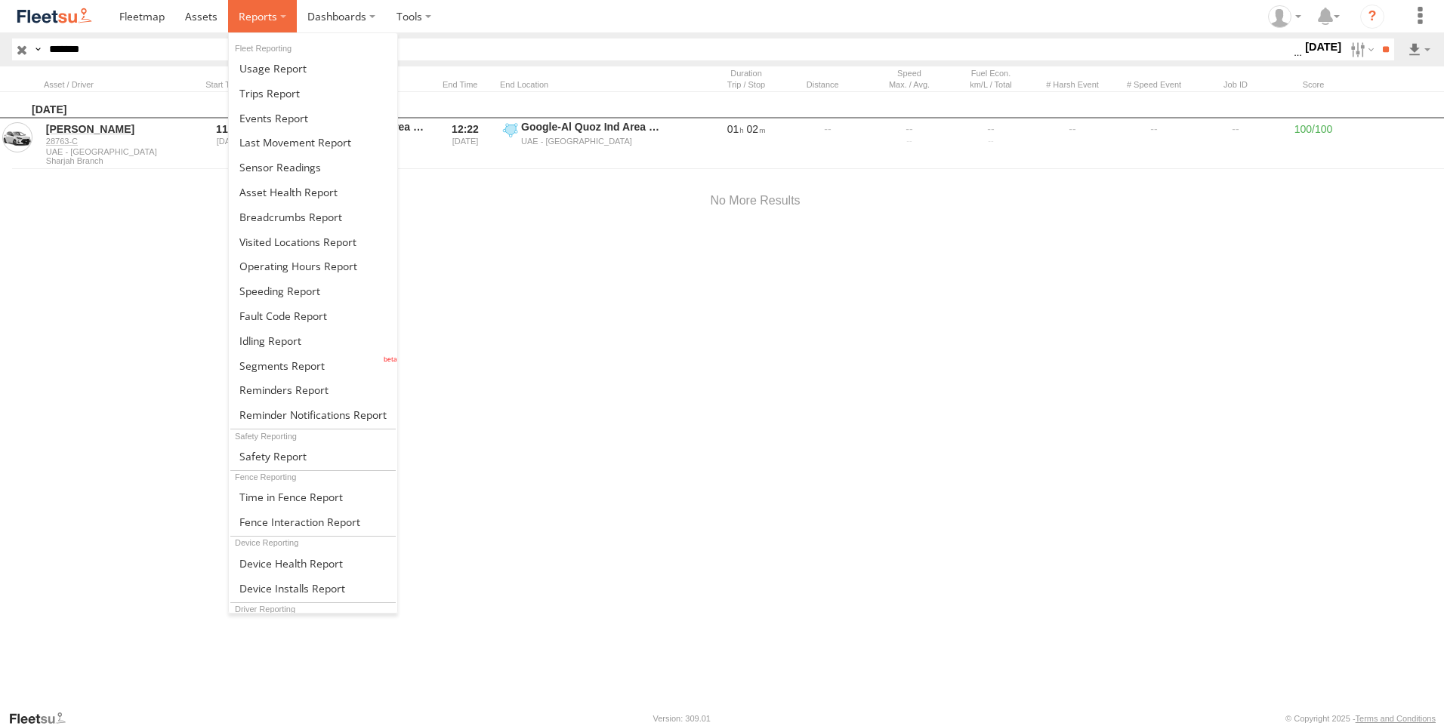
click at [279, 26] on label at bounding box center [262, 16] width 69 height 32
click at [288, 96] on span at bounding box center [269, 93] width 60 height 14
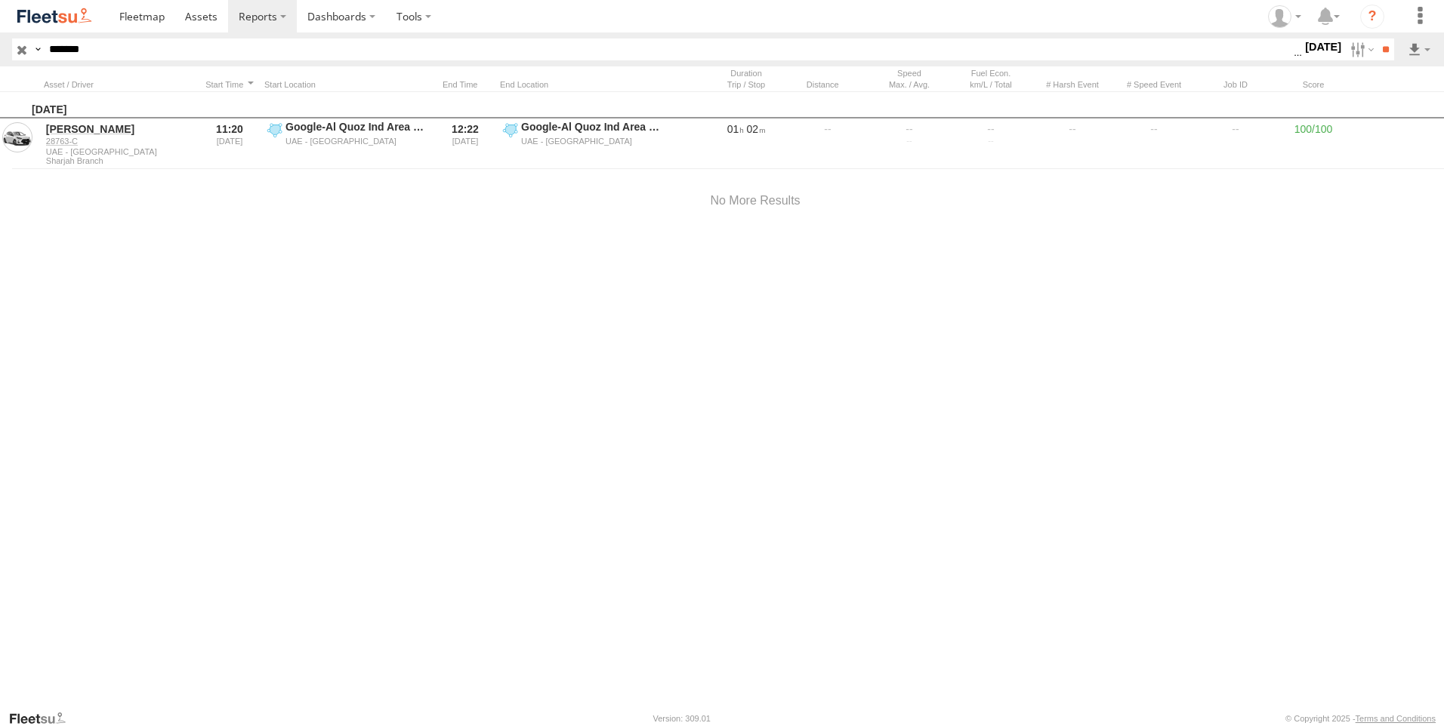
click at [19, 52] on input "button" at bounding box center [22, 50] width 20 height 22
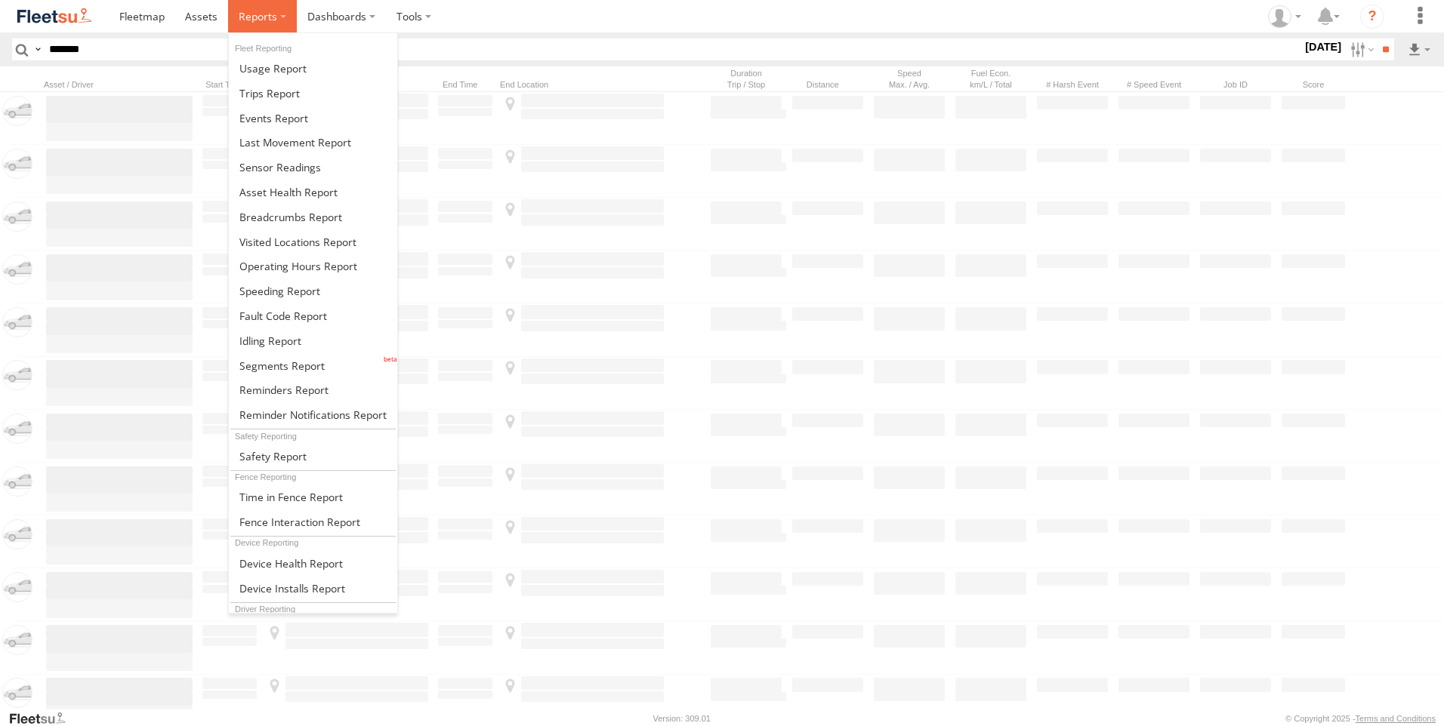
click at [279, 17] on label at bounding box center [262, 16] width 69 height 32
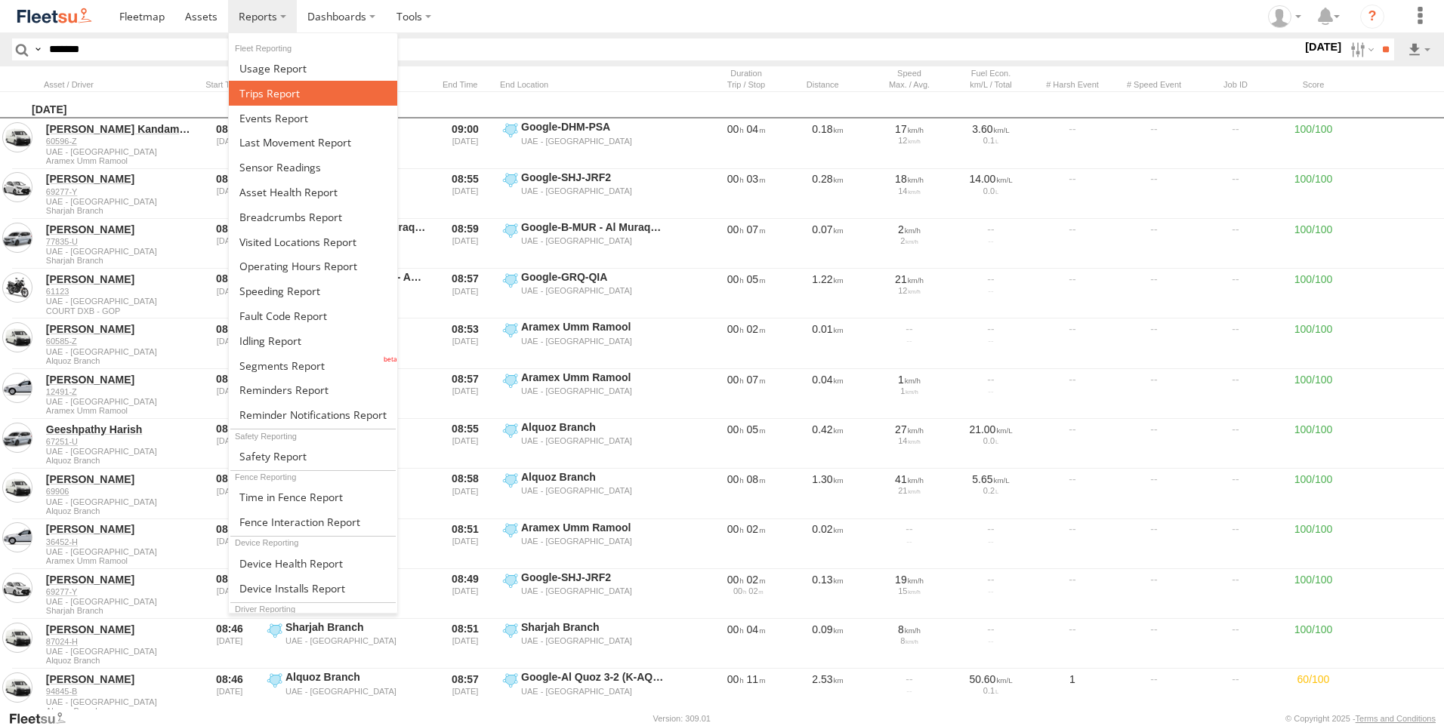
click at [287, 97] on span at bounding box center [269, 93] width 60 height 14
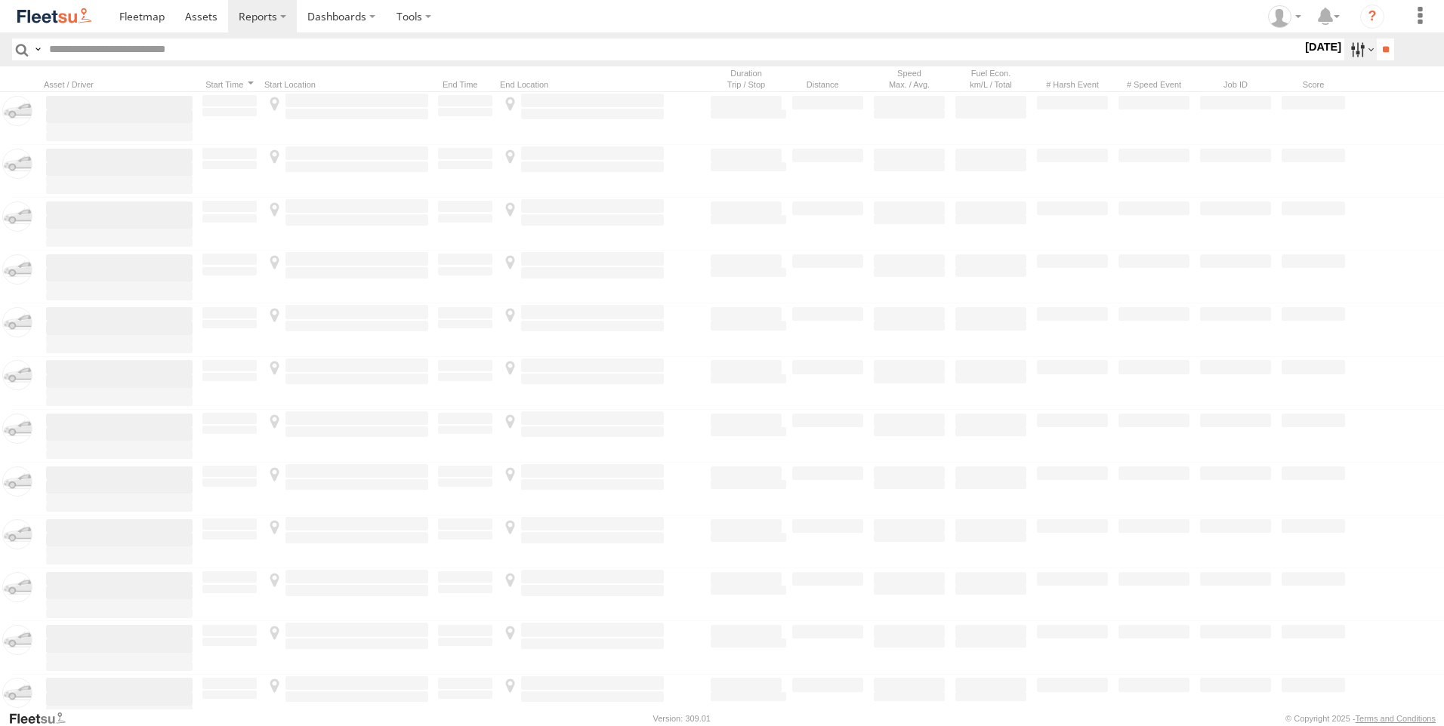
click at [1344, 54] on label at bounding box center [1360, 50] width 32 height 22
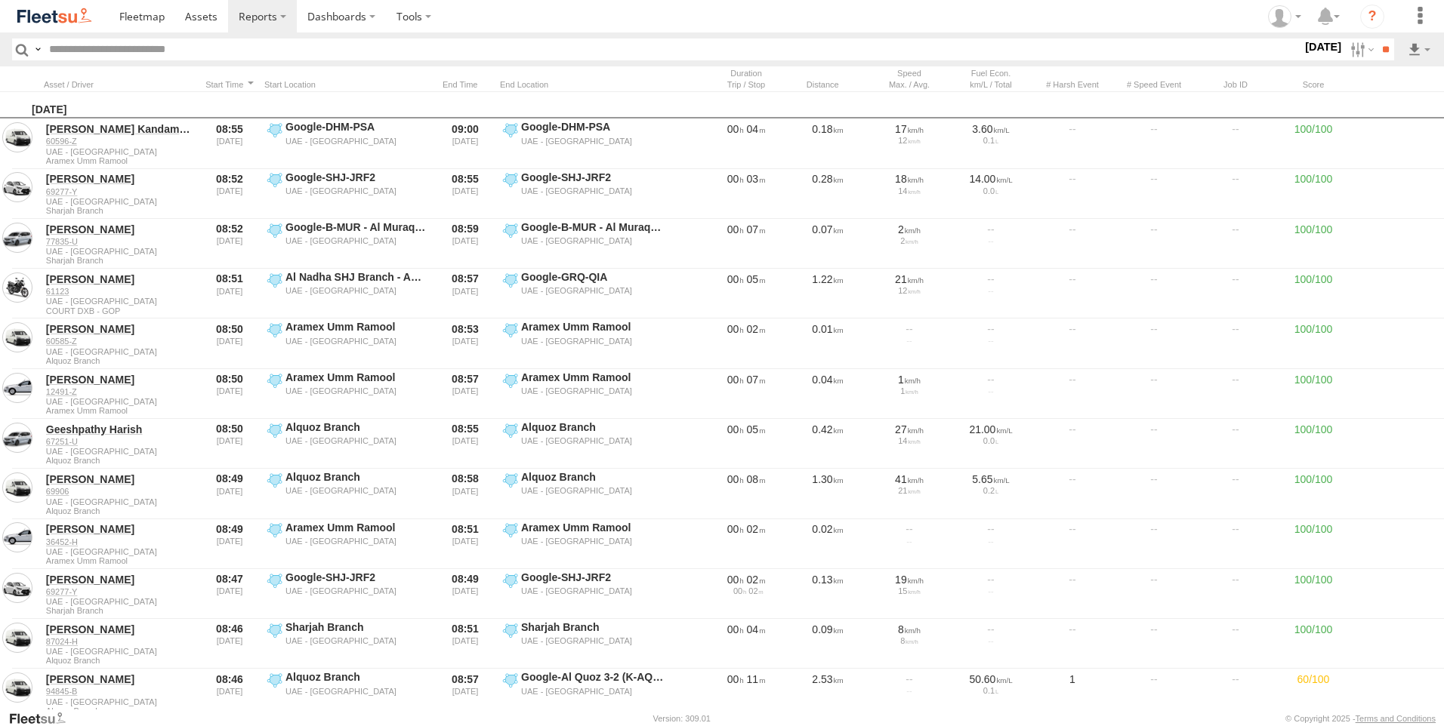
click at [0, 0] on label at bounding box center [0, 0] width 0 height 0
click at [0, 0] on span "AAN Branch" at bounding box center [0, 0] width 0 height 0
click at [0, 0] on span "Aramex Mofaic branch-[GEOGRAPHIC_DATA]" at bounding box center [0, 0] width 0 height 0
click at [0, 0] on span "Aramex Umm Ramool" at bounding box center [0, 0] width 0 height 0
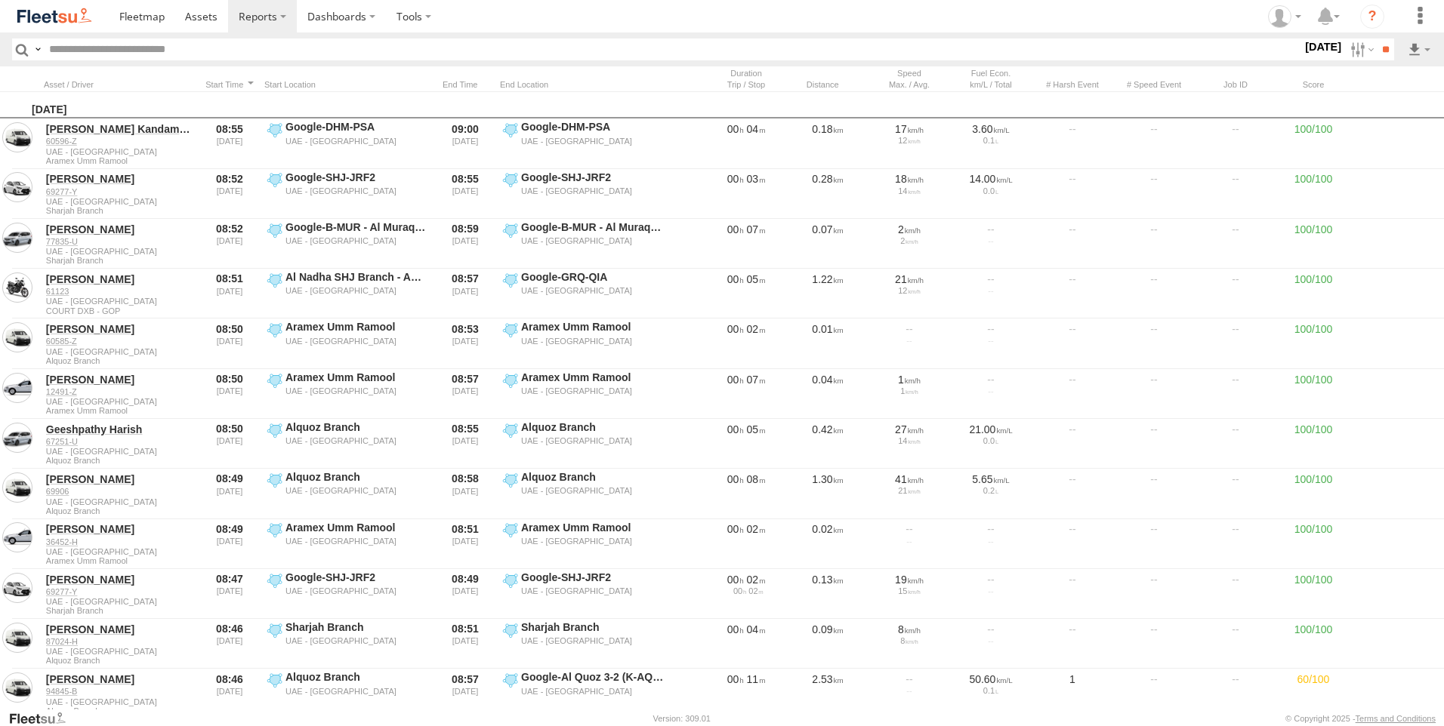
click at [0, 0] on span "Defleeted Vehicles DXB" at bounding box center [0, 0] width 0 height 0
click at [0, 0] on div "Defleeted Vehicles DXB" at bounding box center [0, 0] width 0 height 0
click at [0, 0] on label "Alquoz Branch" at bounding box center [0, 0] width 0 height 0
click at [0, 0] on span "Defleeted Vehicles DXB" at bounding box center [0, 0] width 0 height 0
click at [0, 0] on span "COURT DXB - GOP" at bounding box center [0, 0] width 0 height 0
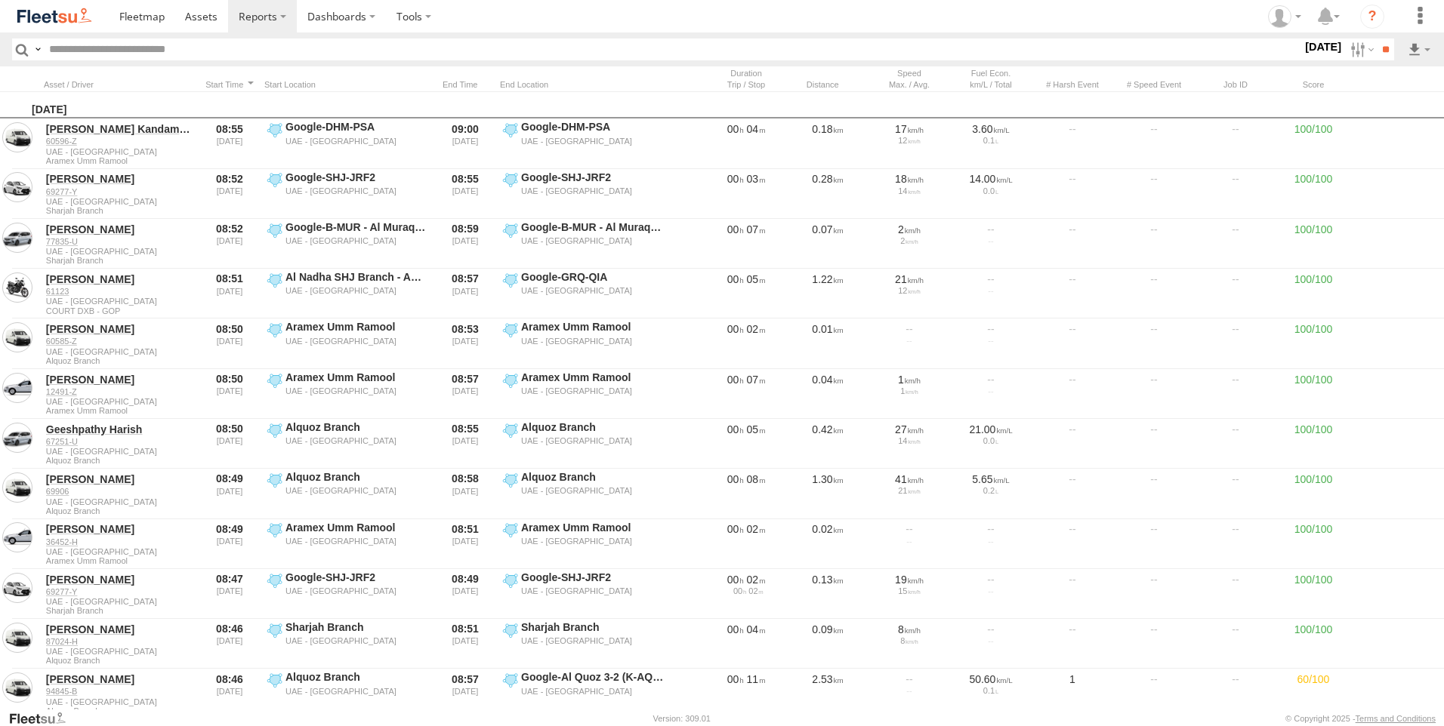
click at [0, 0] on span "RAK Branch" at bounding box center [0, 0] width 0 height 0
click at [0, 0] on span "Sharjah Branch" at bounding box center [0, 0] width 0 height 0
click at [1376, 42] on input "**" at bounding box center [1384, 50] width 17 height 22
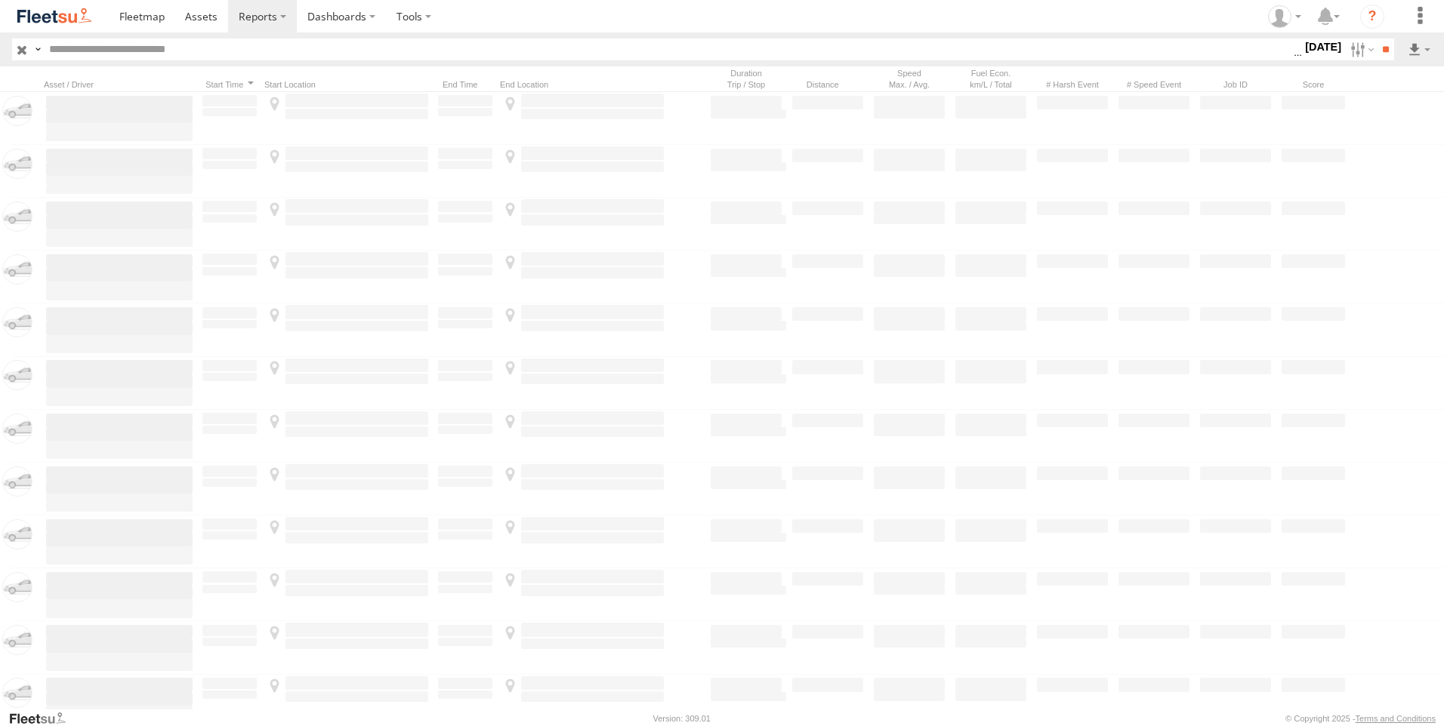
click at [213, 51] on input "text" at bounding box center [668, 50] width 1250 height 22
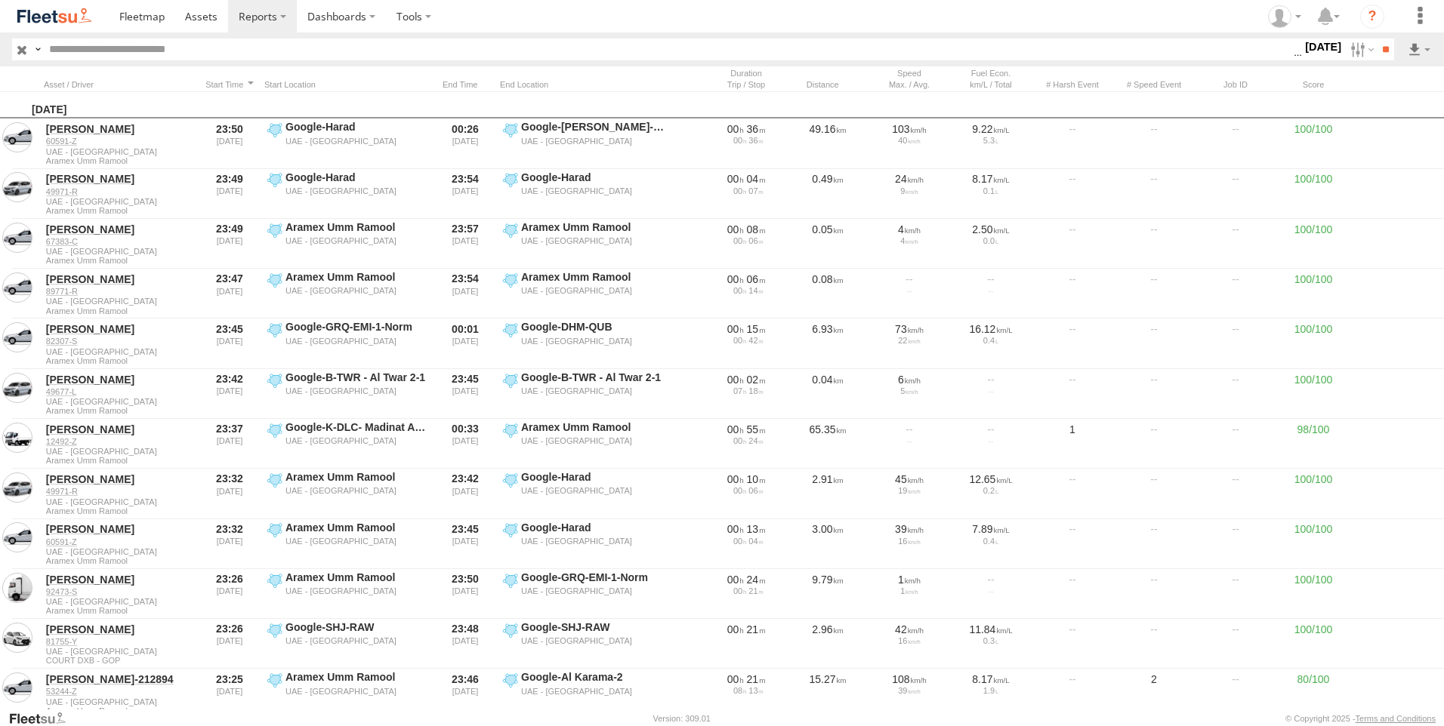
paste input "*******"
click at [1376, 39] on input "**" at bounding box center [1384, 50] width 17 height 22
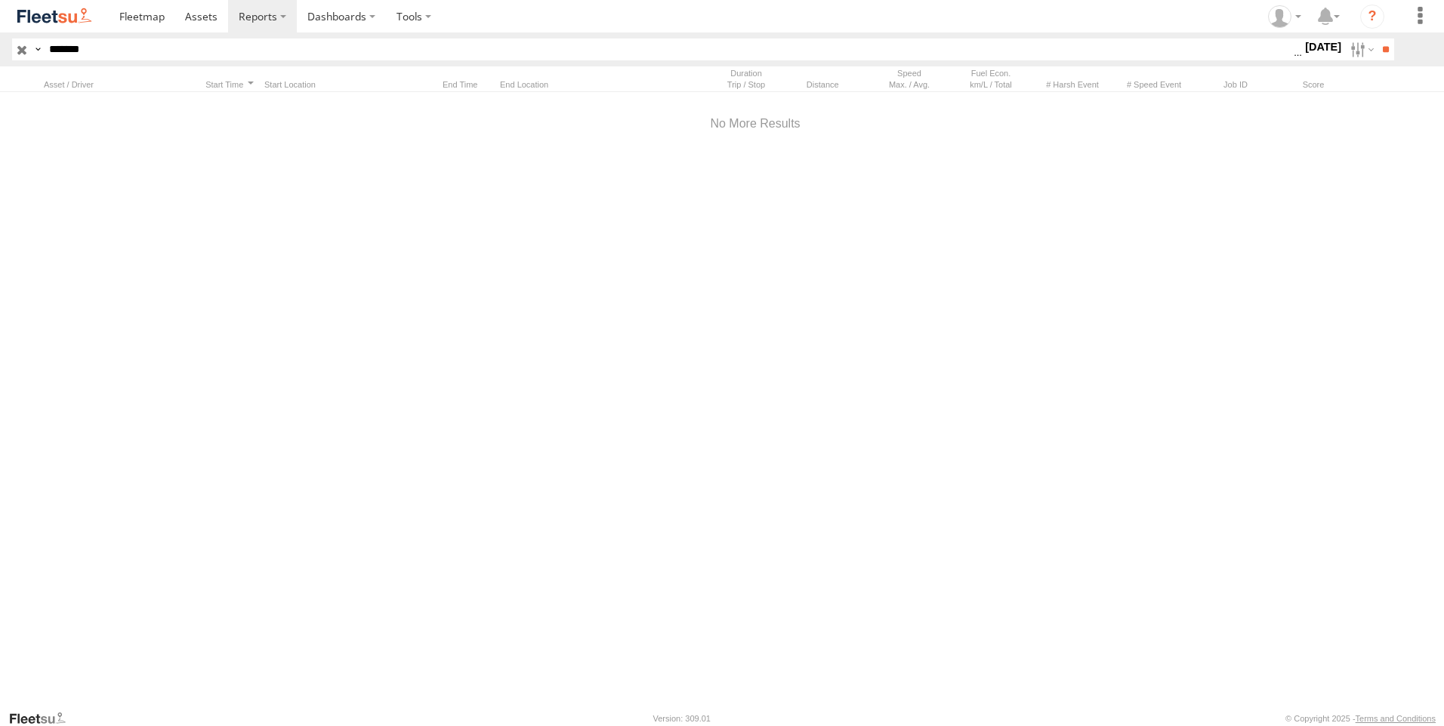
type input "*******"
click at [1376, 39] on input "**" at bounding box center [1384, 50] width 17 height 22
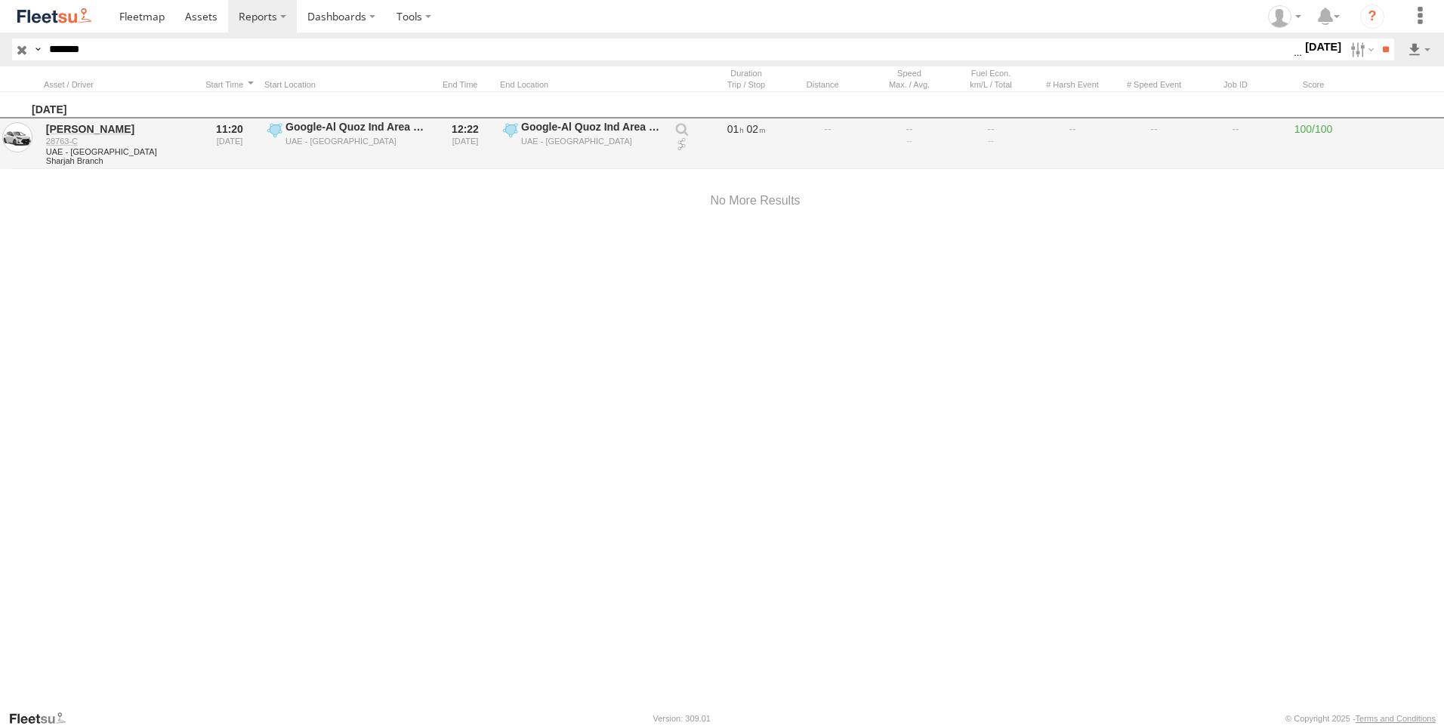
click at [682, 144] on link at bounding box center [681, 144] width 15 height 15
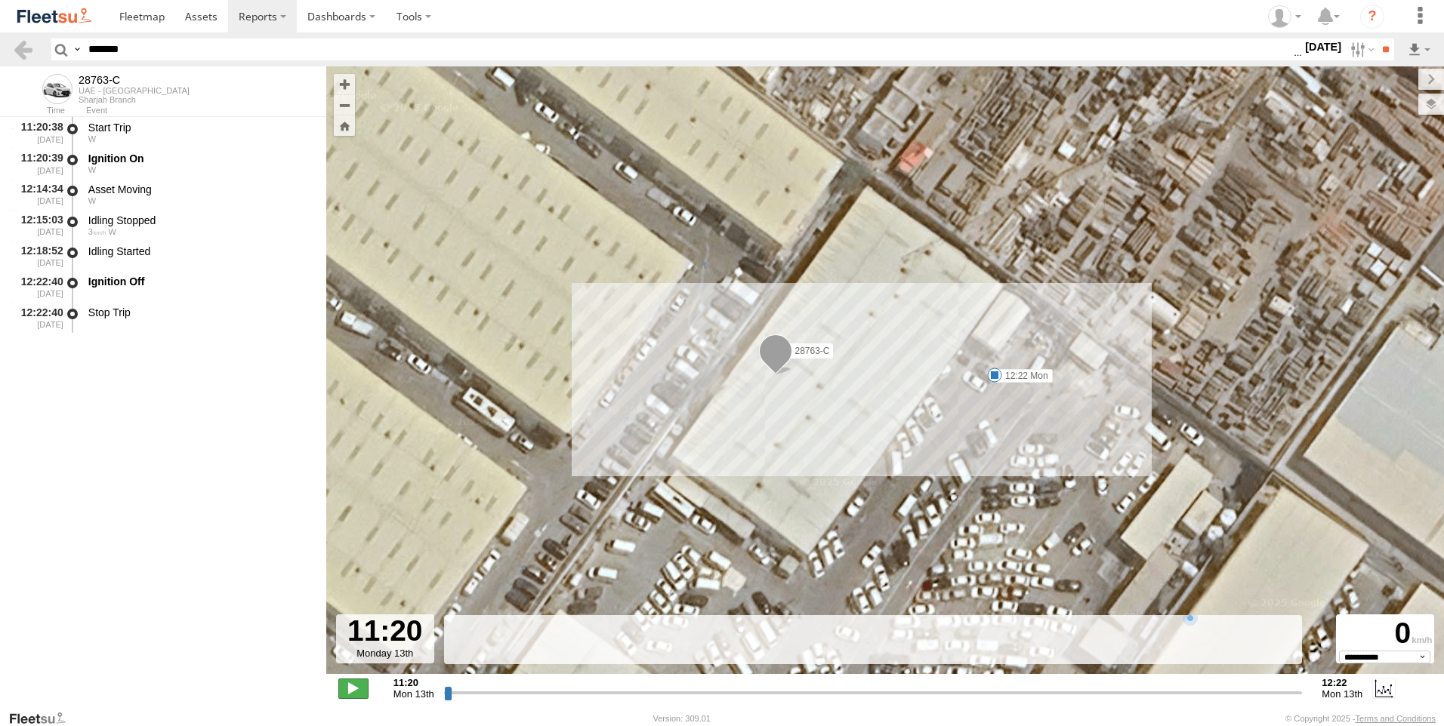
click at [359, 684] on span at bounding box center [353, 689] width 30 height 20
click at [356, 690] on span at bounding box center [353, 689] width 30 height 20
type input "**********"
click at [1188, 4] on section at bounding box center [774, 16] width 1331 height 32
